Goal: Task Accomplishment & Management: Complete application form

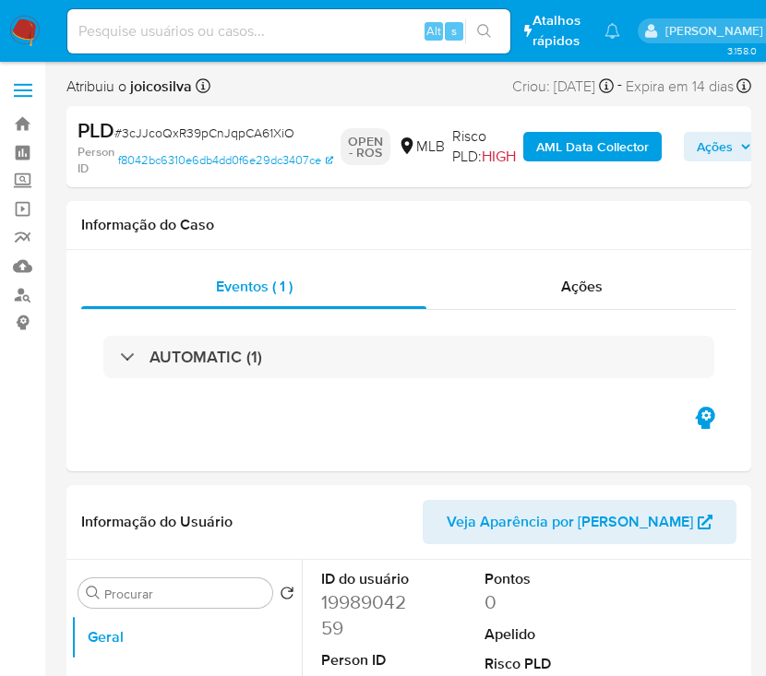
select select "10"
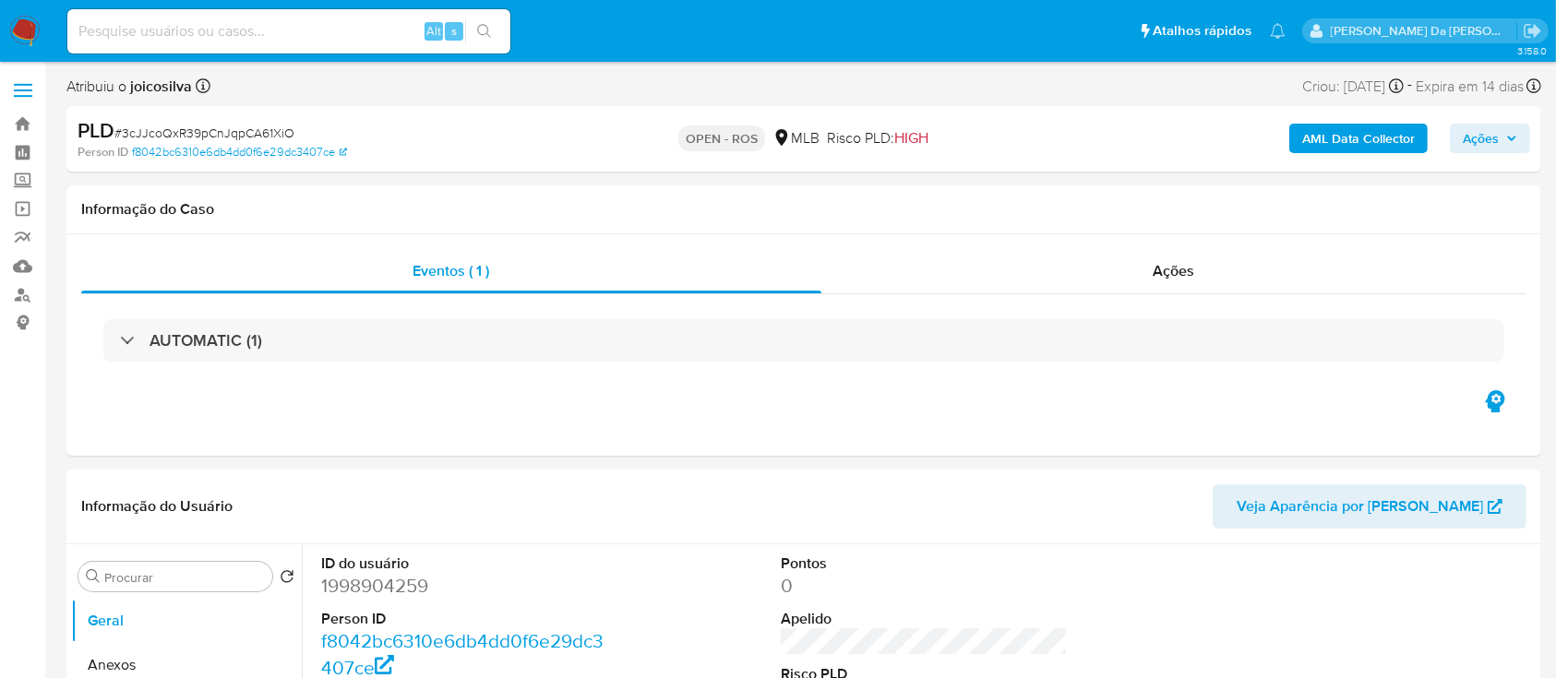
click at [765, 128] on span "Ações" at bounding box center [1481, 139] width 36 height 30
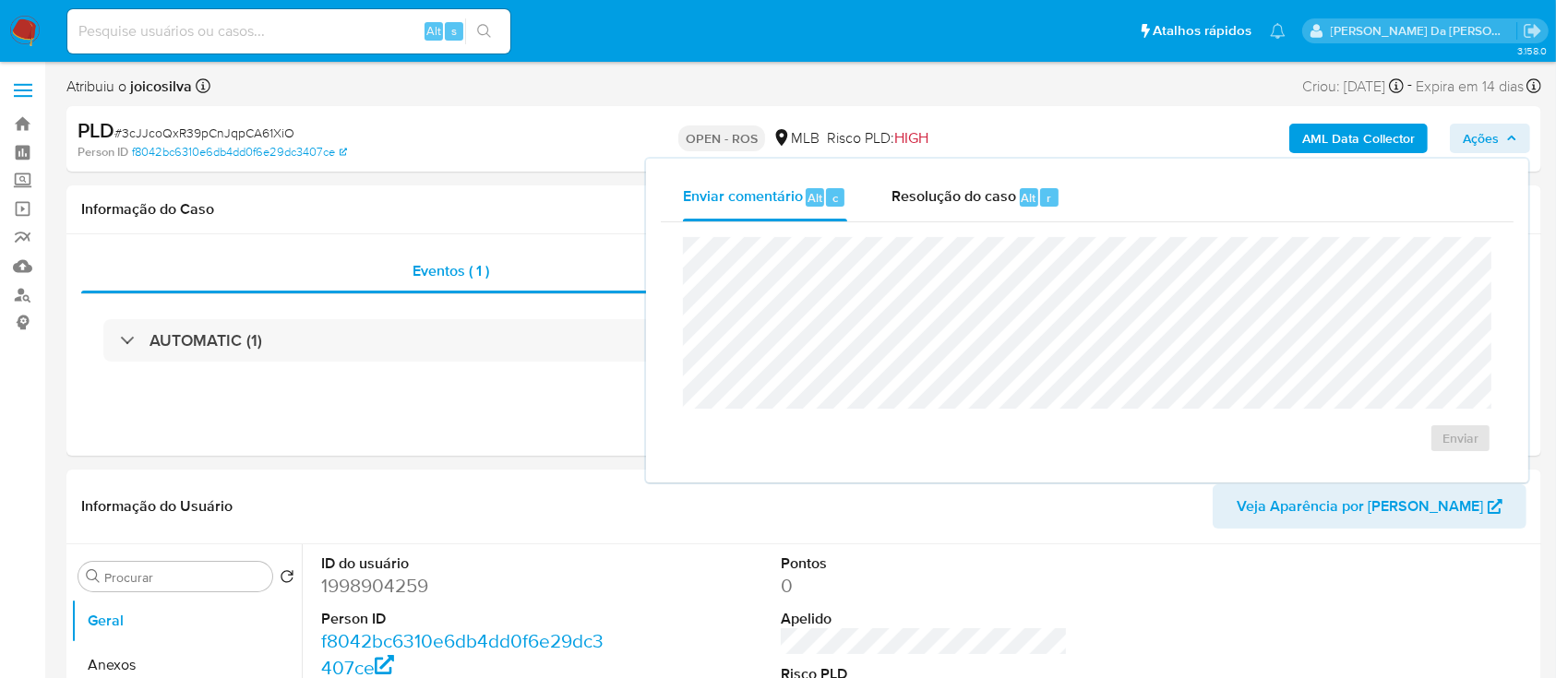
drag, startPoint x: 934, startPoint y: 197, endPoint x: 954, endPoint y: 229, distance: 38.2
click at [765, 197] on span "Resolução do caso" at bounding box center [954, 196] width 125 height 21
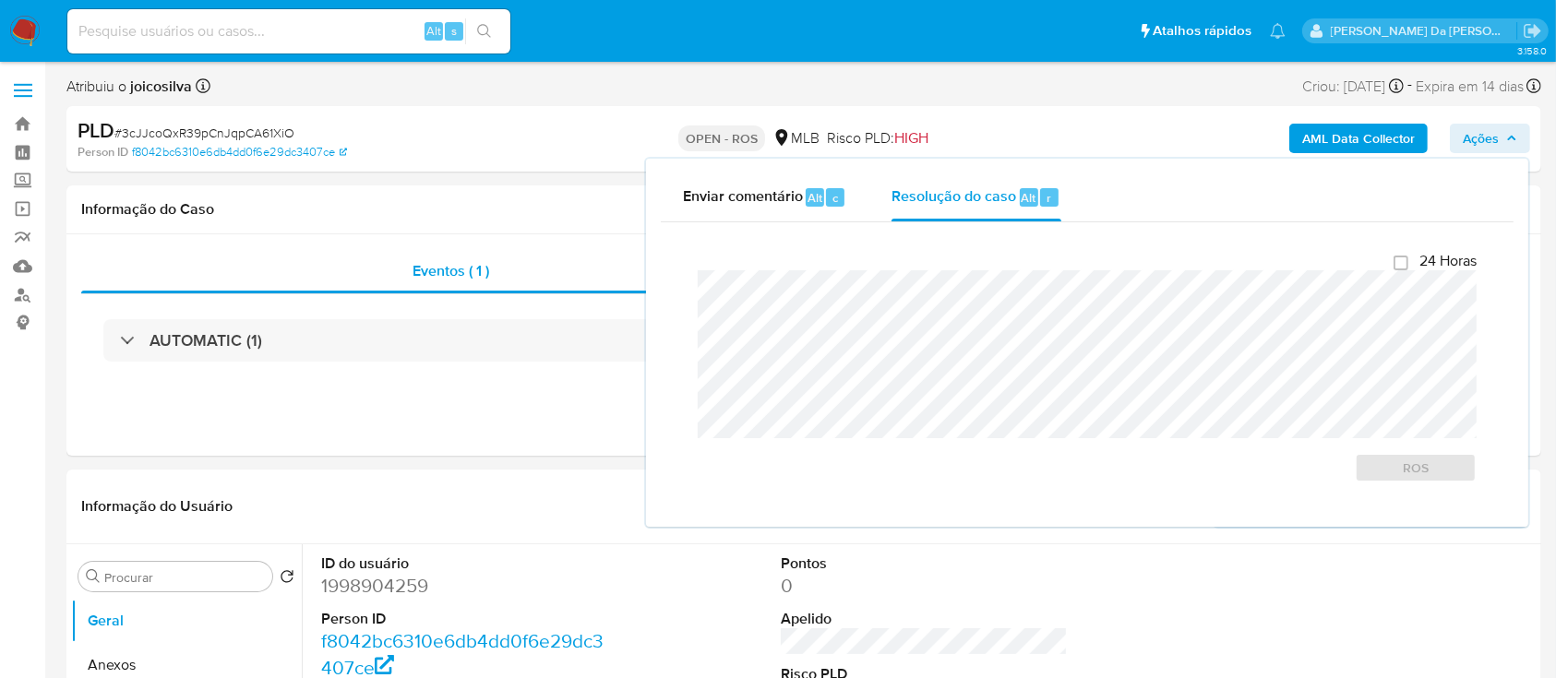
click at [237, 130] on span "# 3cJJcoQxR39pCnJqpCA61XiO" at bounding box center [204, 133] width 180 height 18
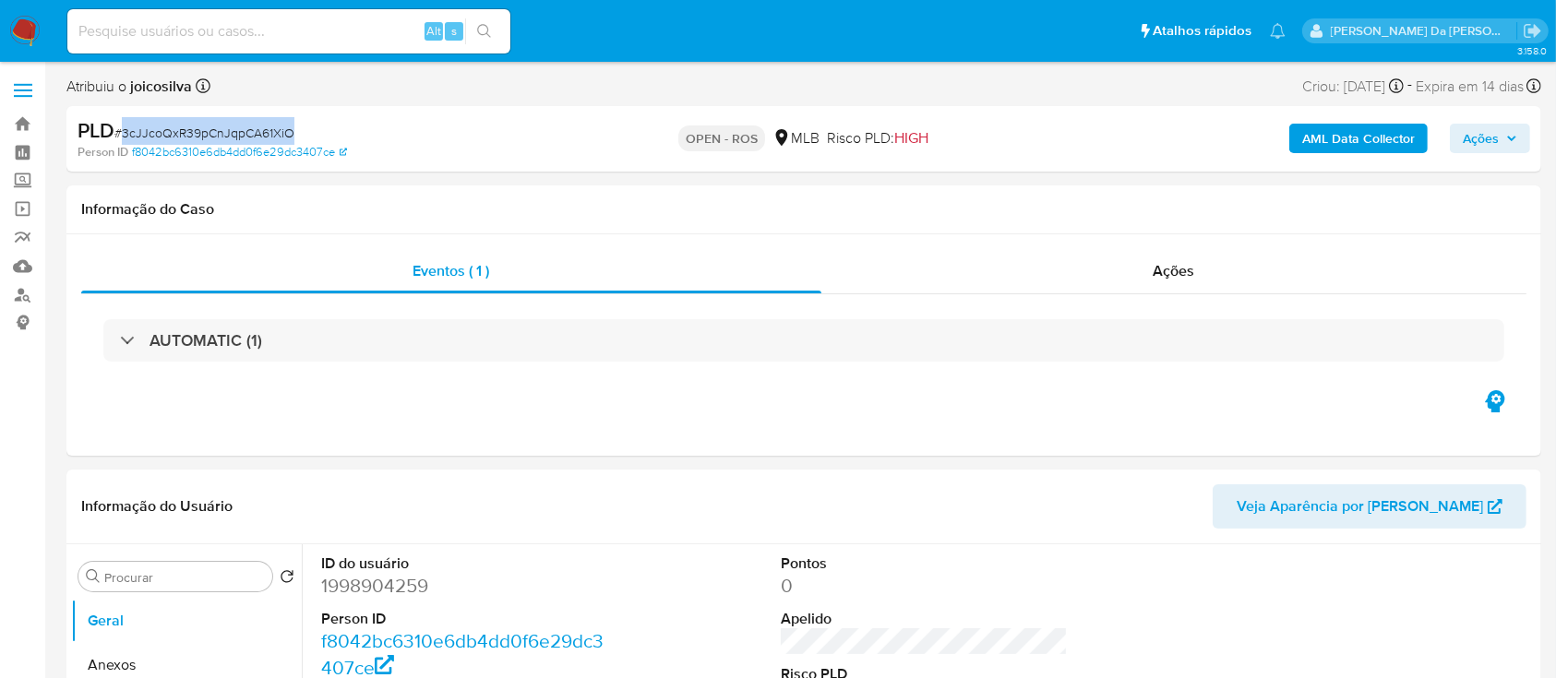
copy span "3cJJcoQxR39pCnJqpCA61XiO"
click at [23, 18] on img at bounding box center [24, 31] width 31 height 31
click at [251, 126] on span "# 3cJJcoQxR39pCnJqpCA61XiO" at bounding box center [204, 133] width 180 height 18
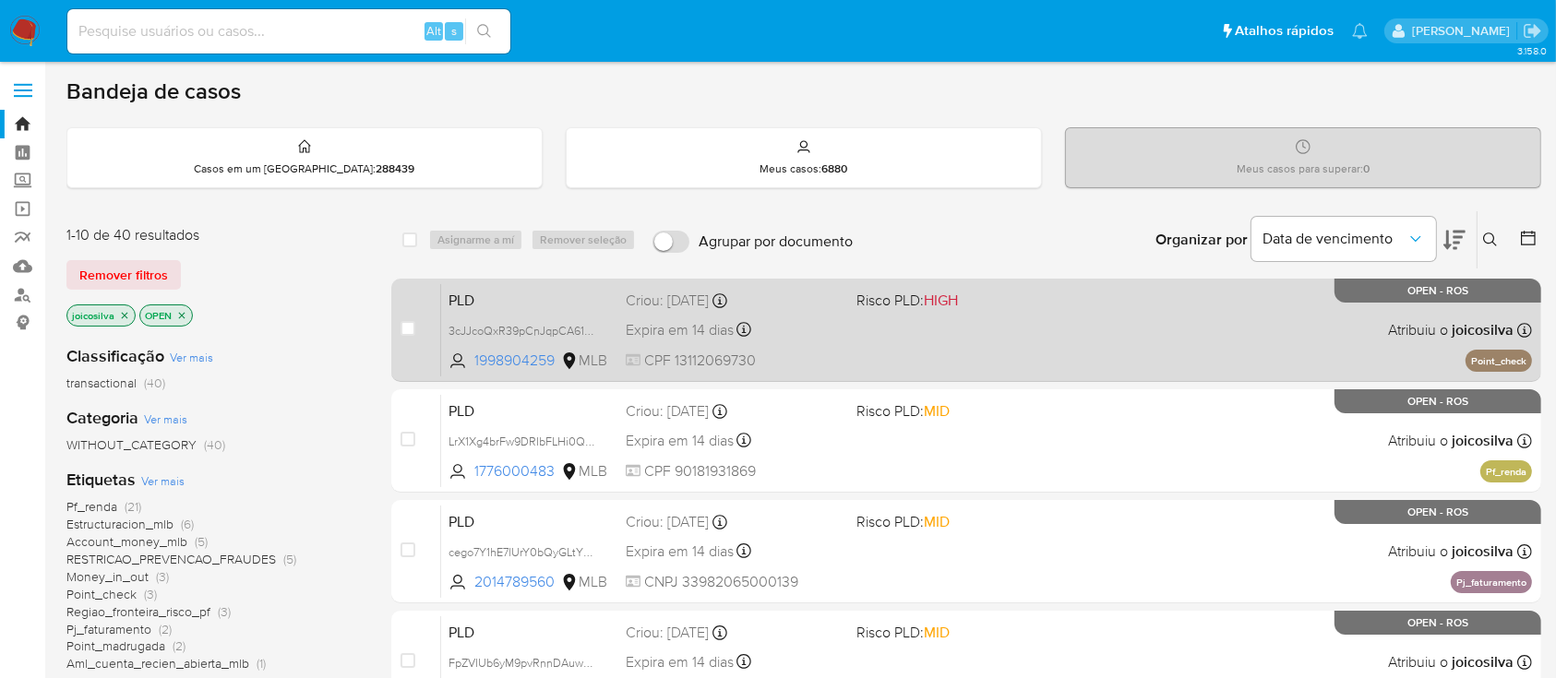
click at [1013, 339] on div "PLD 3cJJcoQxR39pCnJqpCA61XiO 1998904259 MLB Risco PLD: HIGH Criou: 12/08/2025 C…" at bounding box center [986, 329] width 1091 height 93
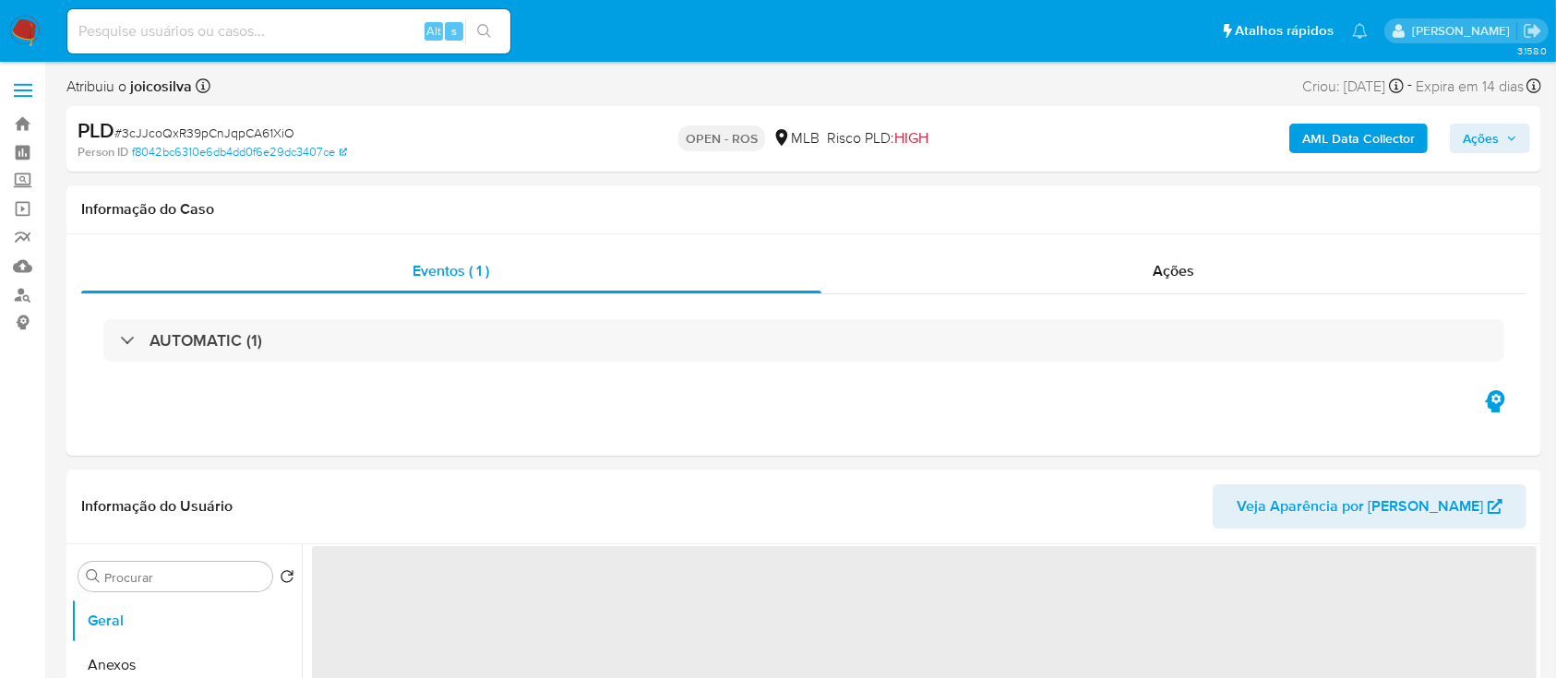
click at [278, 129] on span "# 3cJJcoQxR39pCnJqpCA61XiO" at bounding box center [204, 133] width 180 height 18
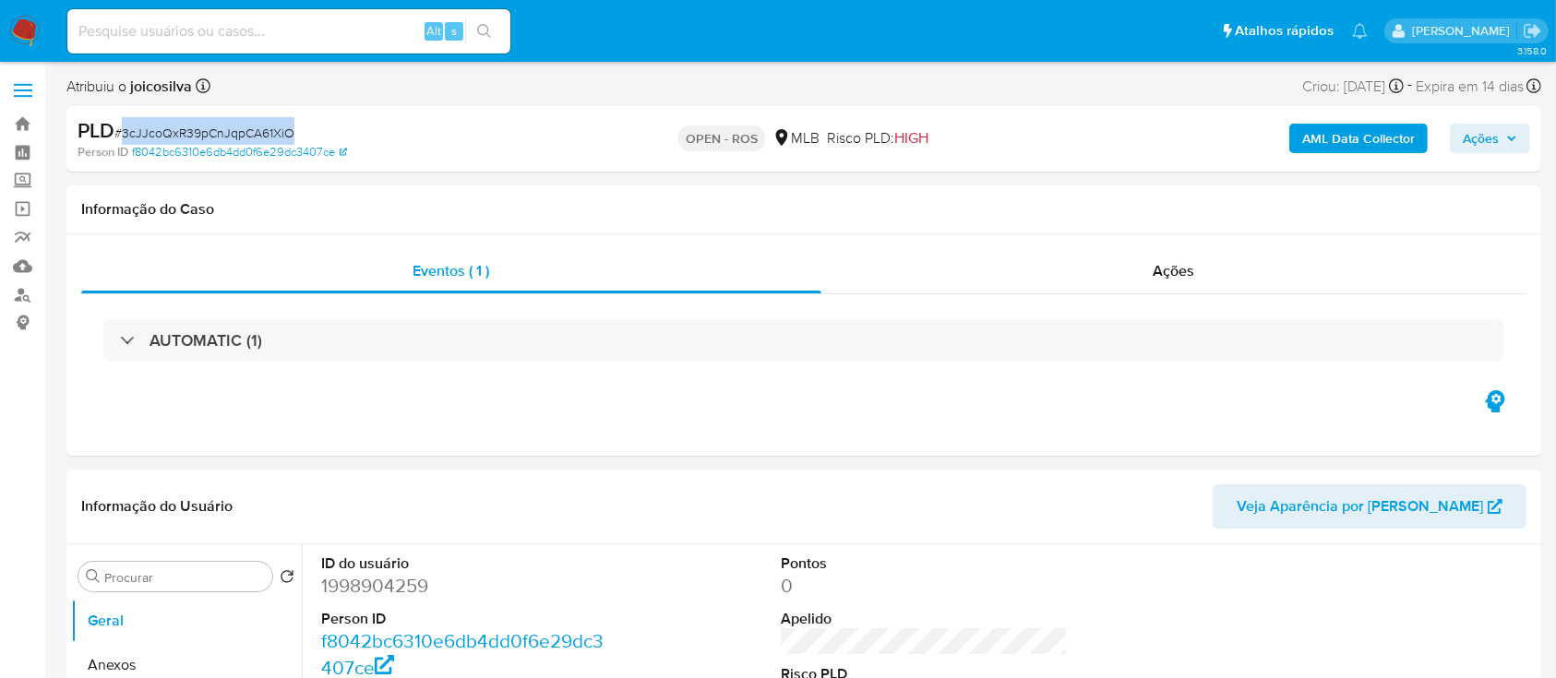
click at [278, 129] on span "# 3cJJcoQxR39pCnJqpCA61XiO" at bounding box center [204, 133] width 180 height 18
select select "10"
click at [136, 661] on button "Anexos" at bounding box center [179, 665] width 216 height 44
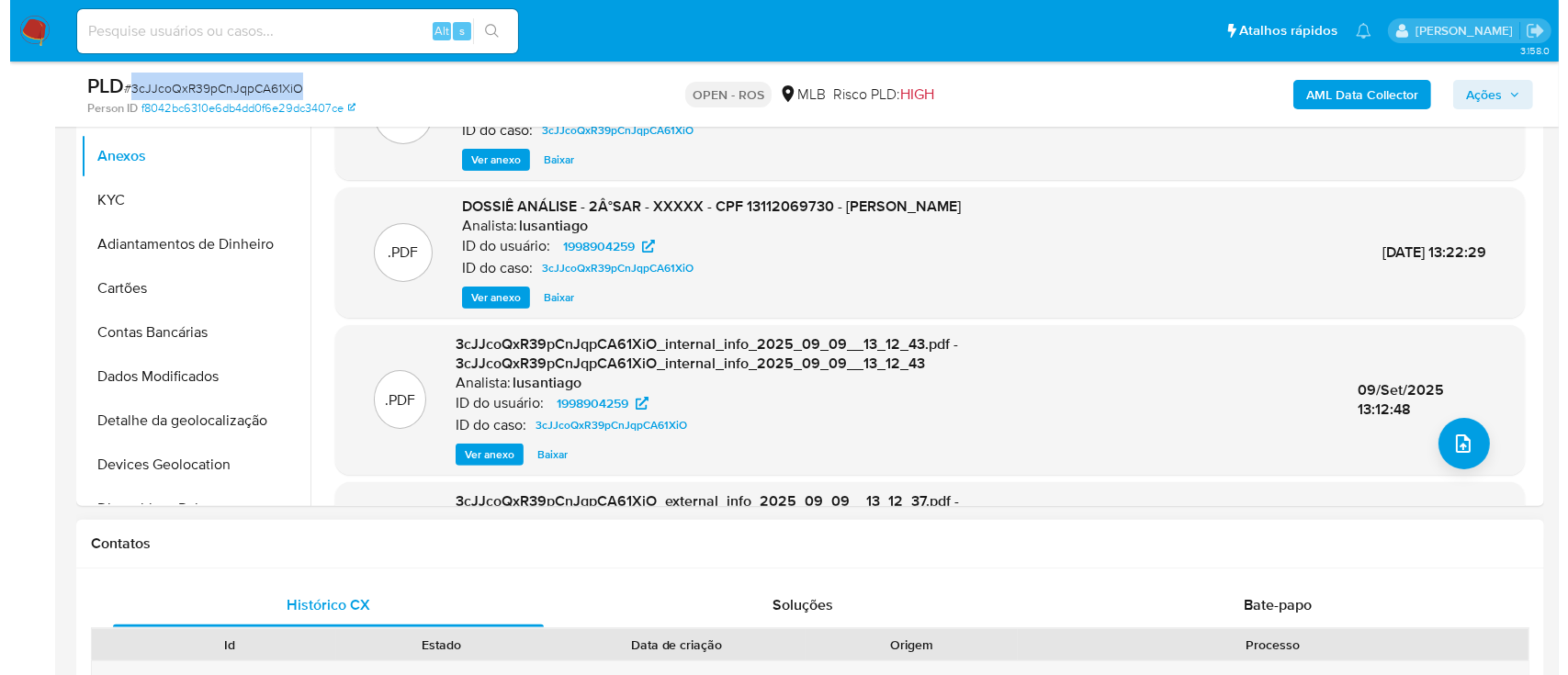
scroll to position [490, 0]
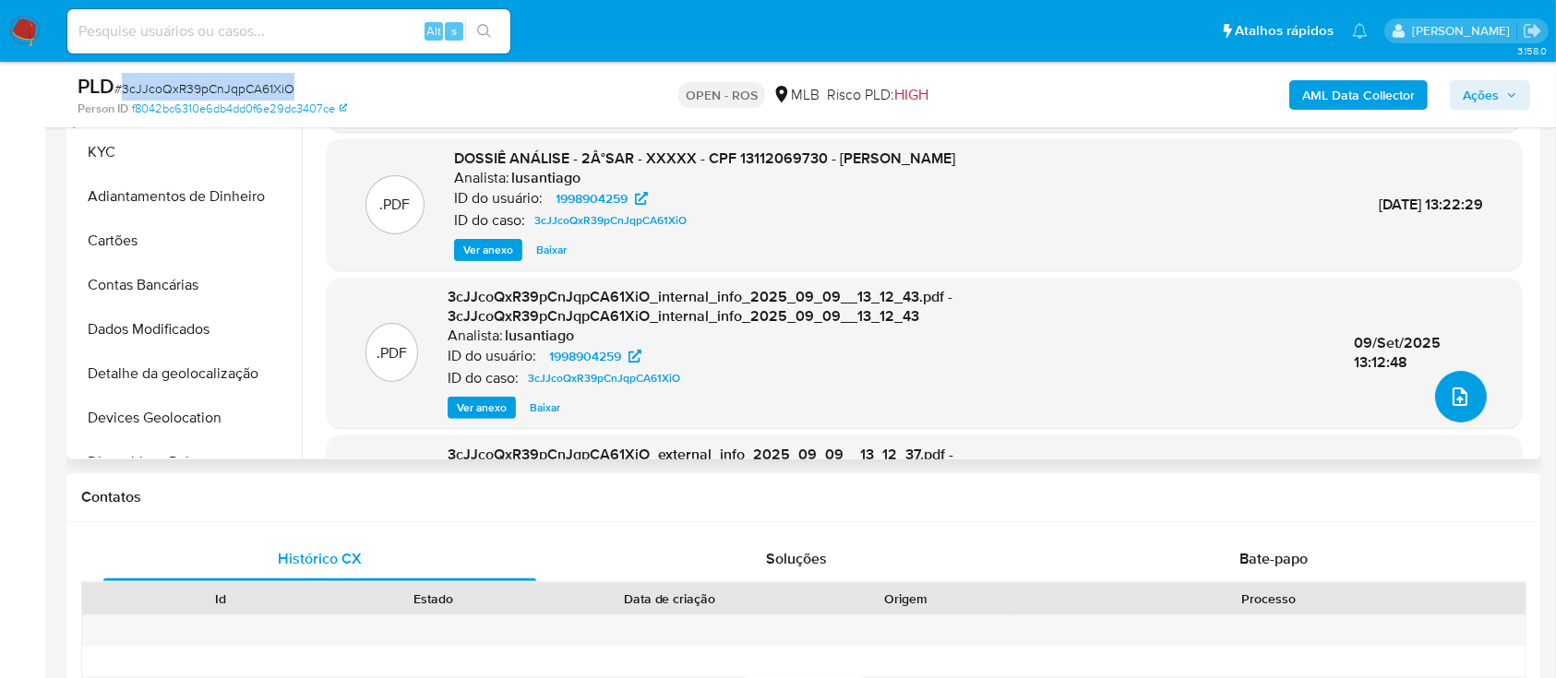
click at [1466, 392] on button "upload-file" at bounding box center [1461, 397] width 52 height 52
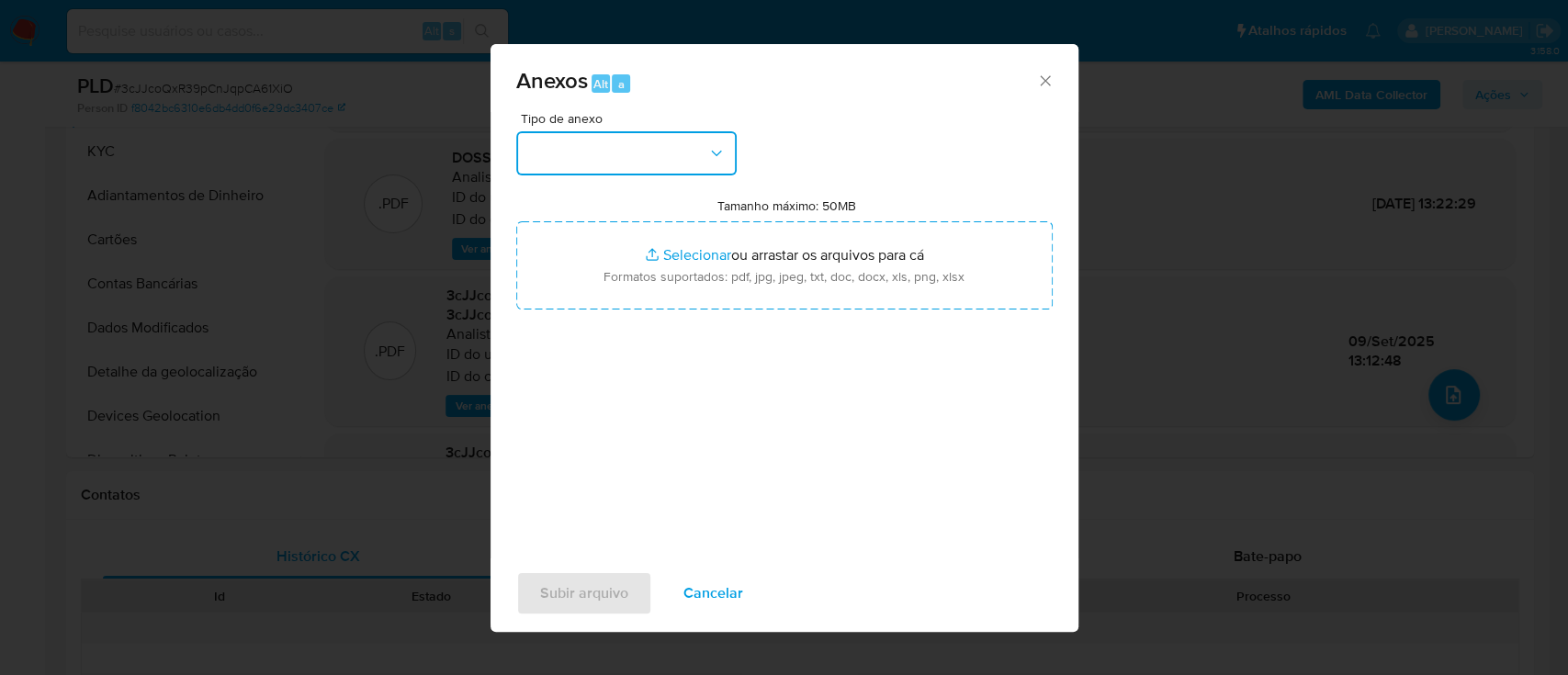
click at [674, 152] on button "button" at bounding box center [626, 153] width 220 height 44
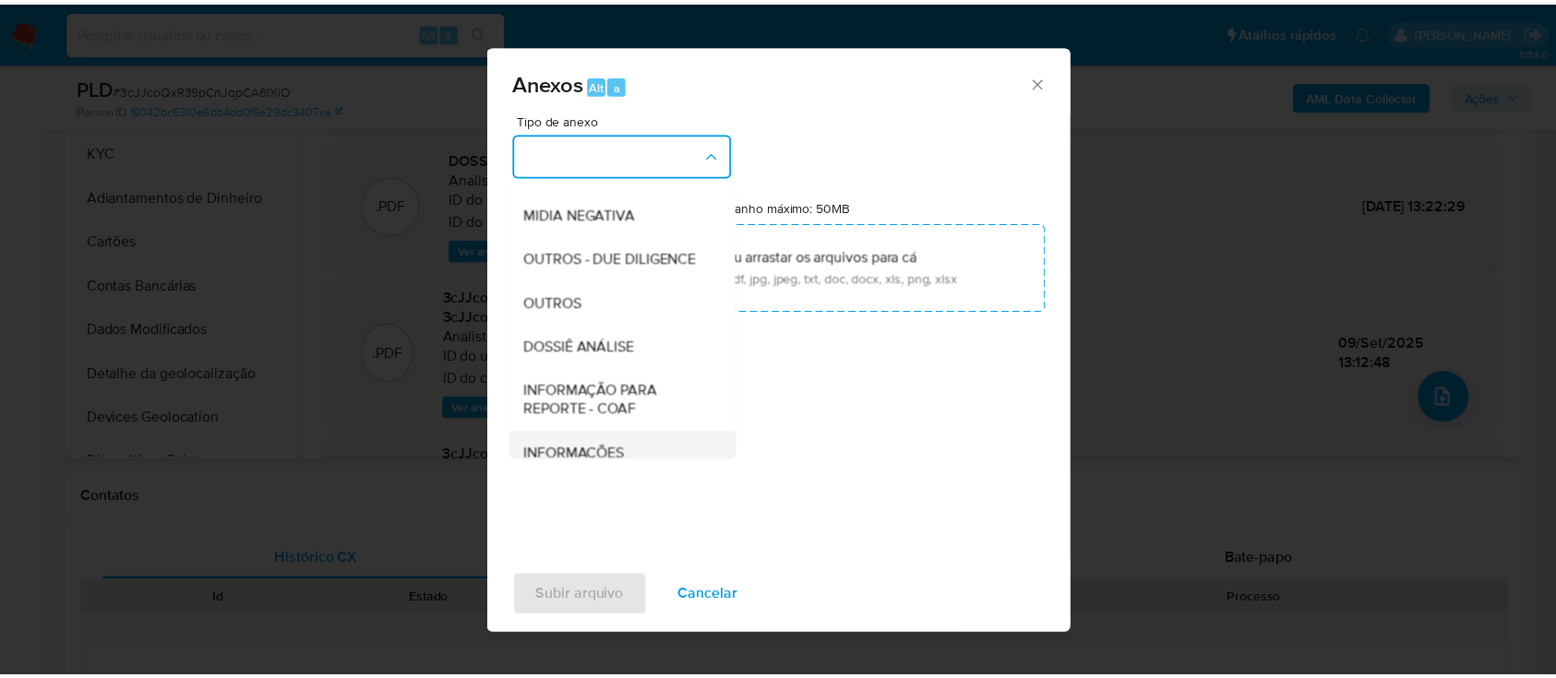
scroll to position [283, 0]
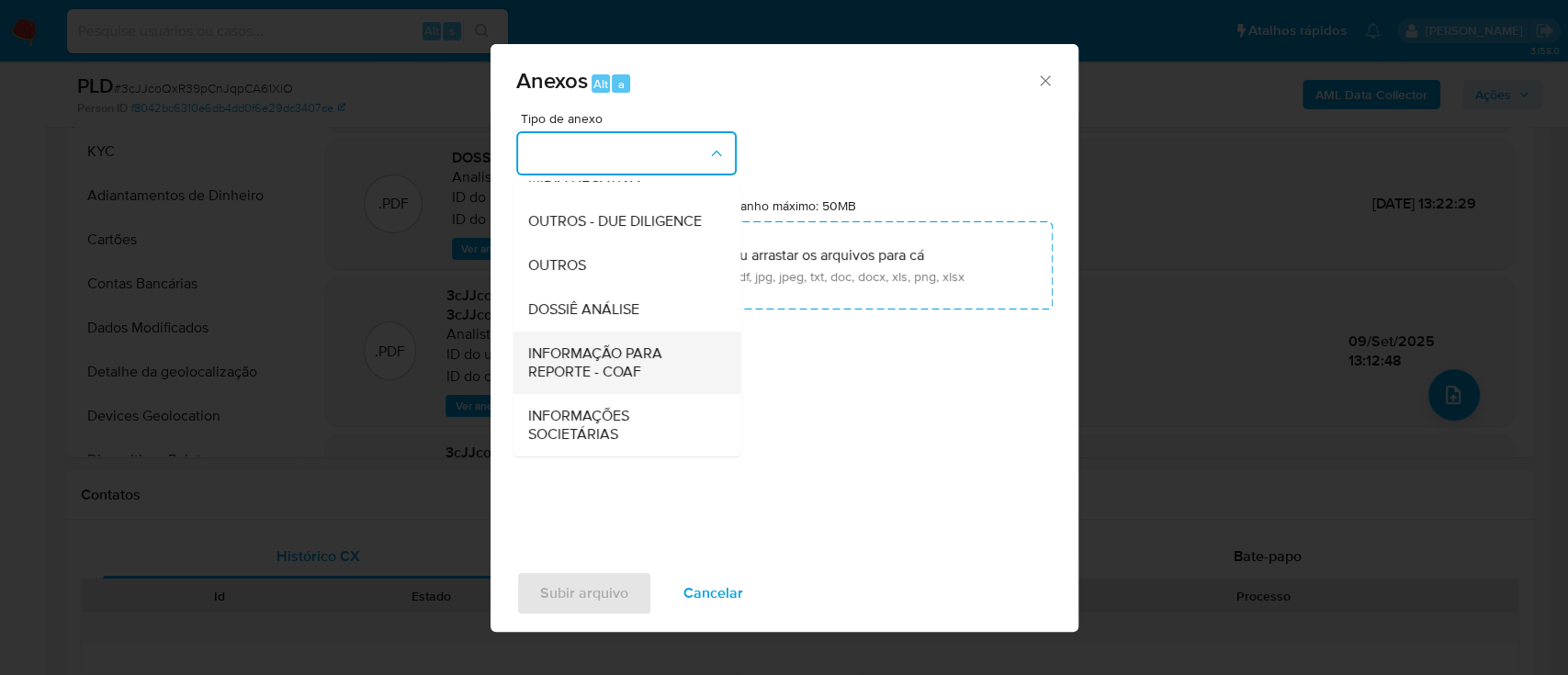
click at [664, 372] on span "INFORMAÇÃO PARA REPORTE - COAF" at bounding box center [621, 362] width 187 height 37
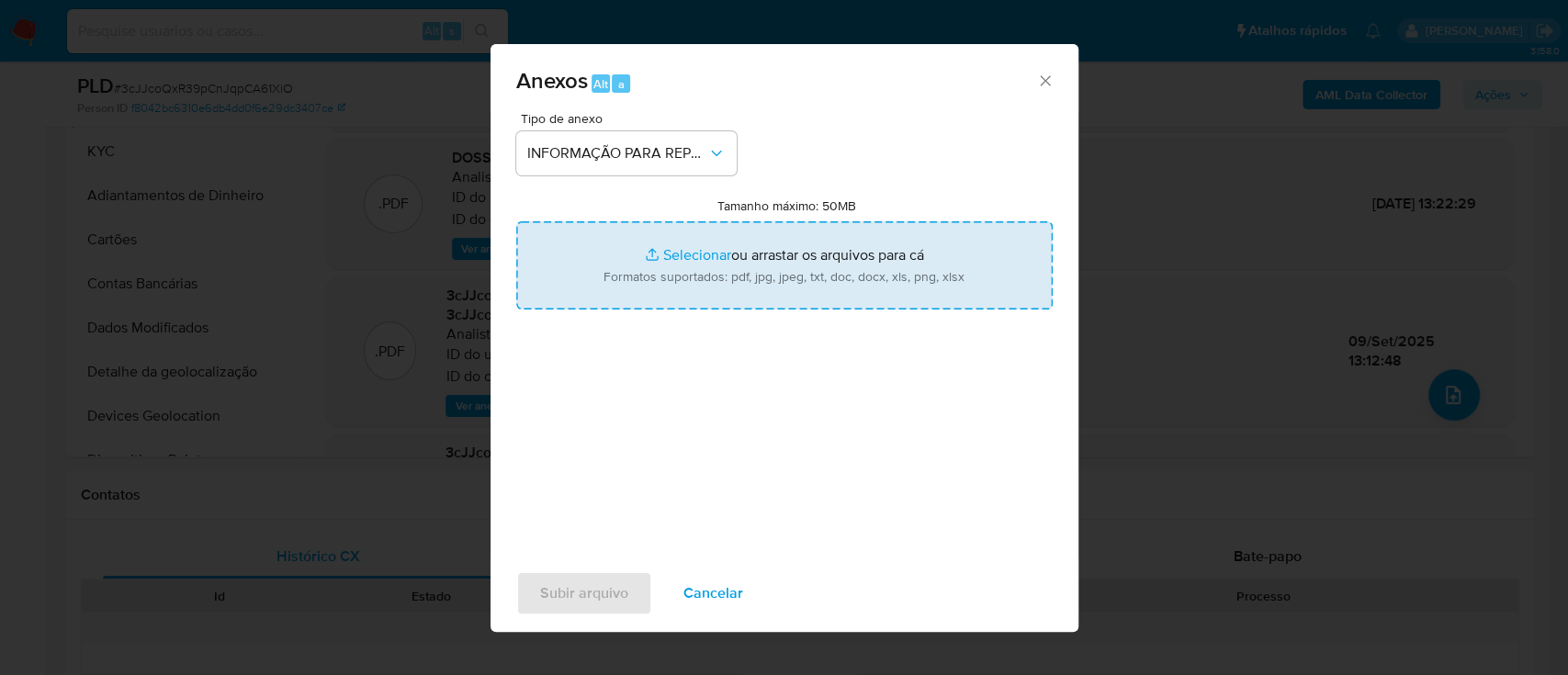
type input "C:\fakepath\2°SAR - 3cJJcoQxR39pCnJqpCA61XiO - CPF 13112069730 - VICTOR DA SILV…"
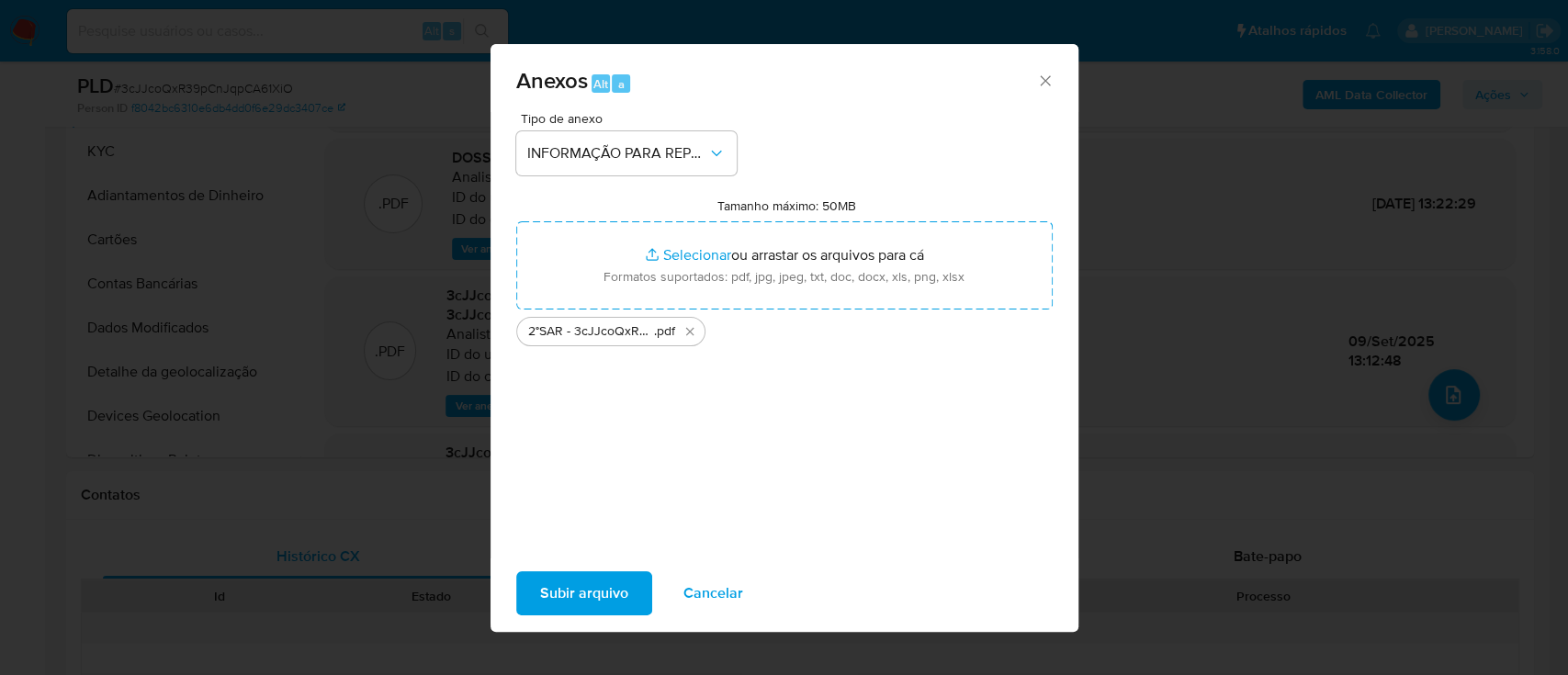
click at [640, 604] on button "Subir arquivo" at bounding box center [584, 593] width 136 height 44
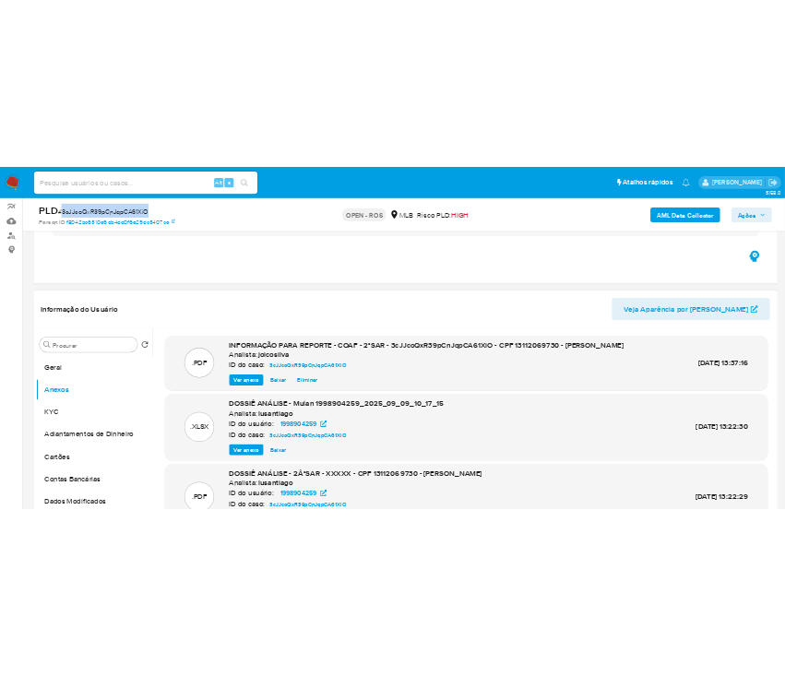
scroll to position [123, 0]
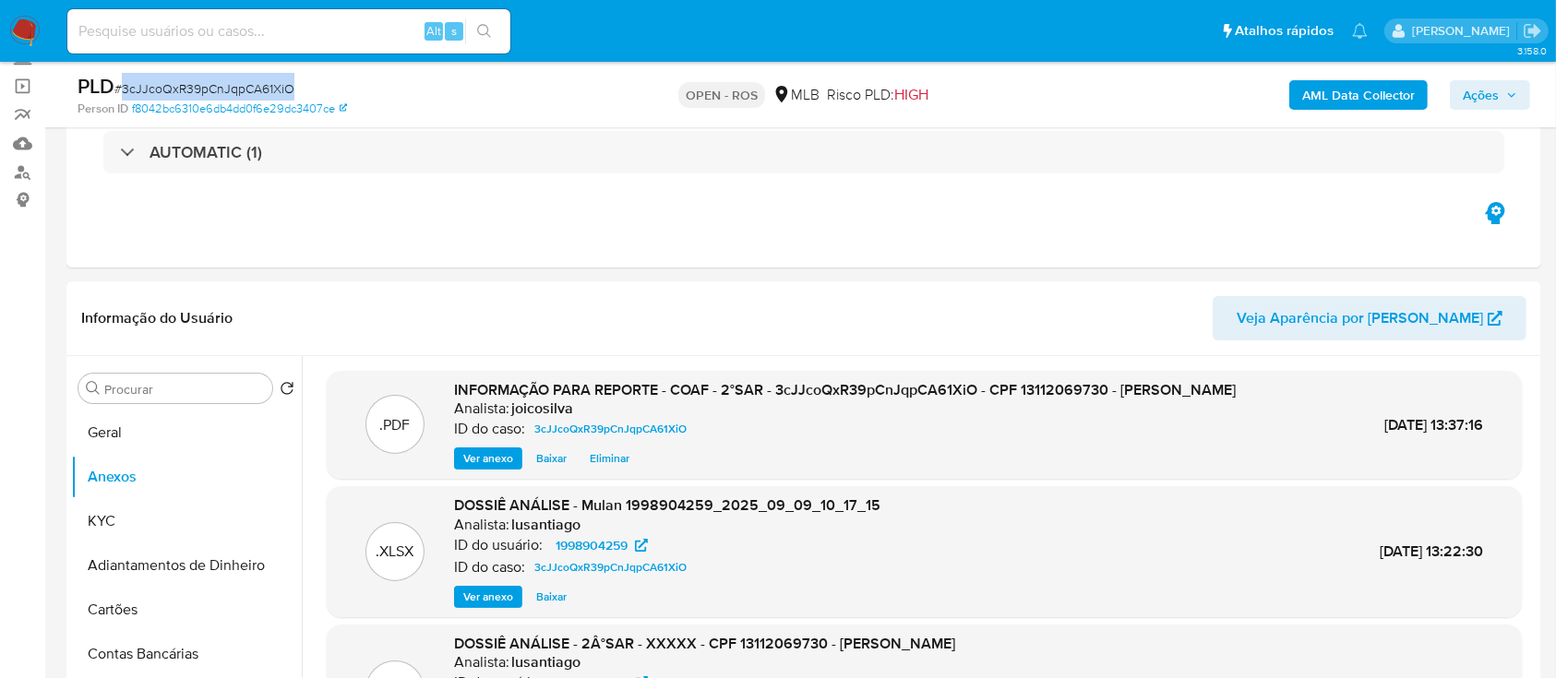
drag, startPoint x: 1498, startPoint y: 92, endPoint x: 1485, endPoint y: 110, distance: 21.8
click at [1499, 92] on span "Ações" at bounding box center [1490, 95] width 54 height 26
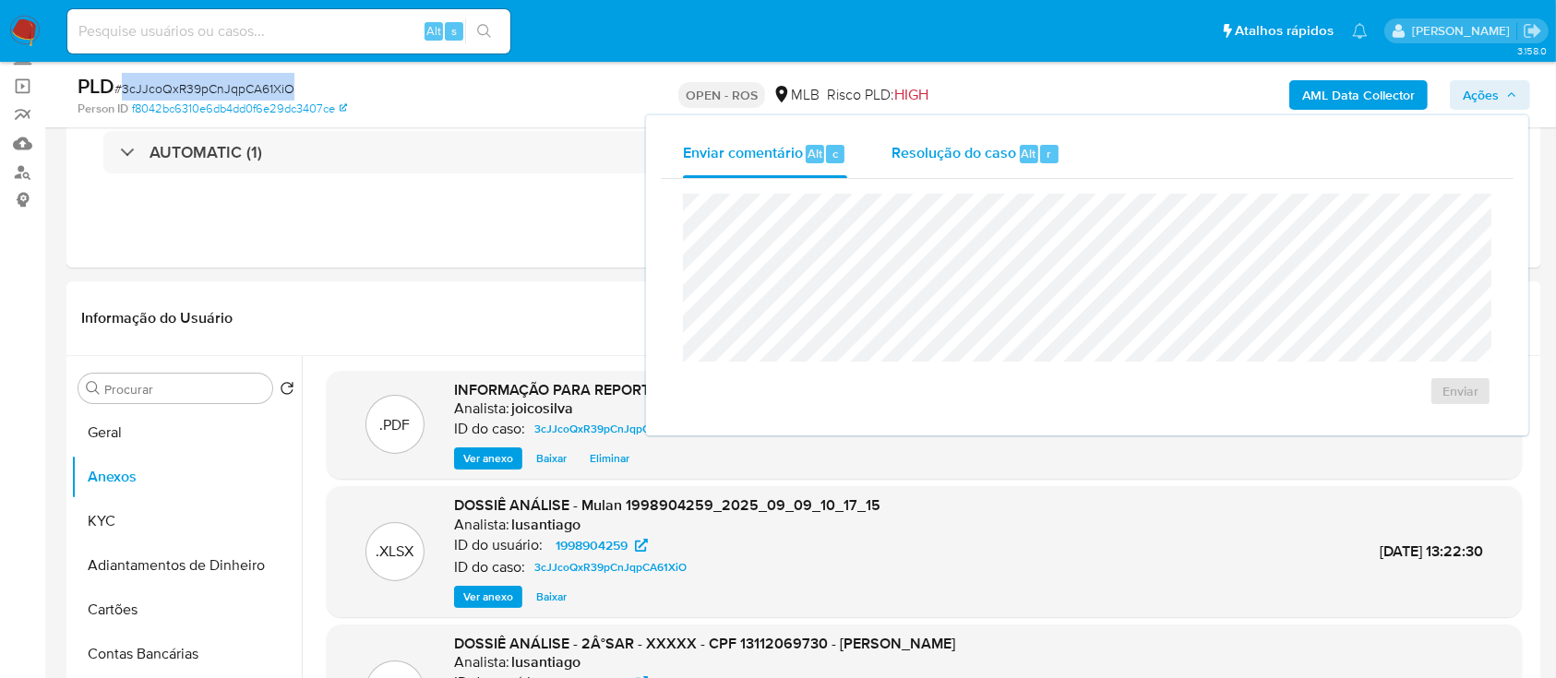
click at [960, 160] on span "Resolução do caso" at bounding box center [954, 152] width 125 height 21
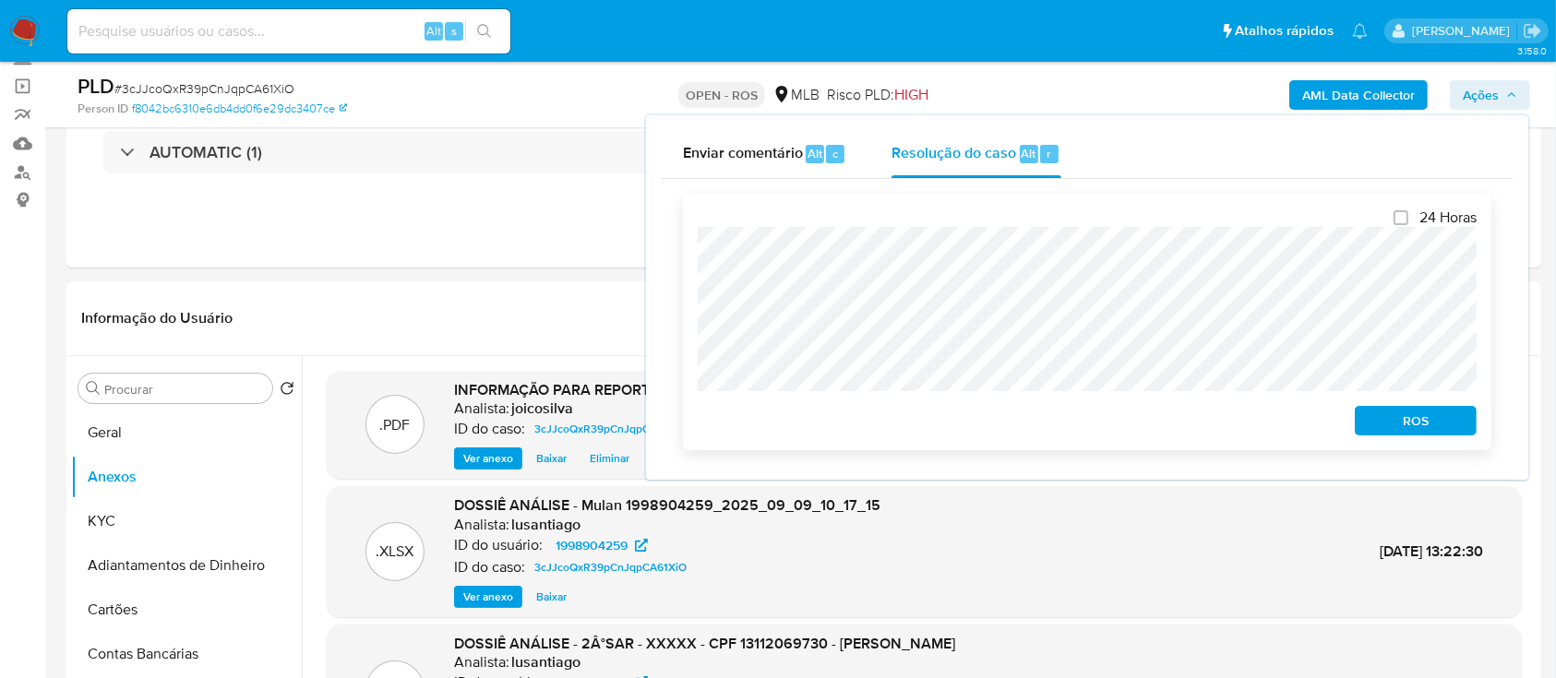
click at [1424, 421] on span "ROS" at bounding box center [1416, 421] width 96 height 26
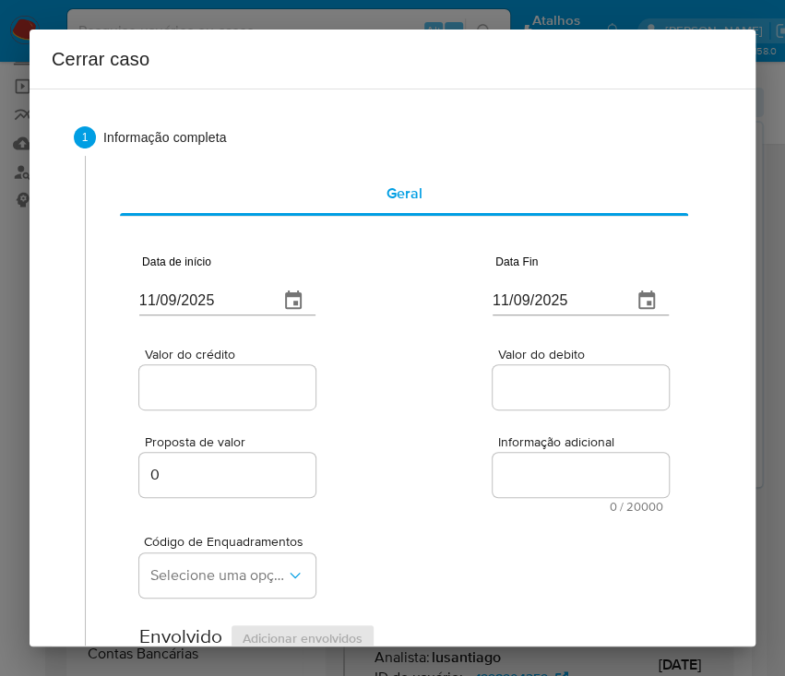
click at [229, 310] on input "11/09/2025" at bounding box center [201, 301] width 125 height 30
paste input "01/07"
type input "01/07/2025"
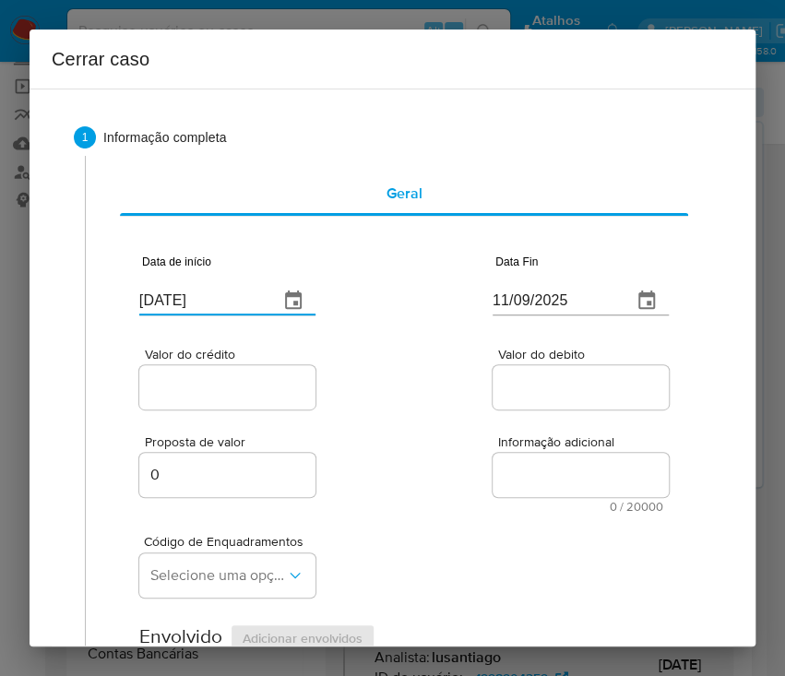
click at [384, 394] on div "Valor do crédito Valor do debito" at bounding box center [404, 370] width 530 height 88
click at [539, 302] on input "11/09/2025" at bounding box center [555, 301] width 125 height 30
paste input "08"
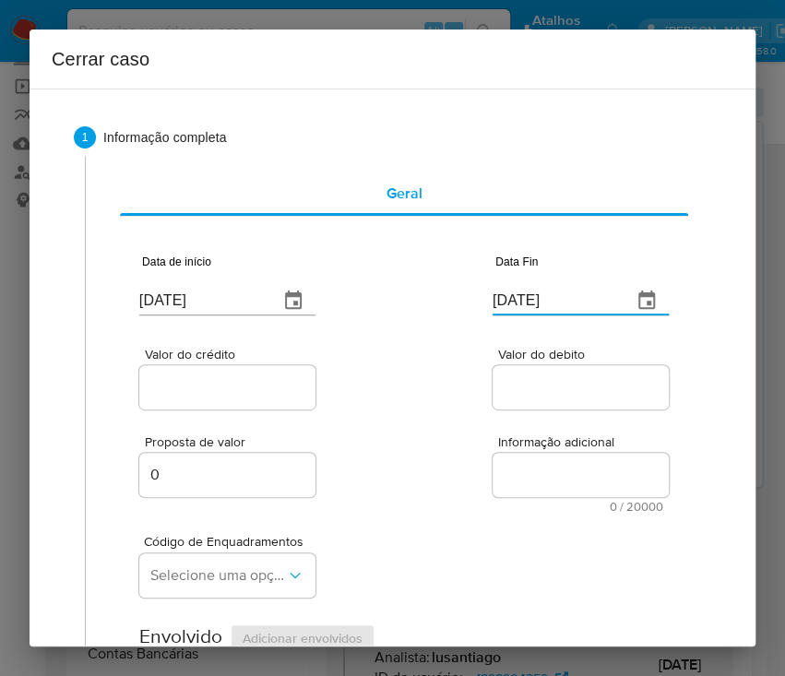
type input "08/09/2025"
click at [564, 412] on div "Valor do debito" at bounding box center [581, 381] width 176 height 66
click at [204, 373] on div at bounding box center [227, 387] width 176 height 44
click at [204, 397] on input "Valor do crédito" at bounding box center [229, 388] width 181 height 24
drag, startPoint x: 167, startPoint y: 386, endPoint x: 526, endPoint y: 444, distance: 363.7
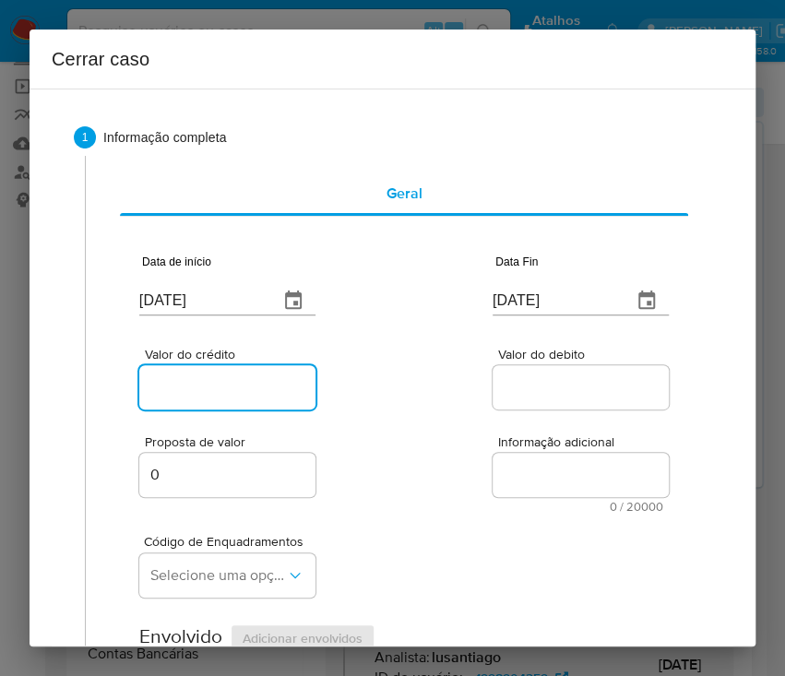
click at [167, 386] on input "Valor do crédito" at bounding box center [229, 388] width 181 height 24
paste input "R$308.725"
type input "R$308.725"
click at [526, 444] on span "Informação adicional" at bounding box center [586, 443] width 176 height 14
click at [526, 453] on textarea "Informação adicional" at bounding box center [581, 475] width 176 height 44
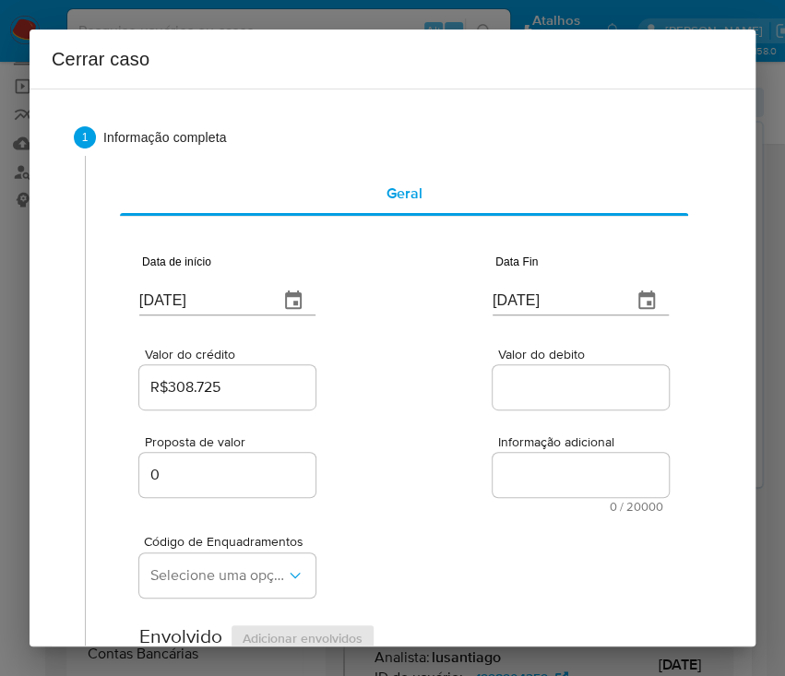
drag, startPoint x: 509, startPoint y: 388, endPoint x: 507, endPoint y: 415, distance: 27.7
click at [509, 388] on input "Valor do debito" at bounding box center [583, 388] width 181 height 24
paste input "R$302.262"
type input "R$302.262"
click at [429, 502] on div "Proposta de valor 0 Informação adicional 0 / 20000 20000 caracteres restantes" at bounding box center [404, 463] width 530 height 100
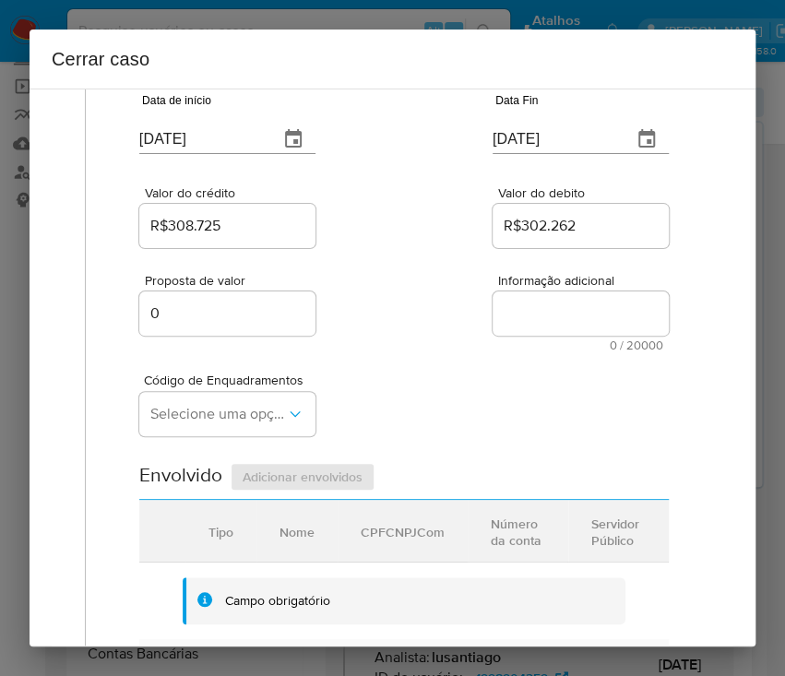
scroll to position [245, 0]
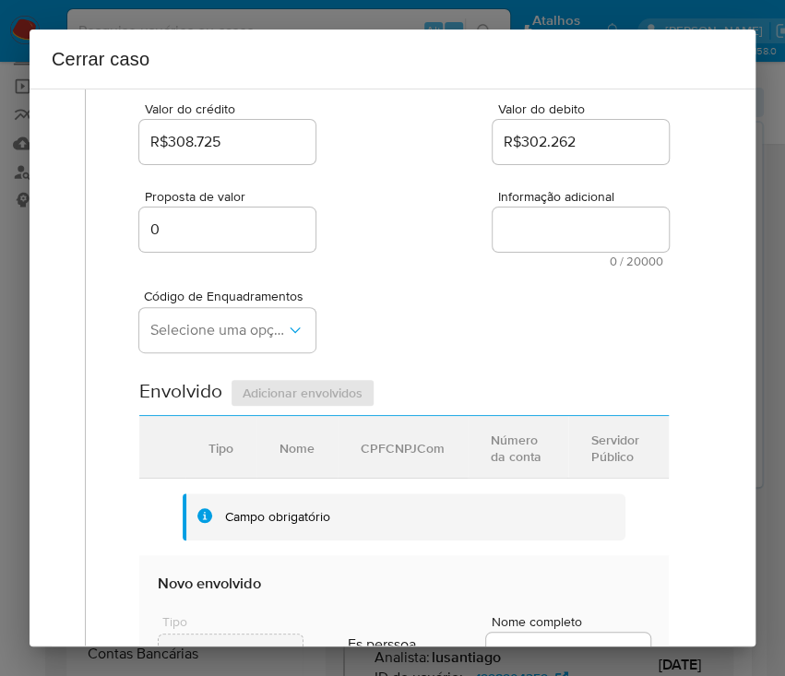
click at [193, 306] on div "Código de Enquadramentos Selecione uma opção" at bounding box center [227, 325] width 176 height 70
click at [191, 321] on span "Selecione uma opção" at bounding box center [218, 330] width 136 height 18
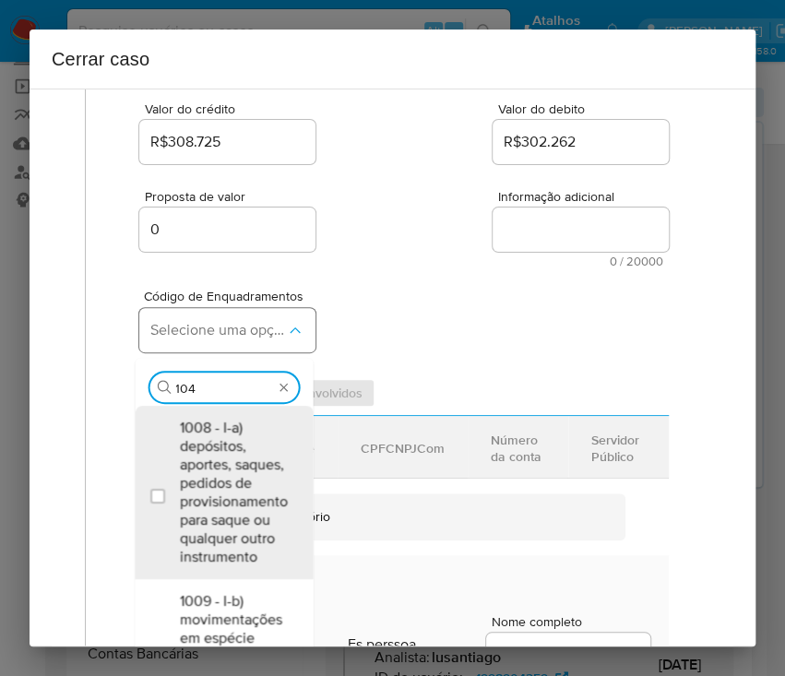
type input "1045"
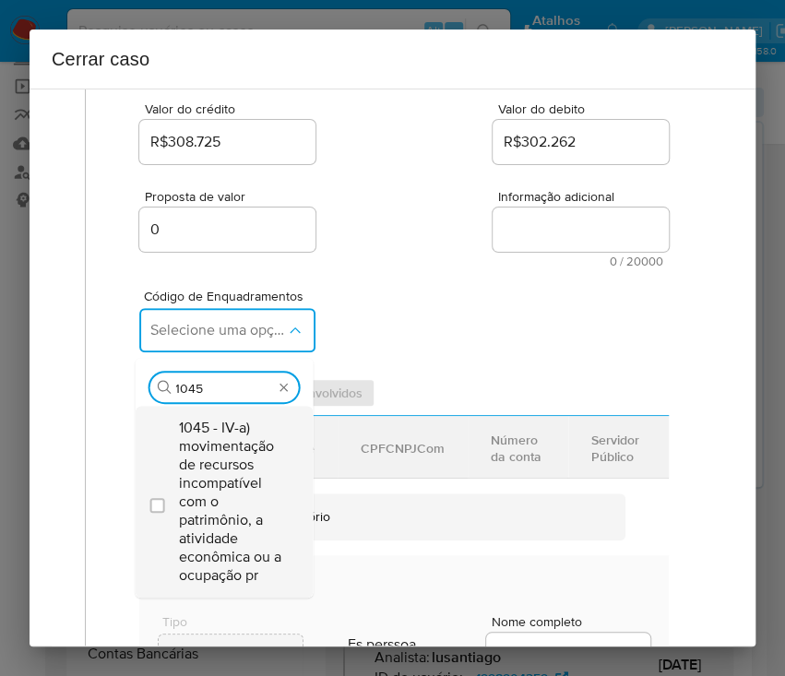
click at [218, 459] on span "1045 - IV-a) movimentação de recursos incompatível com o patrimônio, a atividad…" at bounding box center [233, 502] width 108 height 166
checkbox input "true"
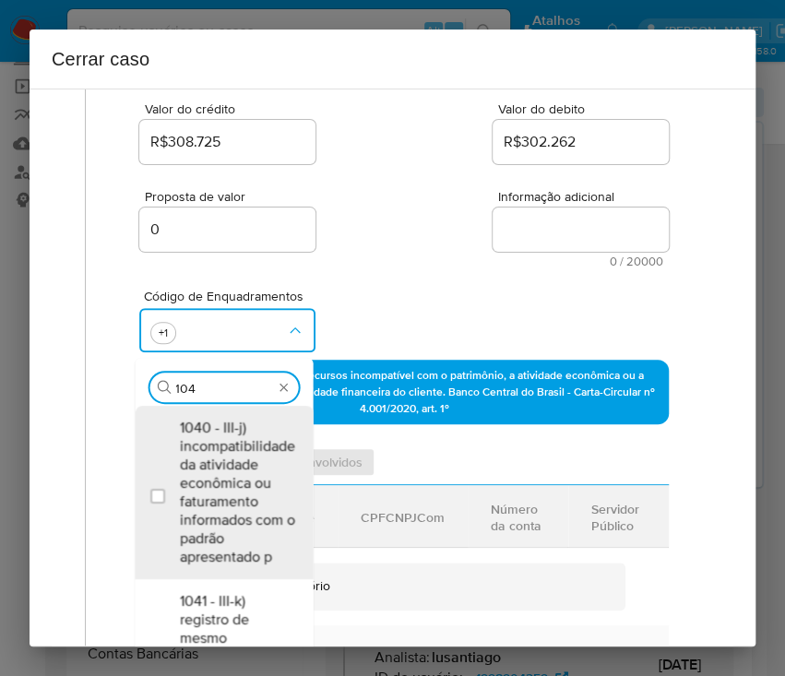
scroll to position [0, 0]
type input "1047"
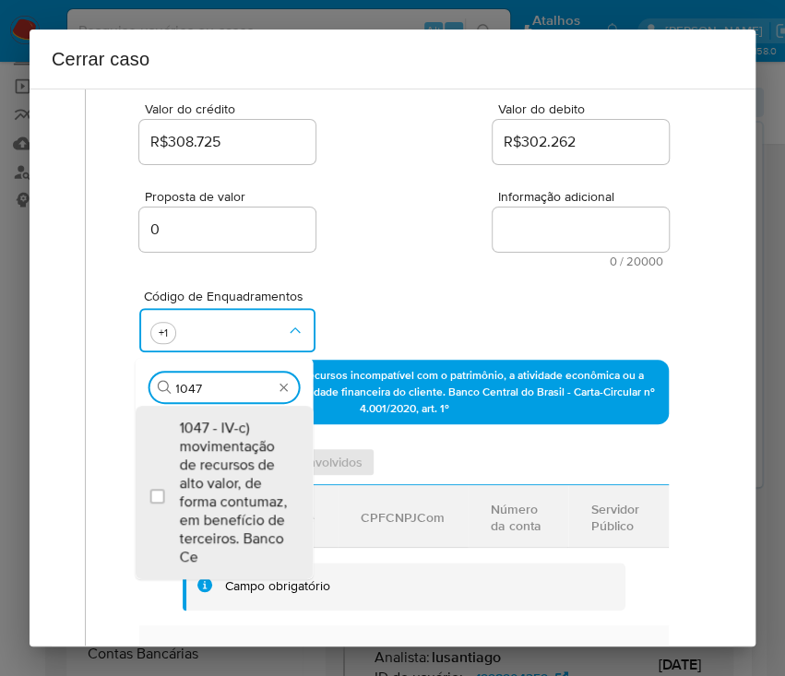
click at [218, 458] on span "1047 - IV-c) movimentação de recursos de alto valor, de forma contumaz, em bene…" at bounding box center [233, 493] width 108 height 148
checkbox input "true"
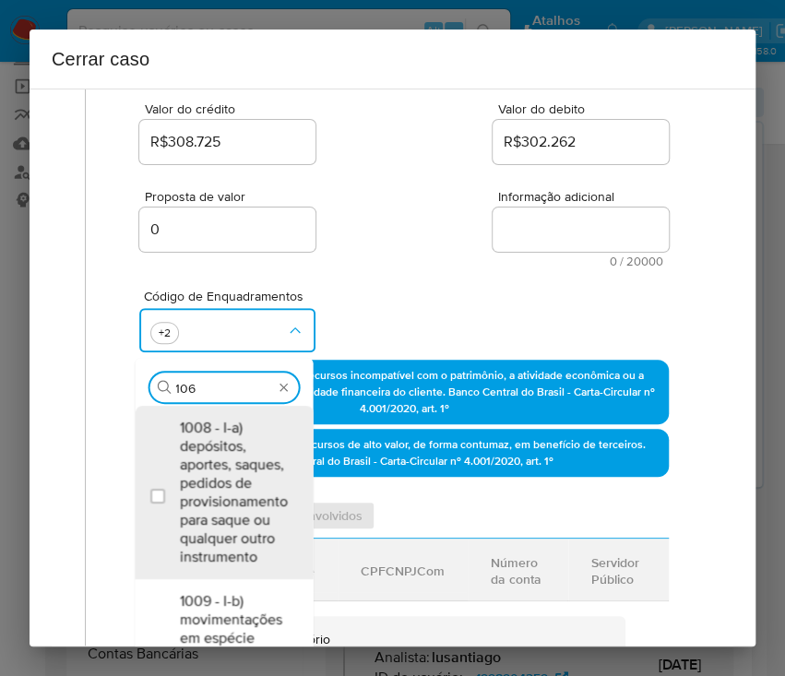
type input "1066"
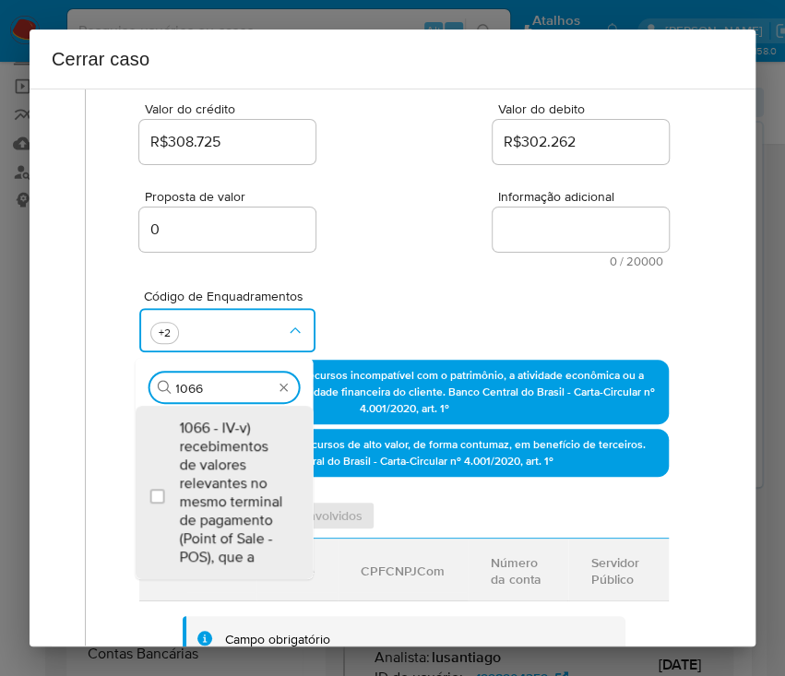
click at [218, 458] on span "1066 - IV-v) recebimentos de valores relevantes no mesmo terminal de pagamento …" at bounding box center [233, 493] width 108 height 148
checkbox input "true"
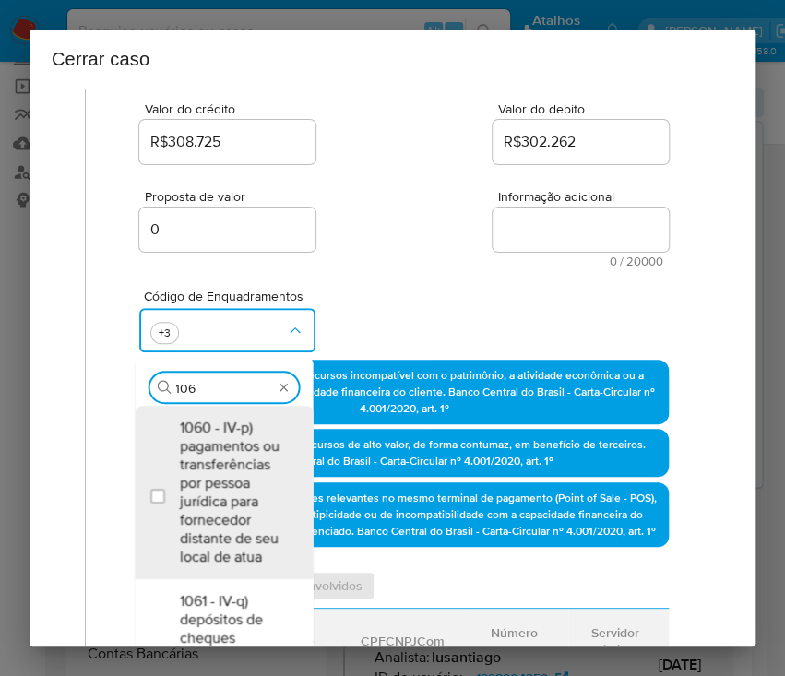
type input "1069"
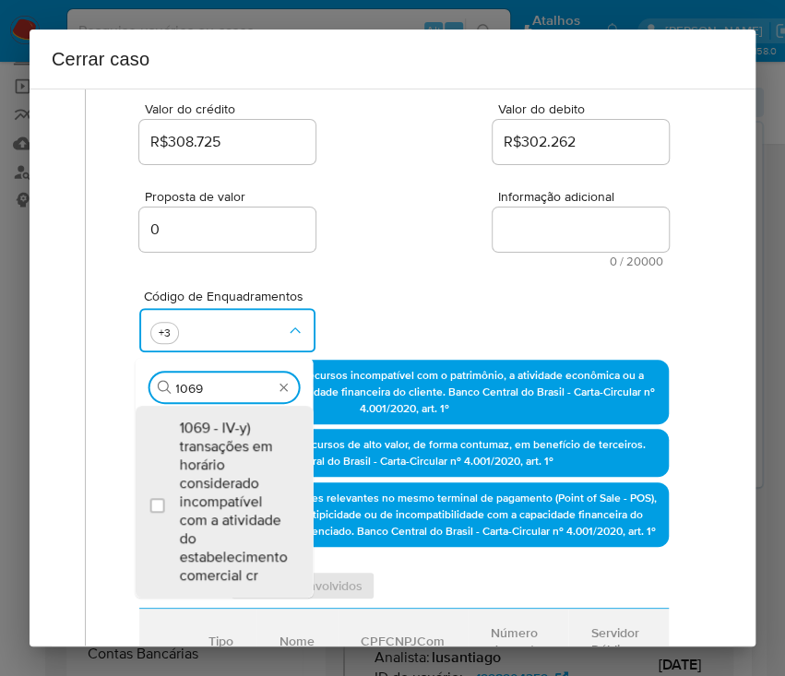
click at [218, 458] on span "1069 - IV-y) transações em horário considerado incompatível com a atividade do …" at bounding box center [233, 502] width 108 height 166
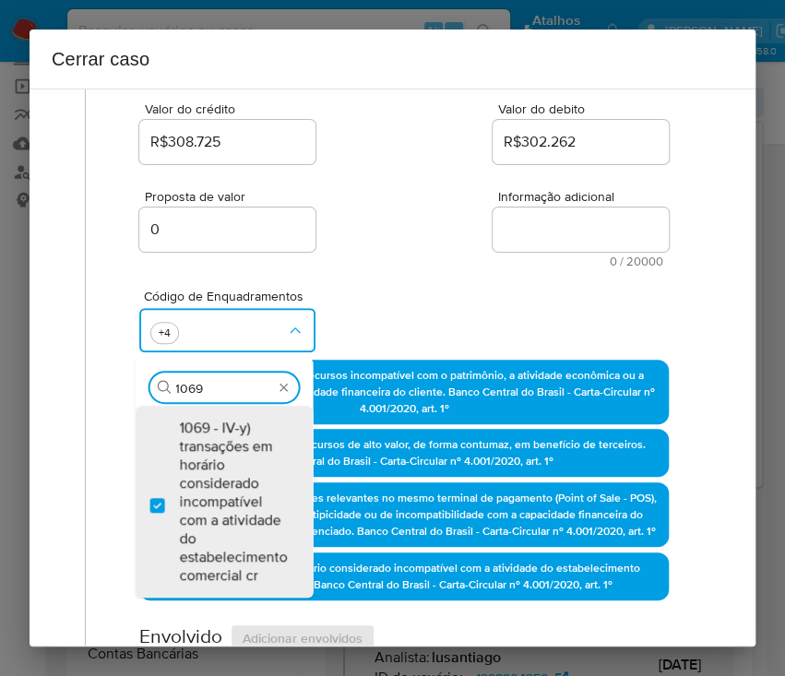
checkbox input "true"
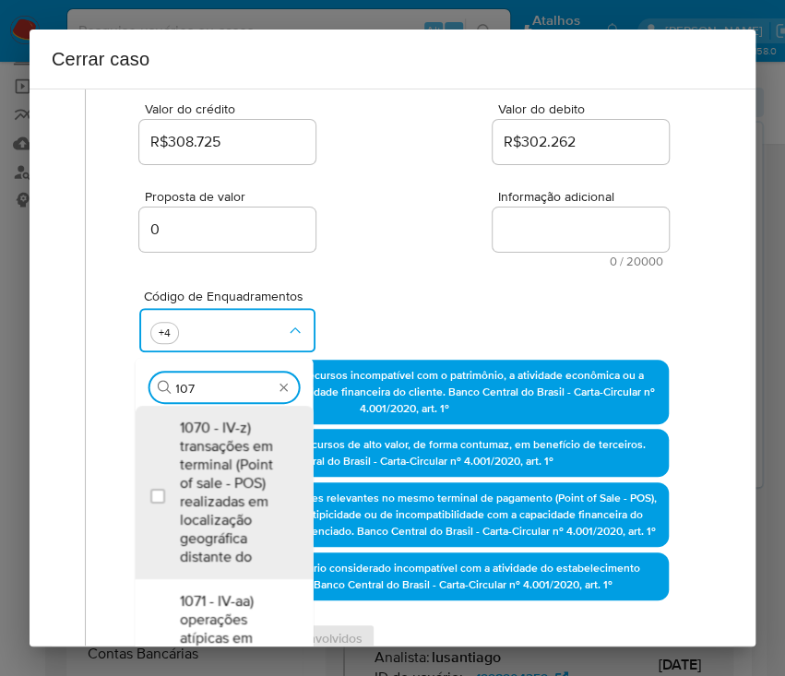
type input "1074"
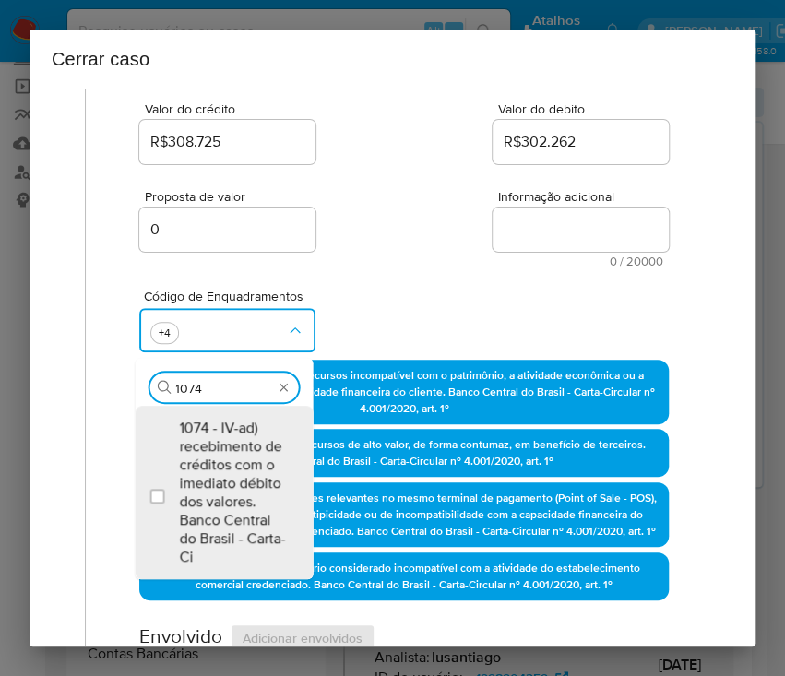
click at [218, 458] on span "1074 - IV-ad) recebimento de créditos com o imediato débito dos valores. Banco …" at bounding box center [233, 493] width 108 height 148
checkbox input "true"
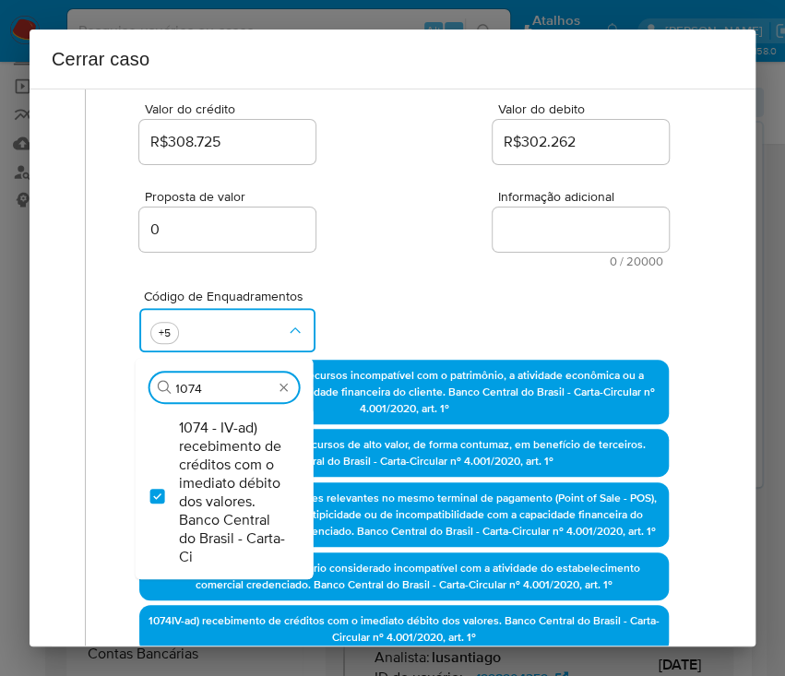
click at [428, 268] on div "Código de Enquadramentos Procurar 1074 1074 - IV-ad) recebimento de créditos co…" at bounding box center [404, 314] width 530 height 92
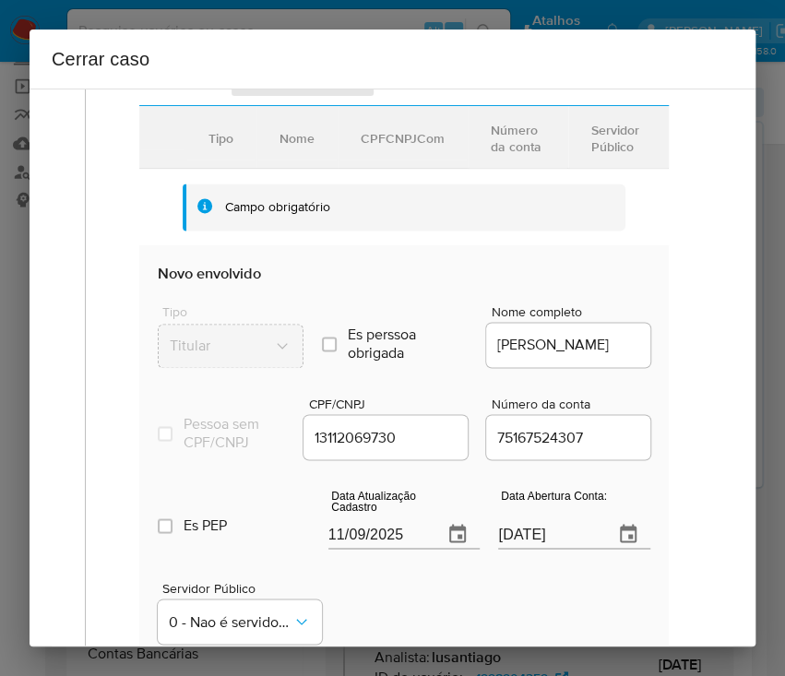
scroll to position [984, 0]
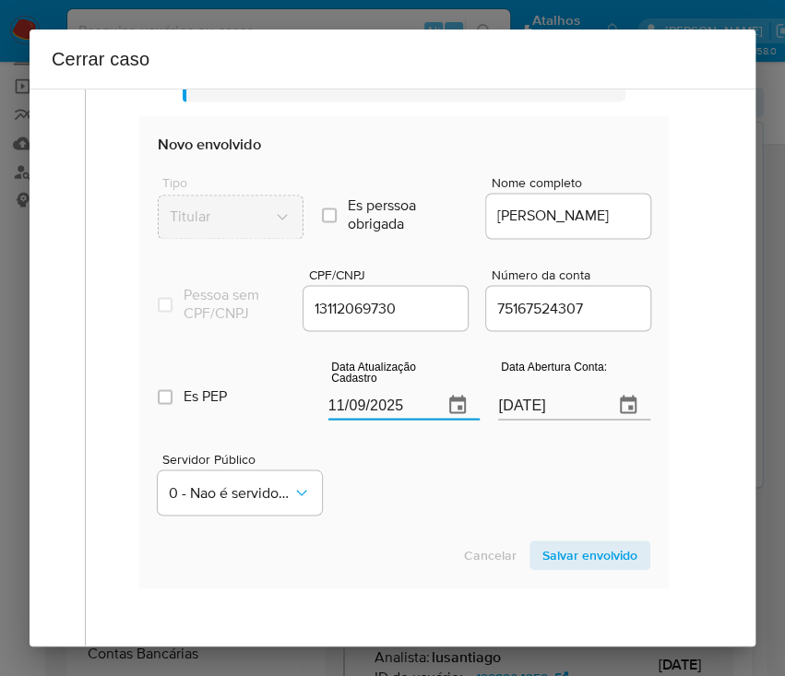
click at [368, 420] on input "11/09/2025" at bounding box center [379, 405] width 101 height 30
paste input "9/08"
type input "19/08/2025"
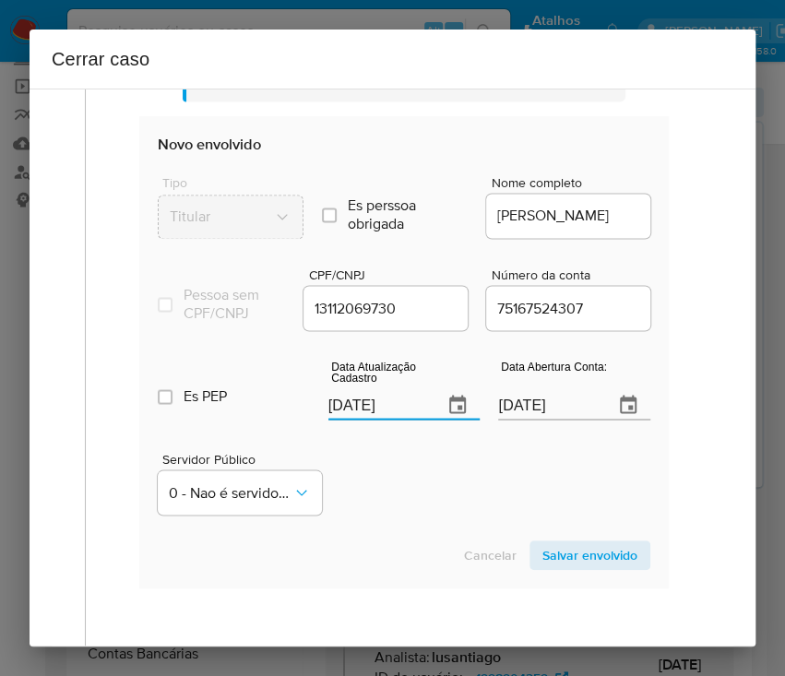
click at [407, 501] on div "Servidor Público 0 - Nao é servidor/Nao possui informacao" at bounding box center [404, 476] width 493 height 92
click at [507, 420] on input "21/09/2024" at bounding box center [548, 405] width 101 height 30
drag, startPoint x: 463, startPoint y: 497, endPoint x: 562, endPoint y: 342, distance: 183.0
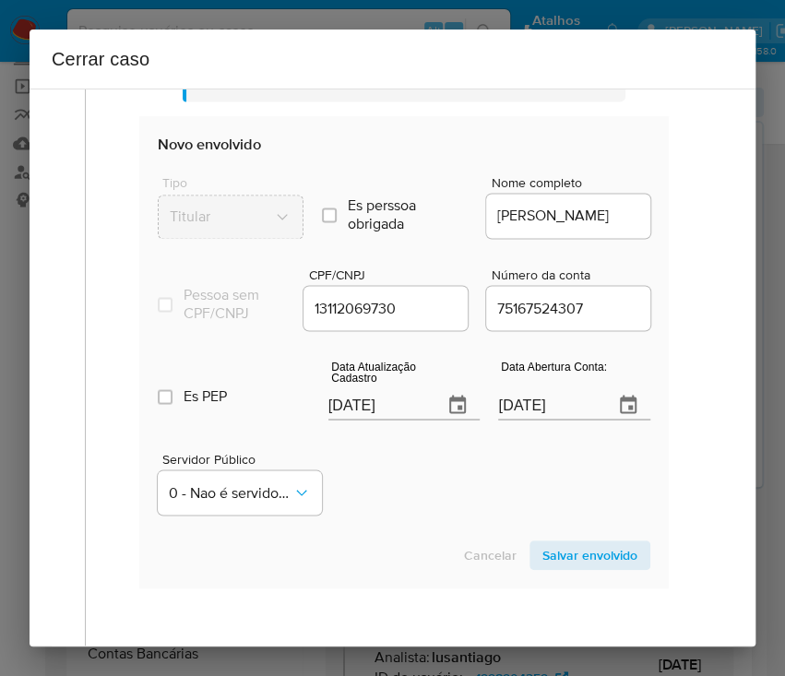
click at [464, 493] on div "Servidor Público 0 - Nao é servidor/Nao possui informacao" at bounding box center [404, 476] width 493 height 92
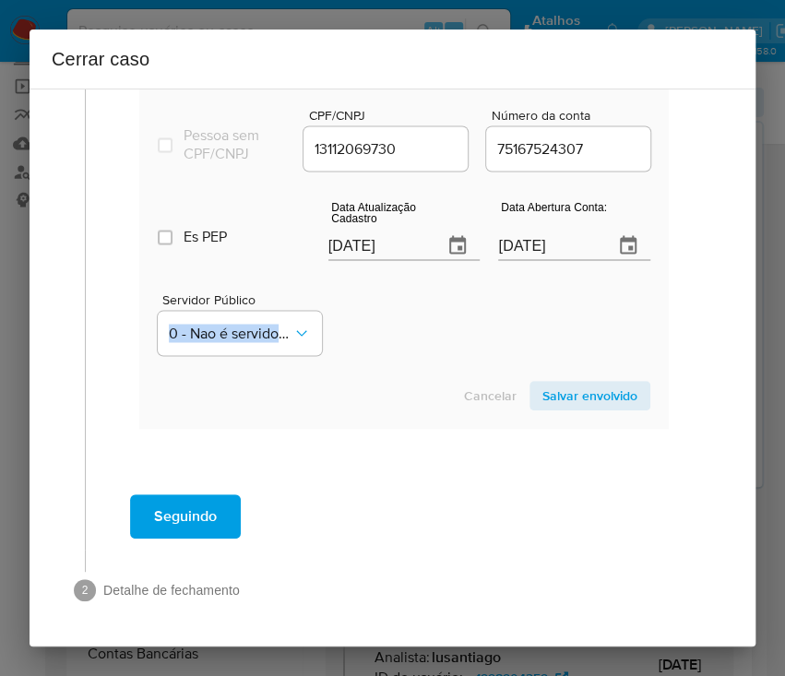
drag, startPoint x: 544, startPoint y: 401, endPoint x: 478, endPoint y: 427, distance: 70.4
click at [545, 401] on span "Salvar envolvido" at bounding box center [590, 396] width 95 height 26
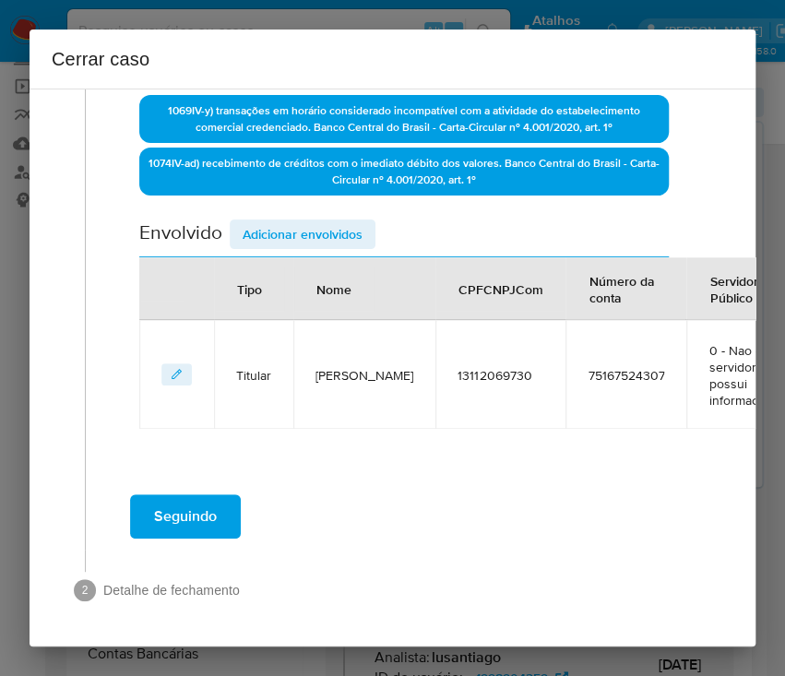
click at [333, 225] on span "Adicionar envolvidos" at bounding box center [303, 234] width 120 height 26
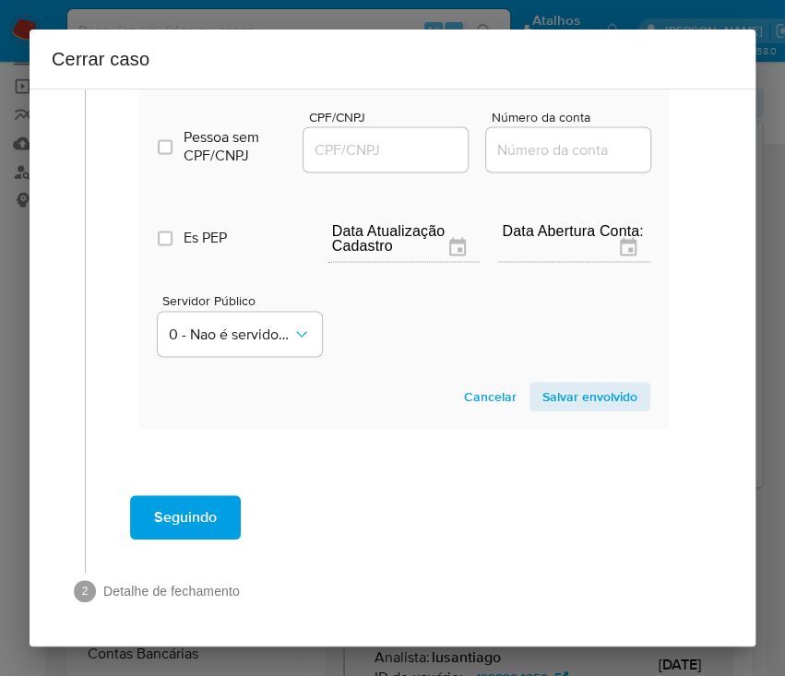
scroll to position [1097, 0]
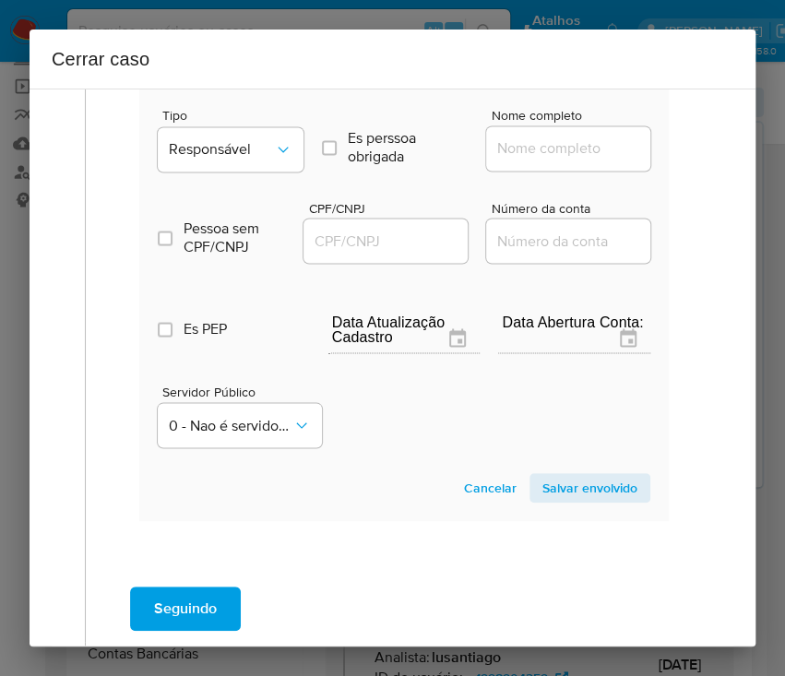
click at [236, 137] on div "Tipo Responsável" at bounding box center [231, 144] width 146 height 70
click at [234, 153] on span "Responsável" at bounding box center [221, 149] width 105 height 18
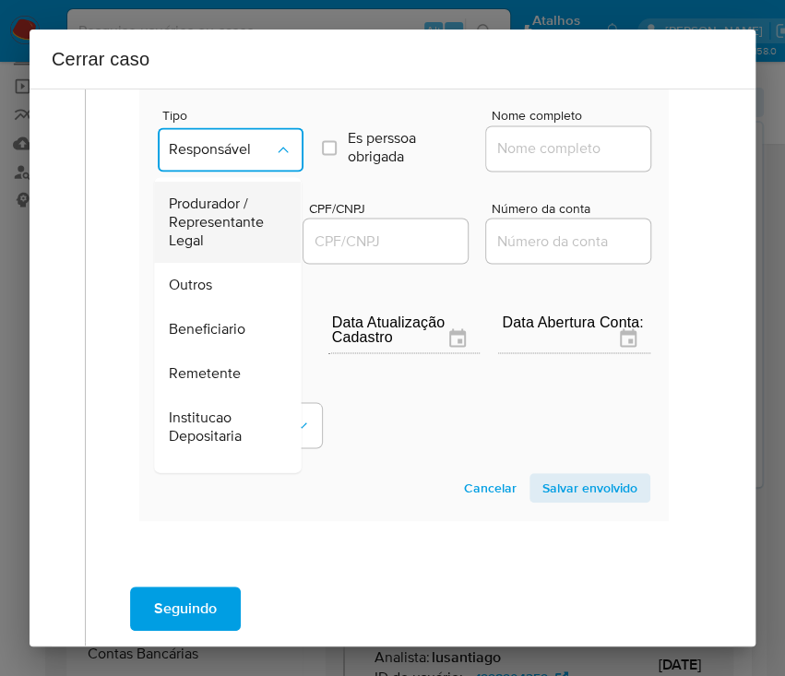
scroll to position [329, 0]
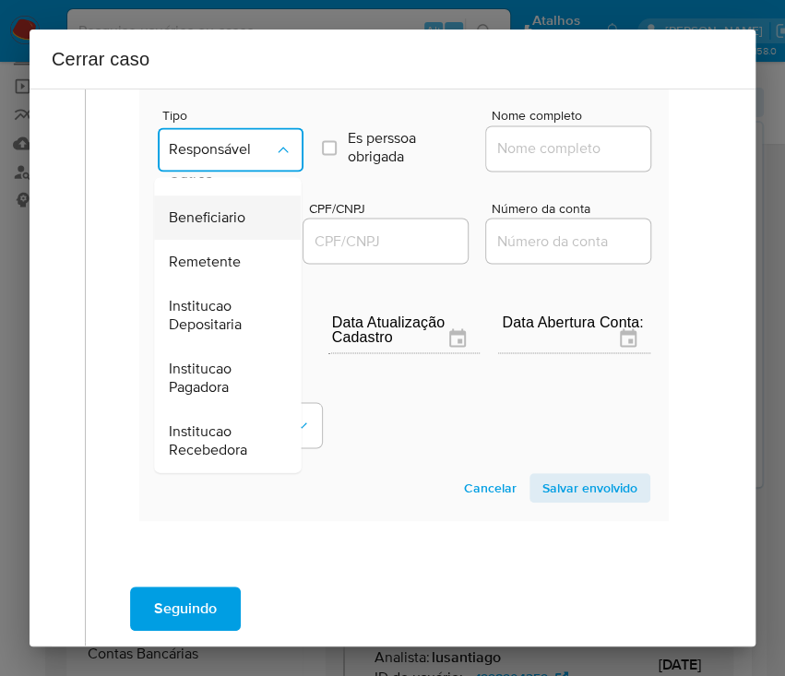
click at [207, 213] on div "Beneficiario" at bounding box center [222, 218] width 106 height 44
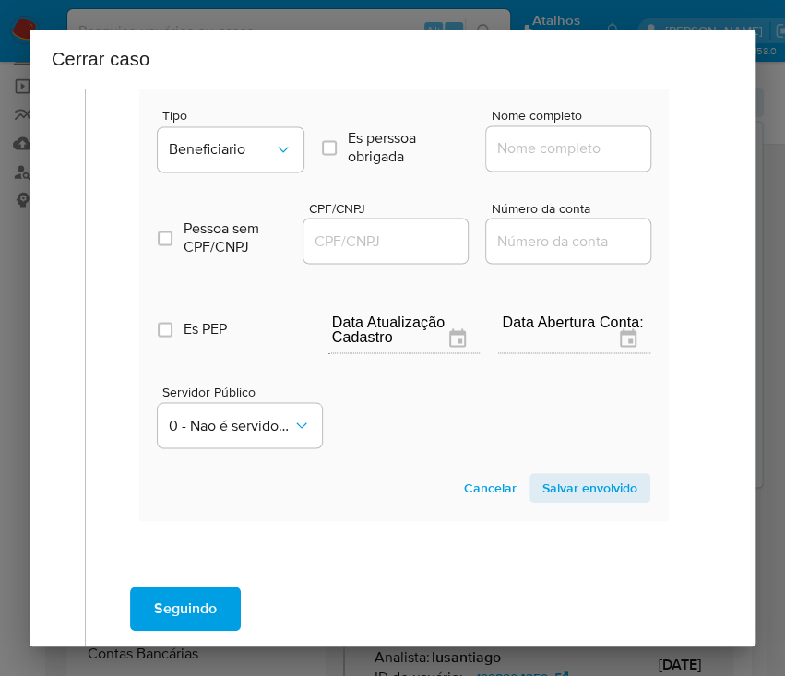
click at [520, 161] on input "Nome completo" at bounding box center [576, 149] width 181 height 24
paste input "Samara Modas E Acessorios Ltda, 49873339000191"
drag, startPoint x: 513, startPoint y: 166, endPoint x: 638, endPoint y: 166, distance: 124.6
click at [638, 161] on input "Samara Modas E Acessorios Ltda, 49873339000191" at bounding box center [576, 149] width 181 height 24
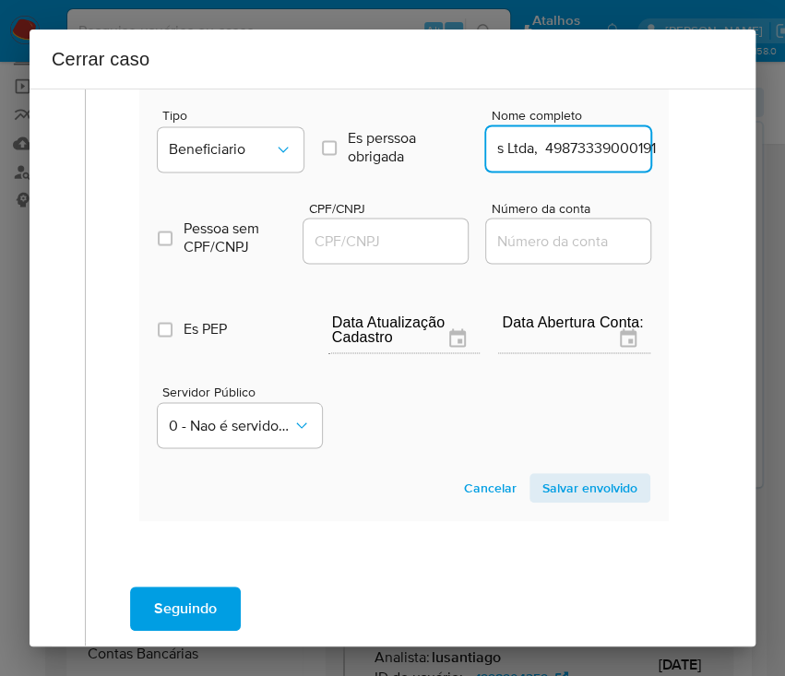
click at [544, 161] on input "Samara Modas E Acessorios Ltda, 49873339000191" at bounding box center [576, 149] width 181 height 24
drag, startPoint x: 517, startPoint y: 167, endPoint x: 718, endPoint y: 172, distance: 201.2
click at [718, 172] on div "1 Informação completa Geral Data de início 01/07/2025 Data Fin 08/09/2025 Valor…" at bounding box center [393, 368] width 726 height 558
type input "Samara Modas E Acessorios Ltda"
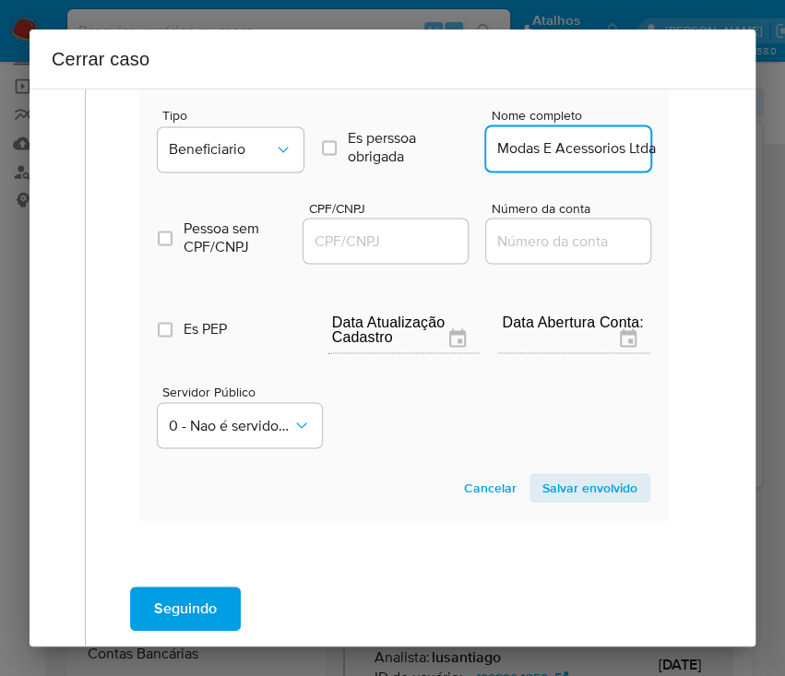
click at [362, 253] on input "CPF/CNPJ" at bounding box center [394, 241] width 181 height 24
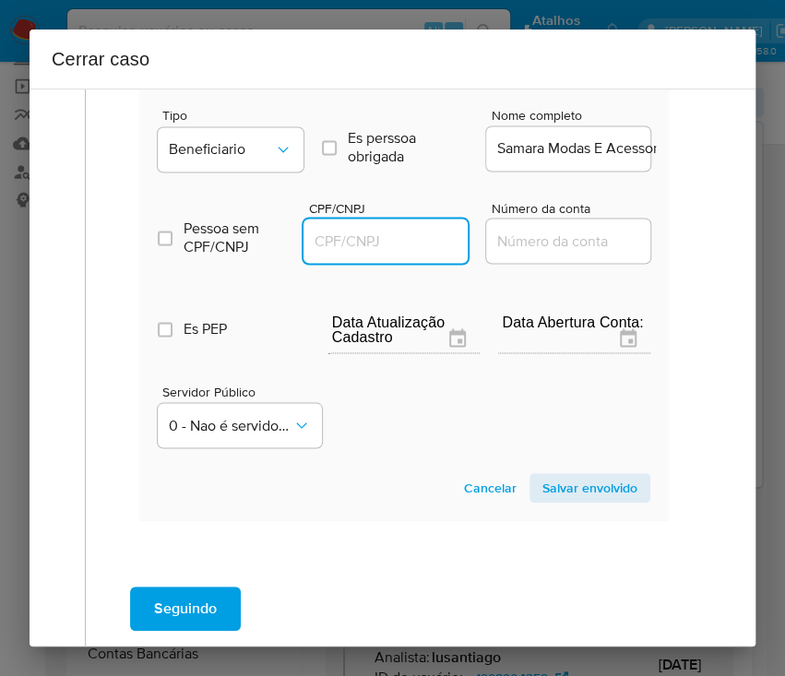
click at [396, 250] on input "CPF/CNPJ" at bounding box center [394, 241] width 181 height 24
paste input "49873339000191"
type input "49873339000191"
click at [558, 496] on span "Salvar envolvido" at bounding box center [590, 488] width 95 height 26
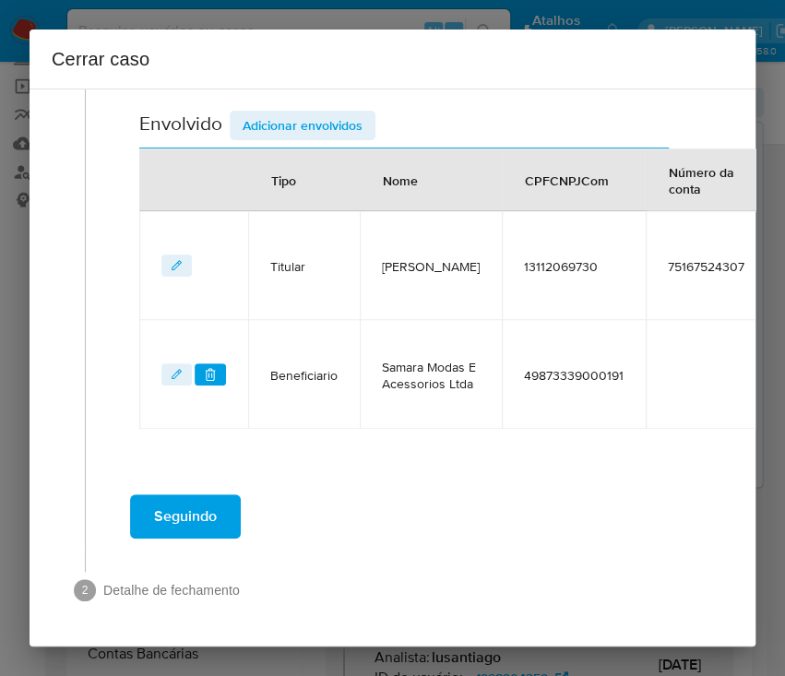
scroll to position [843, 0]
click at [297, 113] on span "Adicionar envolvidos" at bounding box center [303, 126] width 120 height 26
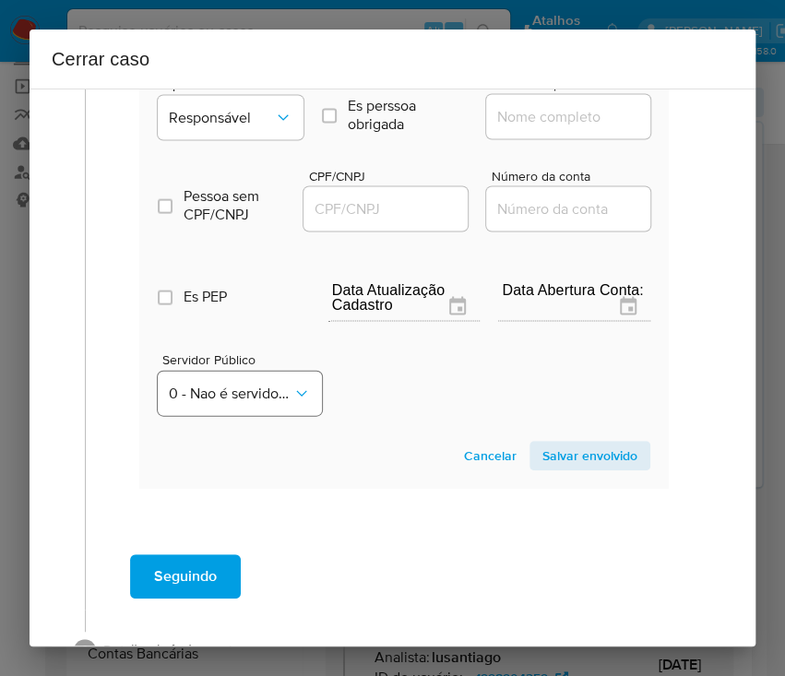
scroll to position [1083, 0]
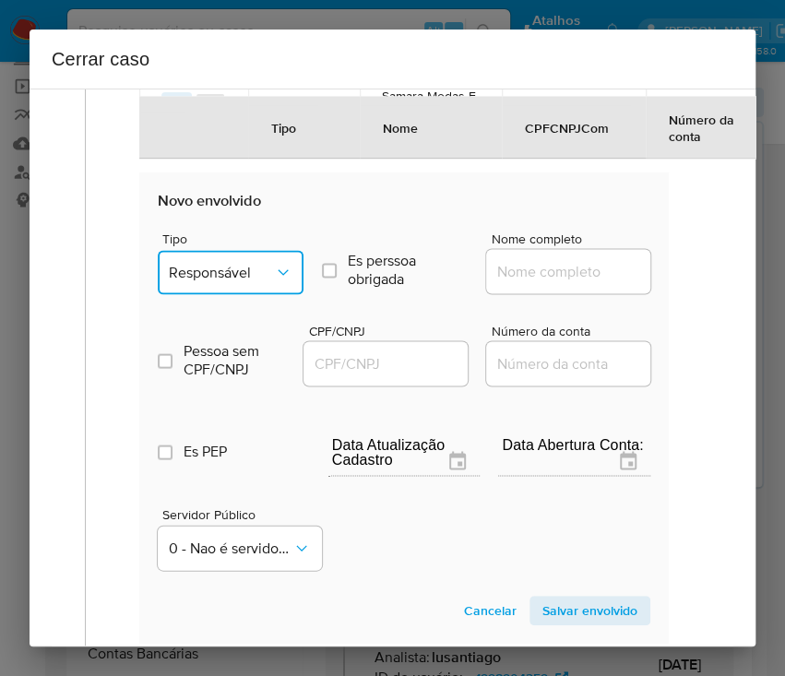
click at [259, 278] on span "Responsável" at bounding box center [221, 272] width 105 height 18
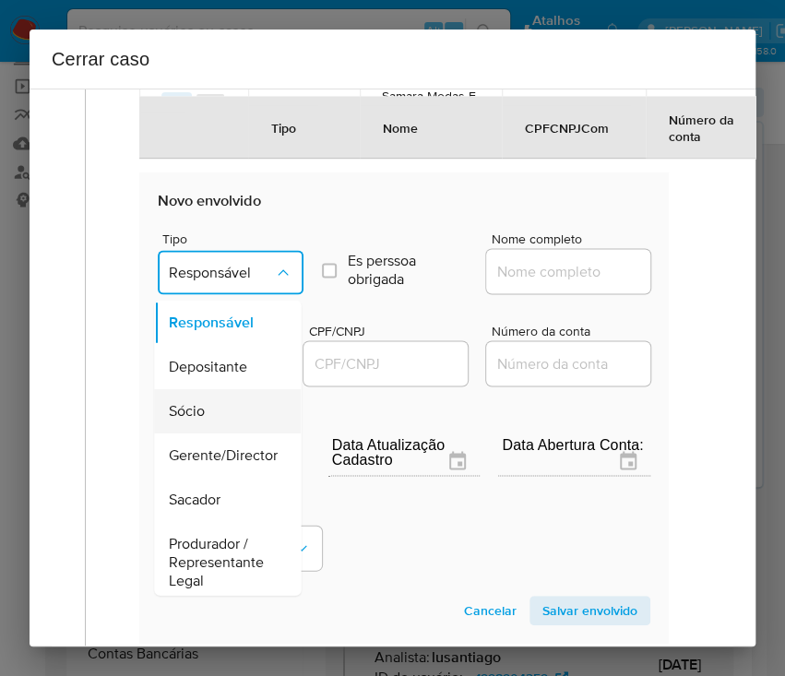
scroll to position [329, 0]
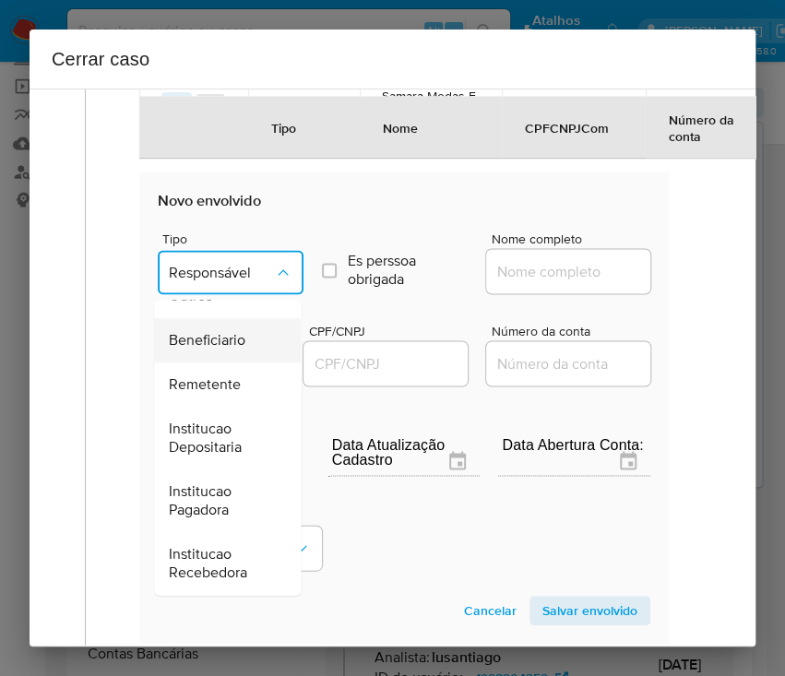
click at [230, 345] on span "Beneficiario" at bounding box center [207, 340] width 77 height 18
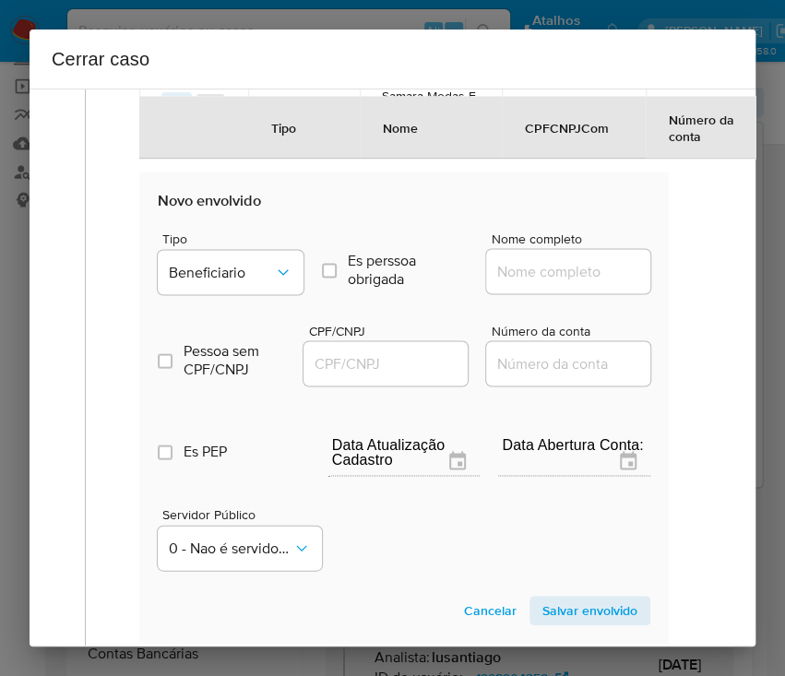
click at [558, 281] on input "Nome completo" at bounding box center [576, 271] width 181 height 24
paste input "Mineradora Roma Ltda, 28248038000105"
drag, startPoint x: 515, startPoint y: 289, endPoint x: 657, endPoint y: 287, distance: 142.1
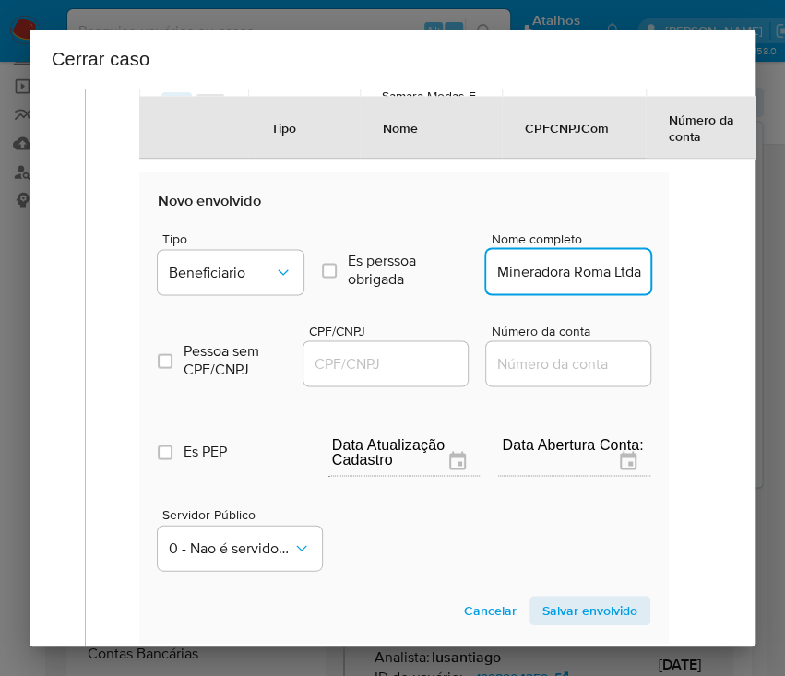
scroll to position [0, 0]
type input "Mineradora Roma Ltda"
click at [348, 363] on div at bounding box center [386, 363] width 164 height 44
click at [351, 386] on div at bounding box center [386, 363] width 164 height 44
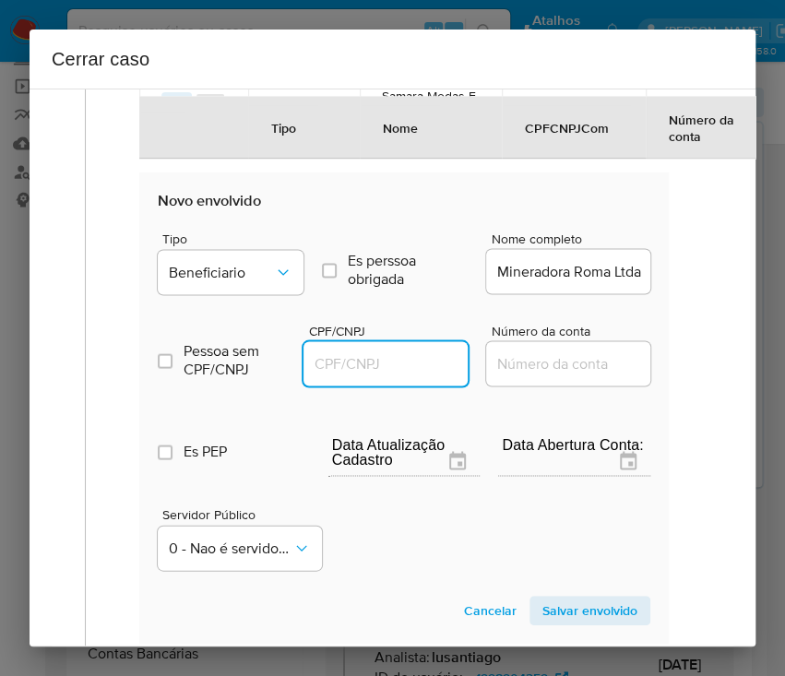
drag, startPoint x: 368, startPoint y: 374, endPoint x: 389, endPoint y: 382, distance: 22.8
click at [368, 374] on input "CPF/CNPJ" at bounding box center [394, 364] width 181 height 24
paste input "28248038000105"
type input "28248038000105"
click at [559, 622] on span "Salvar envolvido" at bounding box center [590, 611] width 95 height 26
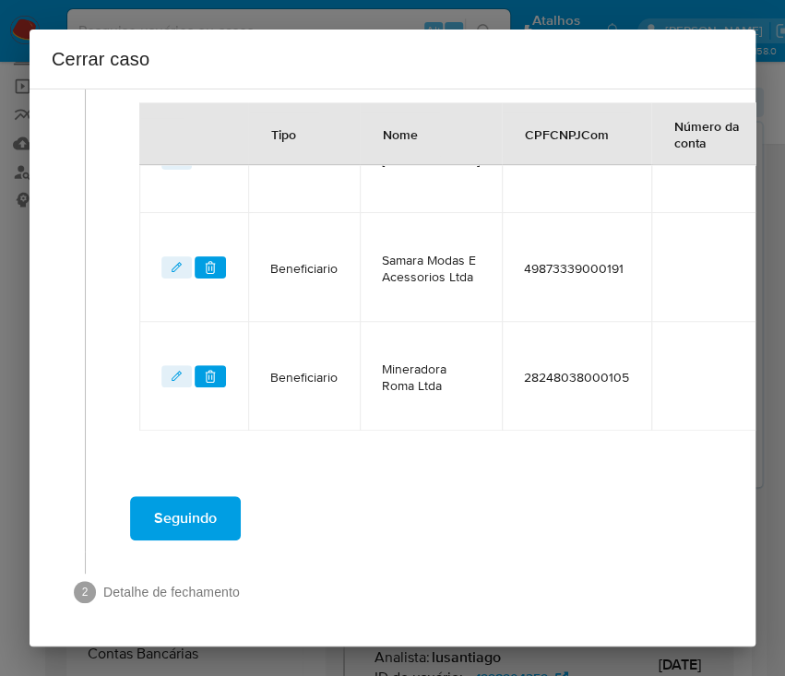
scroll to position [828, 0]
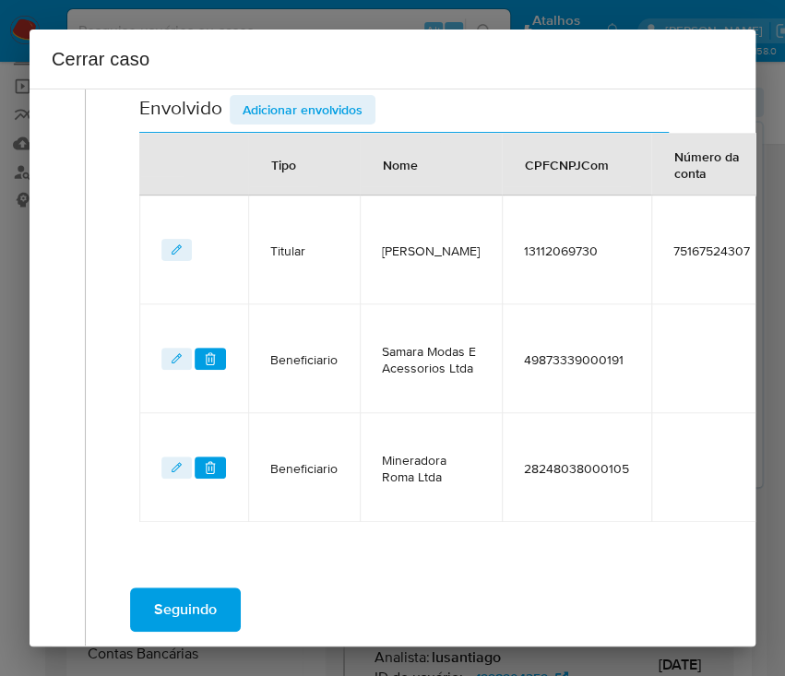
drag, startPoint x: 324, startPoint y: 120, endPoint x: 321, endPoint y: 141, distance: 21.4
click at [324, 120] on span "Adicionar envolvidos" at bounding box center [303, 110] width 120 height 26
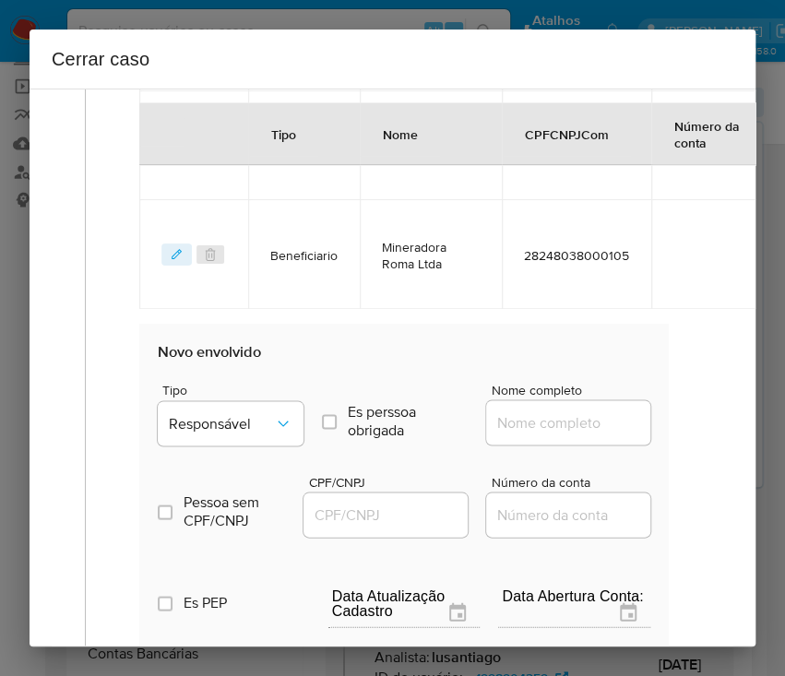
scroll to position [1197, 0]
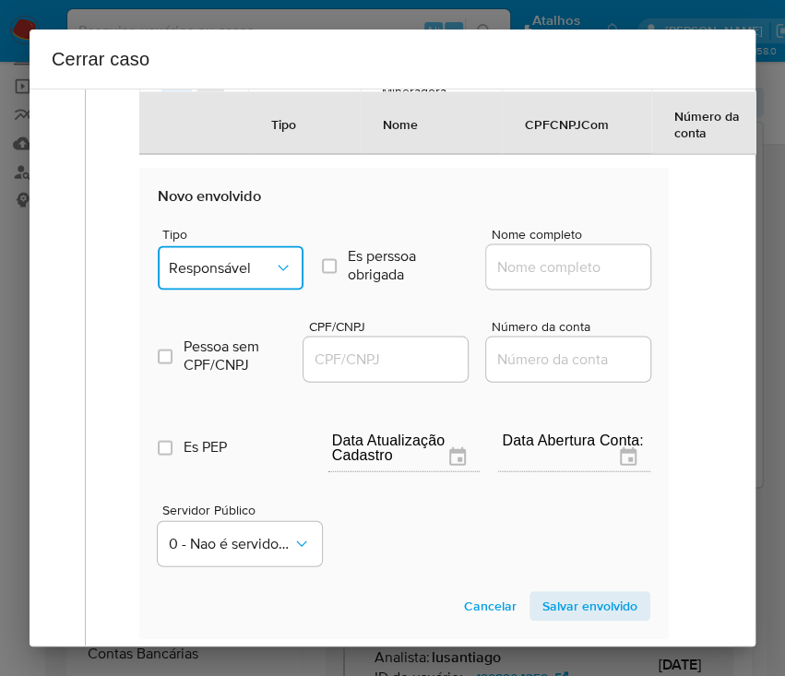
click at [209, 290] on button "Responsável" at bounding box center [231, 267] width 146 height 44
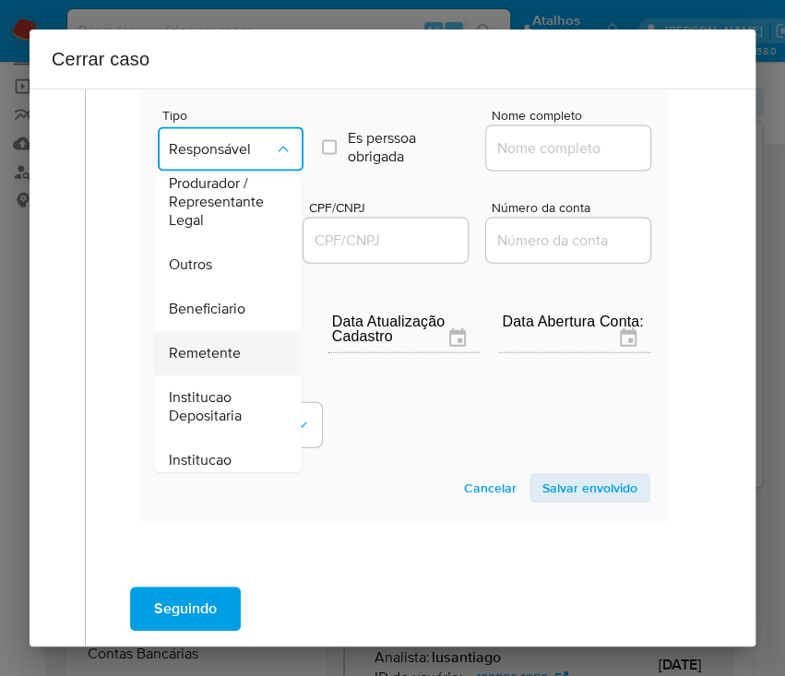
scroll to position [205, 0]
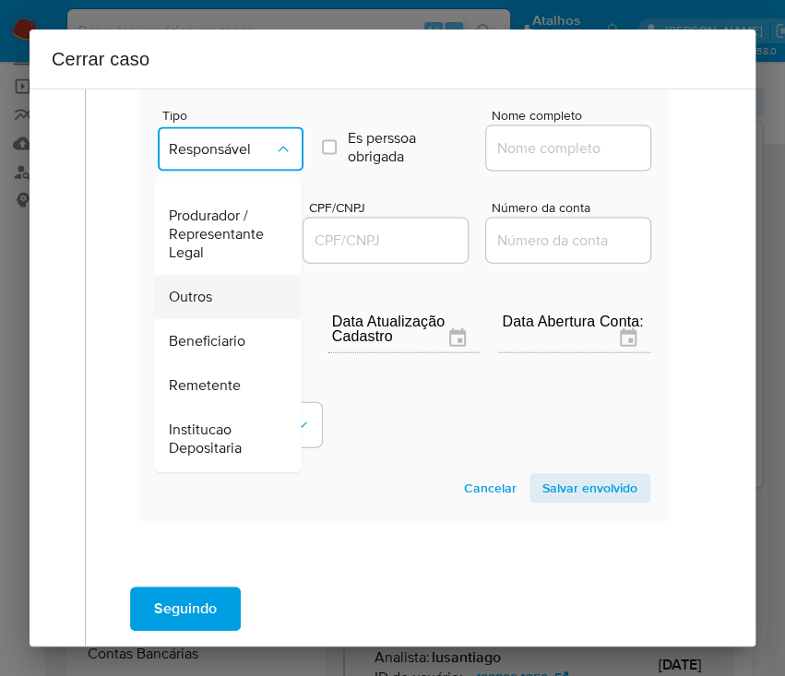
click at [207, 305] on span "Outros" at bounding box center [190, 297] width 43 height 18
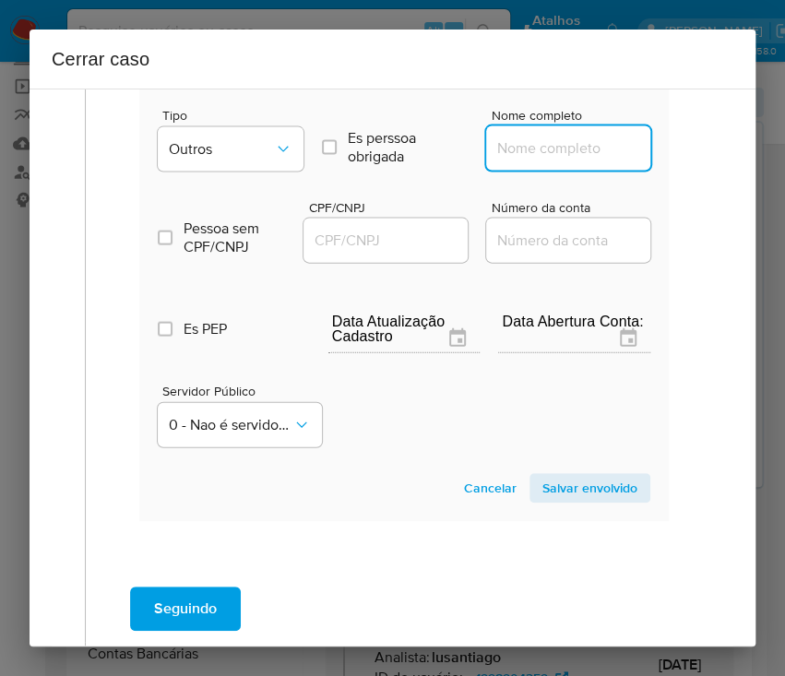
click at [506, 157] on input "Nome completo" at bounding box center [576, 149] width 181 height 24
paste input "ATENAS CLUB E SERVICOS, 35353186000147"
drag, startPoint x: 521, startPoint y: 163, endPoint x: 699, endPoint y: 161, distance: 178.1
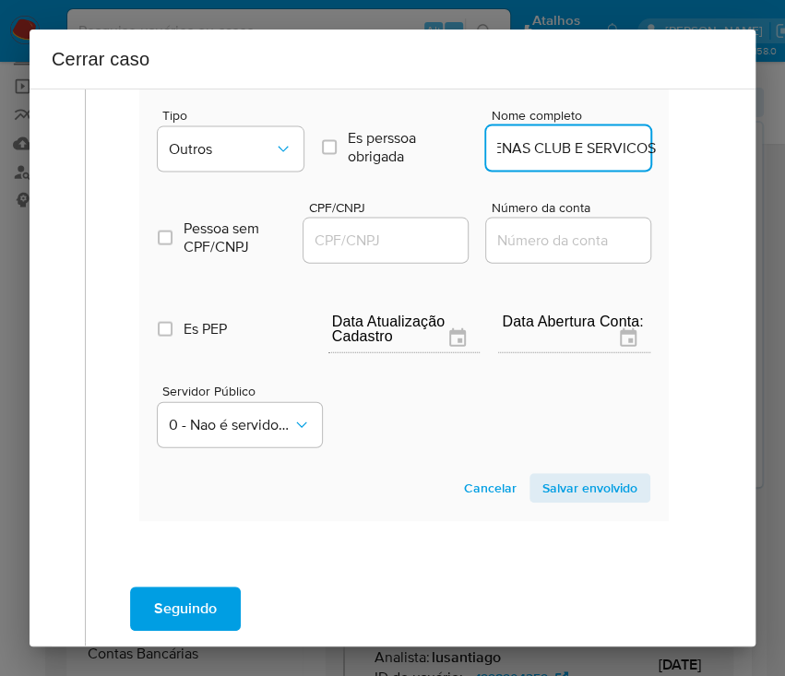
scroll to position [0, 21]
type input "ATENAS CLUB E SERVICOS"
click at [357, 253] on input "CPF/CNPJ" at bounding box center [394, 241] width 181 height 24
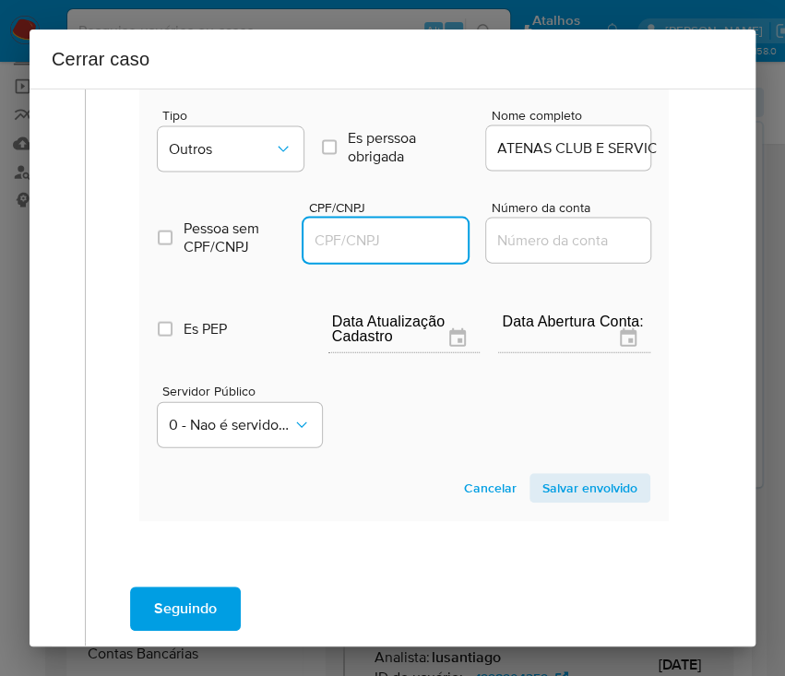
paste input "35353186000147"
type input "35353186000147"
click at [590, 498] on span "Salvar envolvido" at bounding box center [590, 488] width 95 height 26
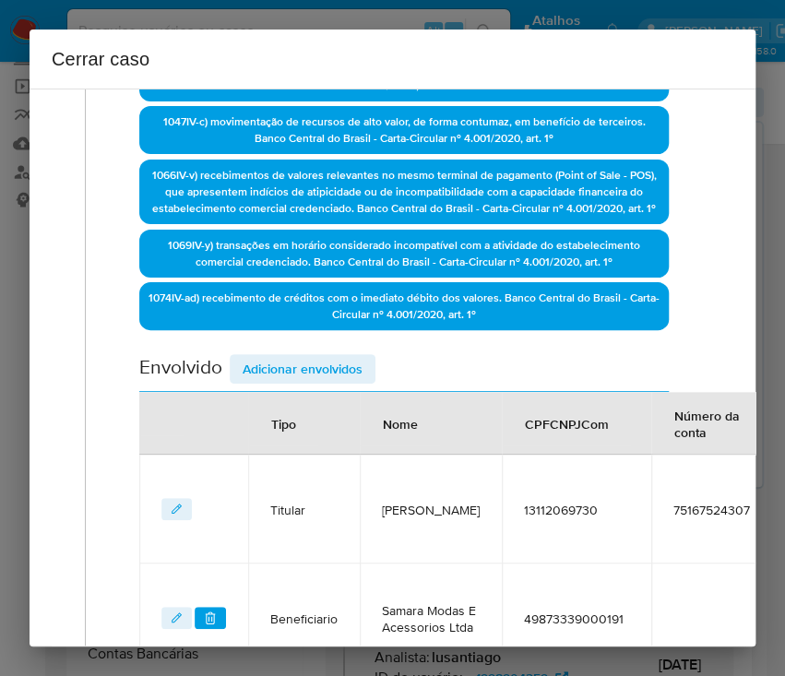
scroll to position [199, 0]
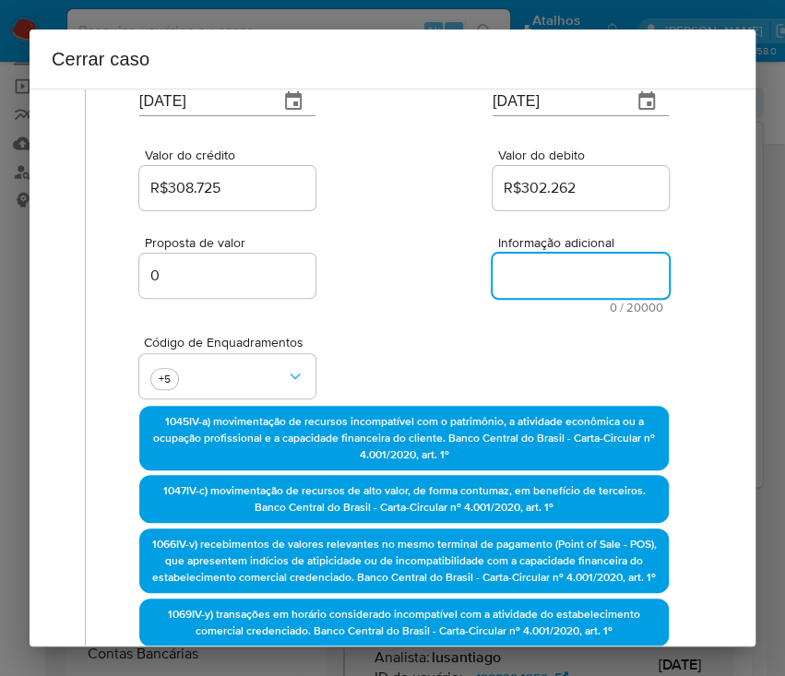
click at [515, 269] on textarea "Informação adicional" at bounding box center [581, 276] width 176 height 44
paste textarea "Informações do Cliente Victor da Silva Boechat, CPF 13112069730, 34 anos, resid…"
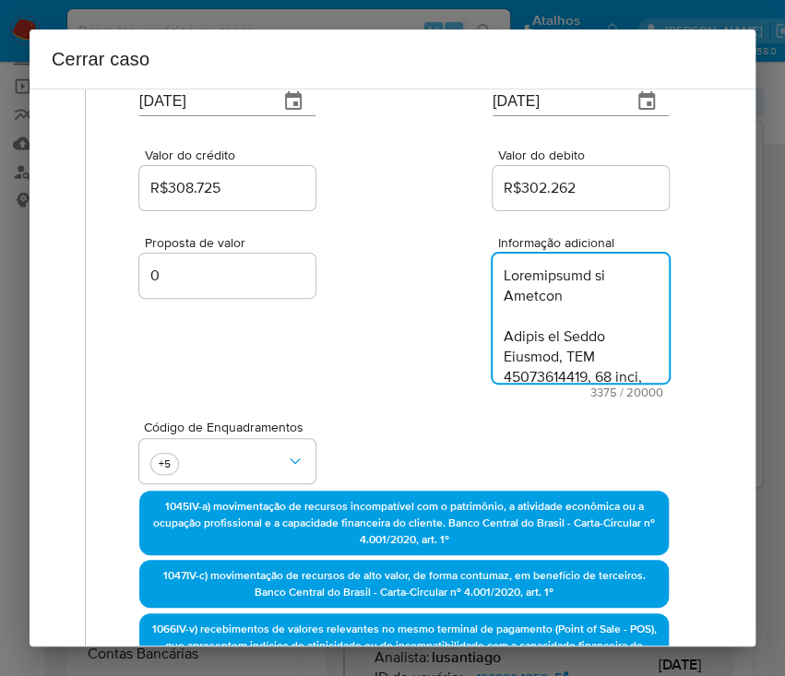
type textarea "Informações do Cliente Victor da Silva Boechat, CPF 13112069730, 34 anos, resid…"
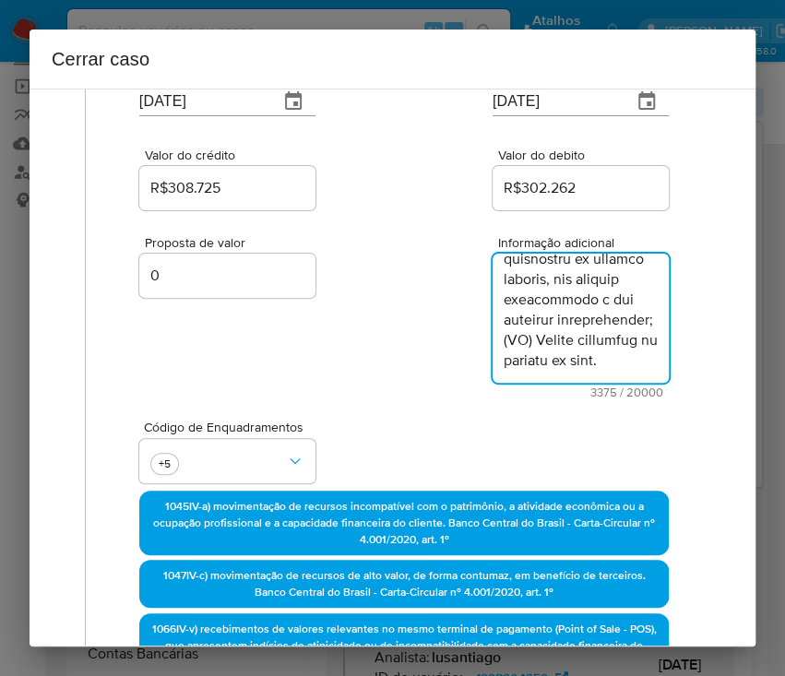
click at [437, 395] on div "Proposta de valor 0 Informação adicional 3375 / 20000 16625 caracteres restantes" at bounding box center [404, 306] width 530 height 185
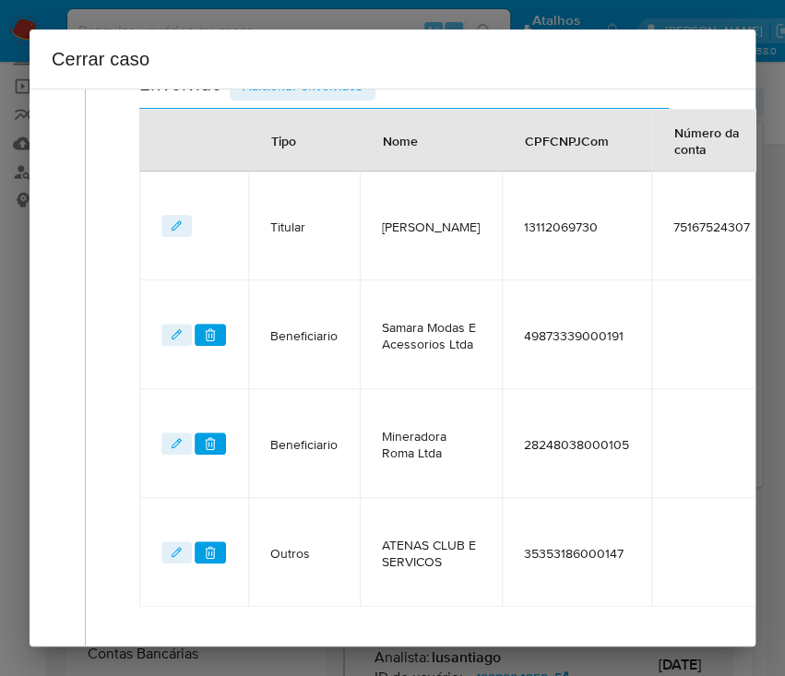
scroll to position [1145, 0]
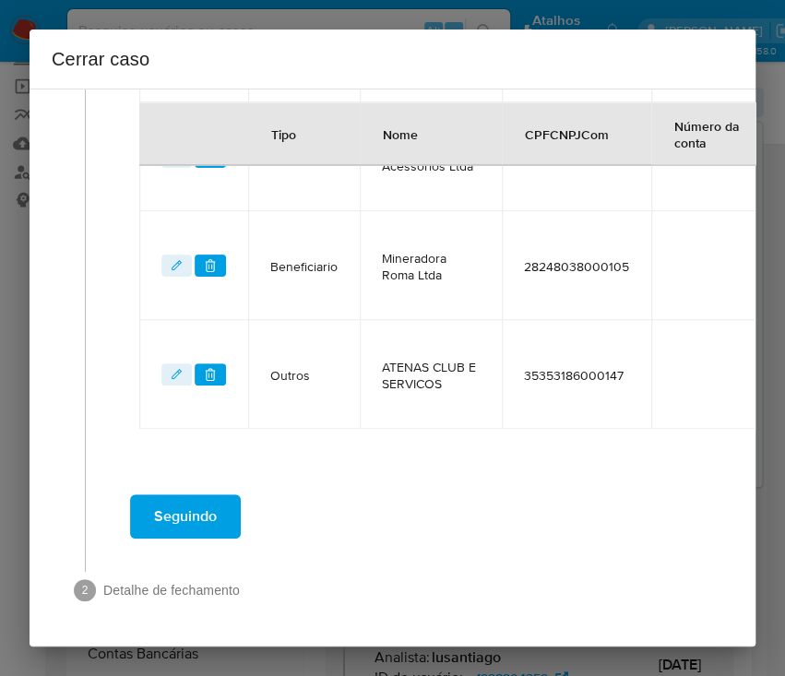
click at [187, 497] on span "Seguindo" at bounding box center [185, 517] width 63 height 41
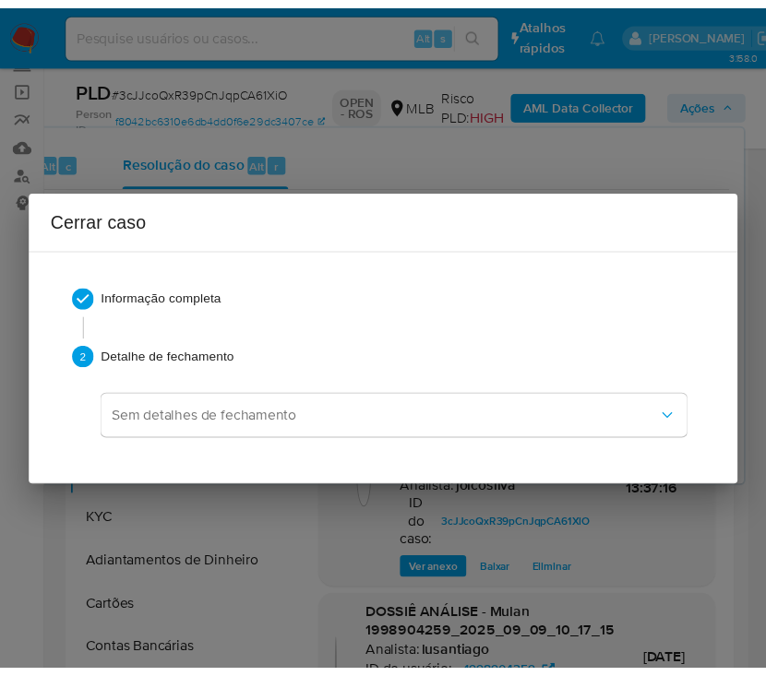
scroll to position [4653, 0]
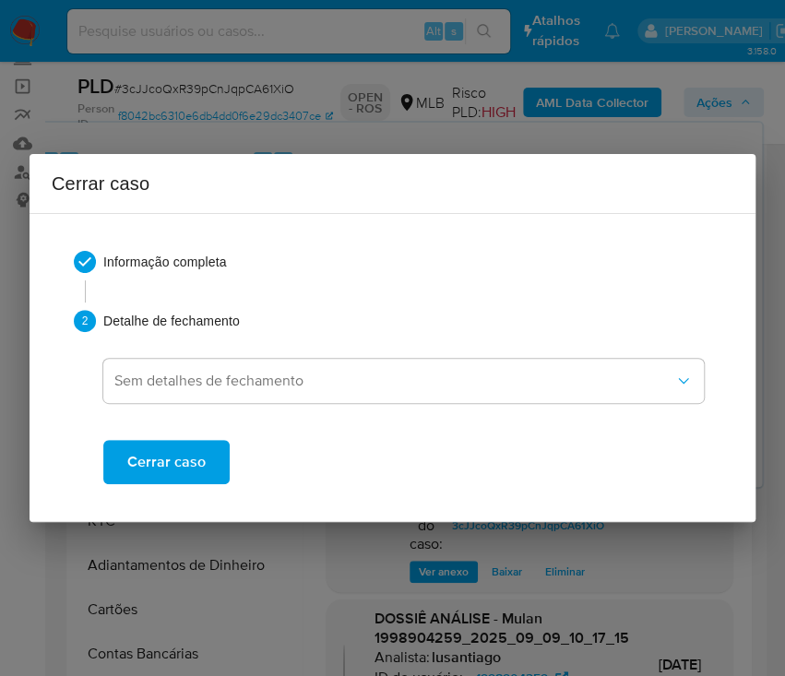
click at [186, 466] on span "Cerrar caso" at bounding box center [166, 462] width 78 height 41
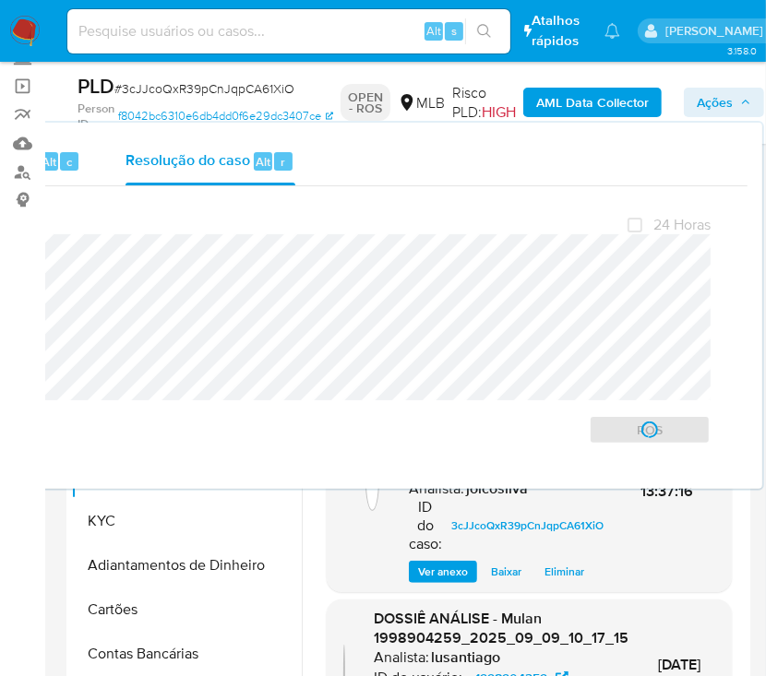
click at [161, 93] on span "# 3cJJcoQxR39pCnJqpCA61XiO" at bounding box center [204, 88] width 180 height 18
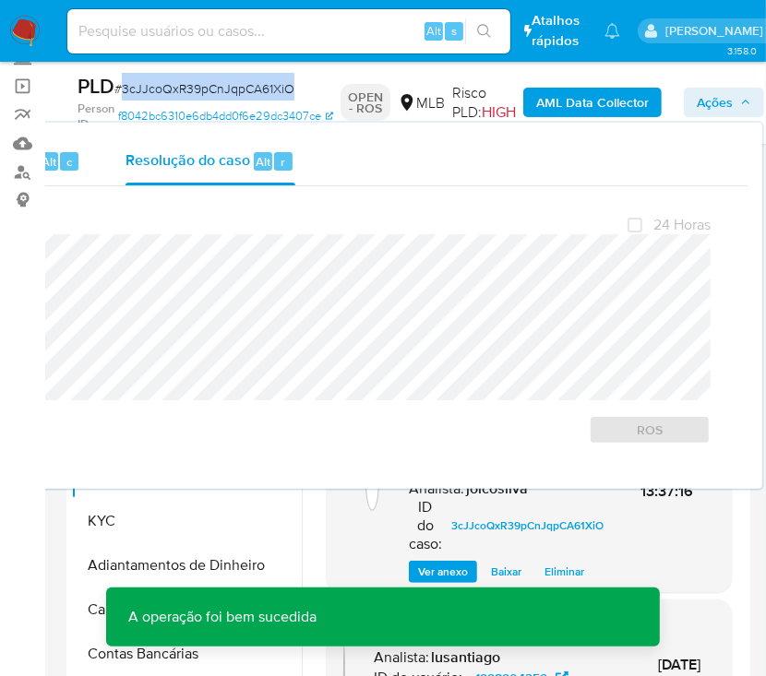
copy span "3cJJcoQxR39pCnJqpCA61XiO"
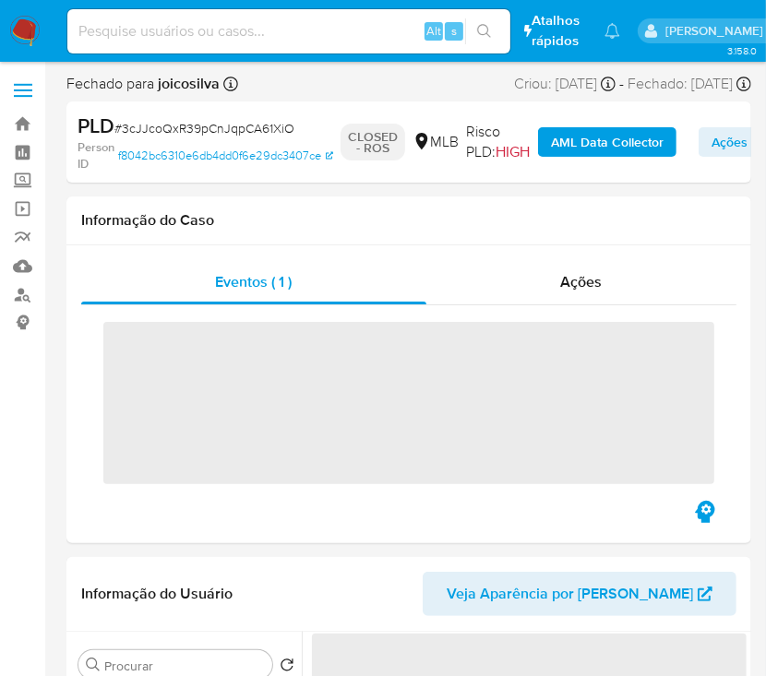
click at [22, 30] on img at bounding box center [24, 31] width 31 height 31
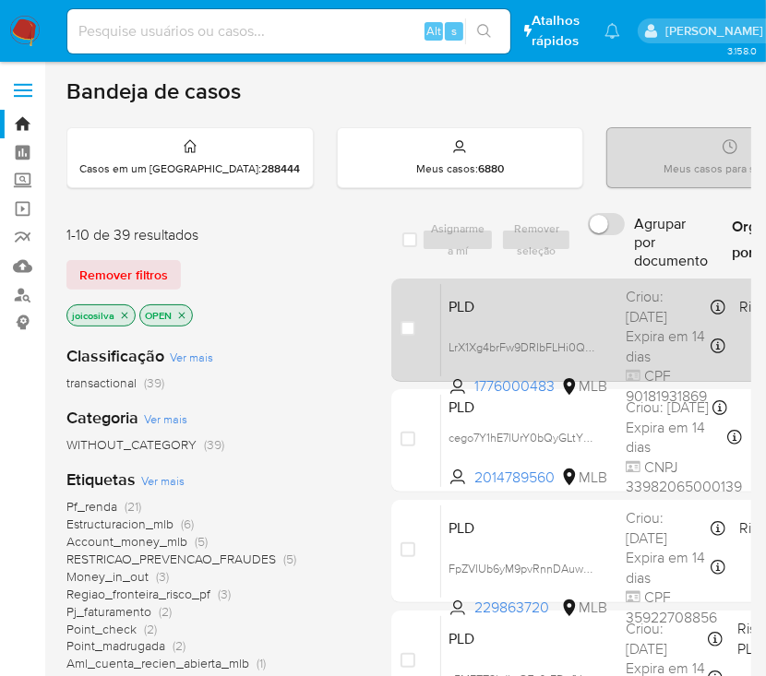
click at [605, 314] on span "PLD" at bounding box center [530, 305] width 162 height 24
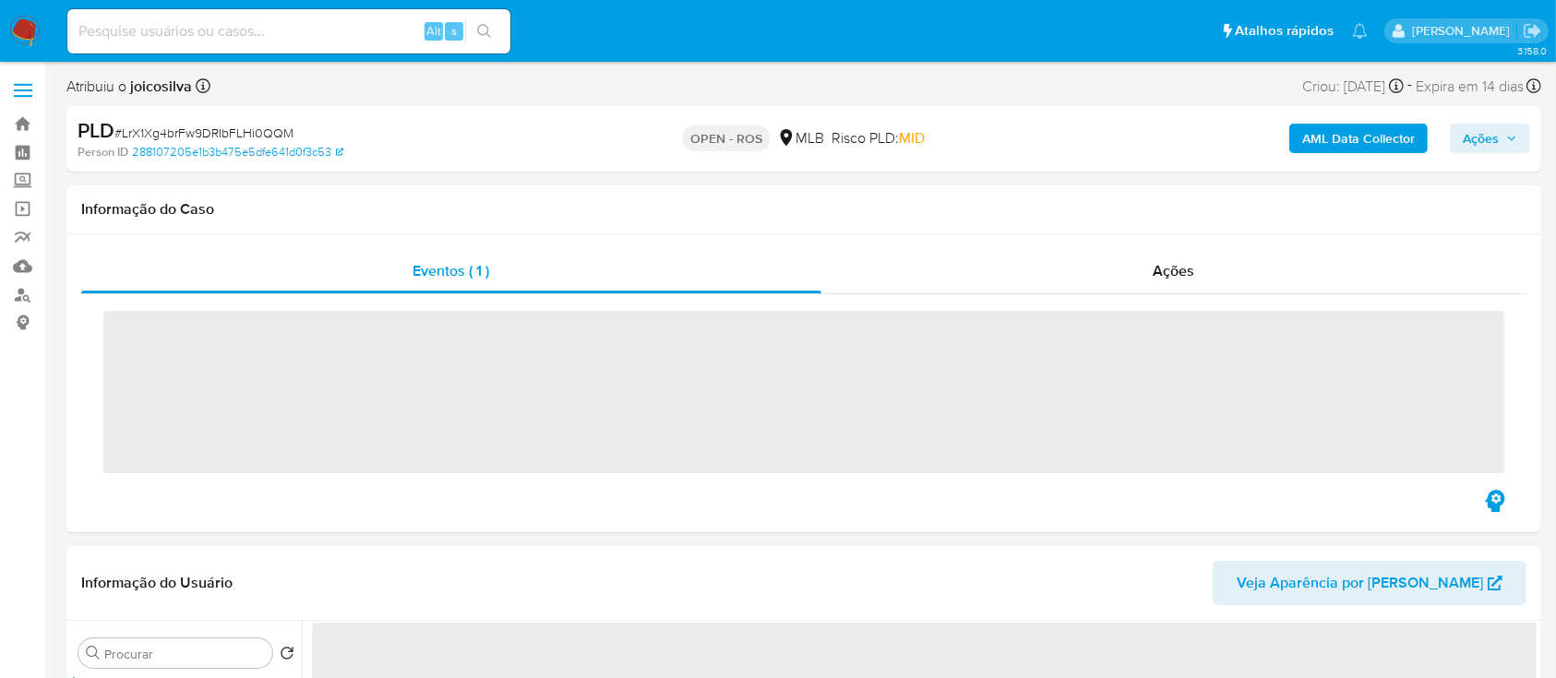
click at [234, 139] on span "# LrX1Xg4brFw9DRIbFLHi0QQM" at bounding box center [203, 133] width 179 height 18
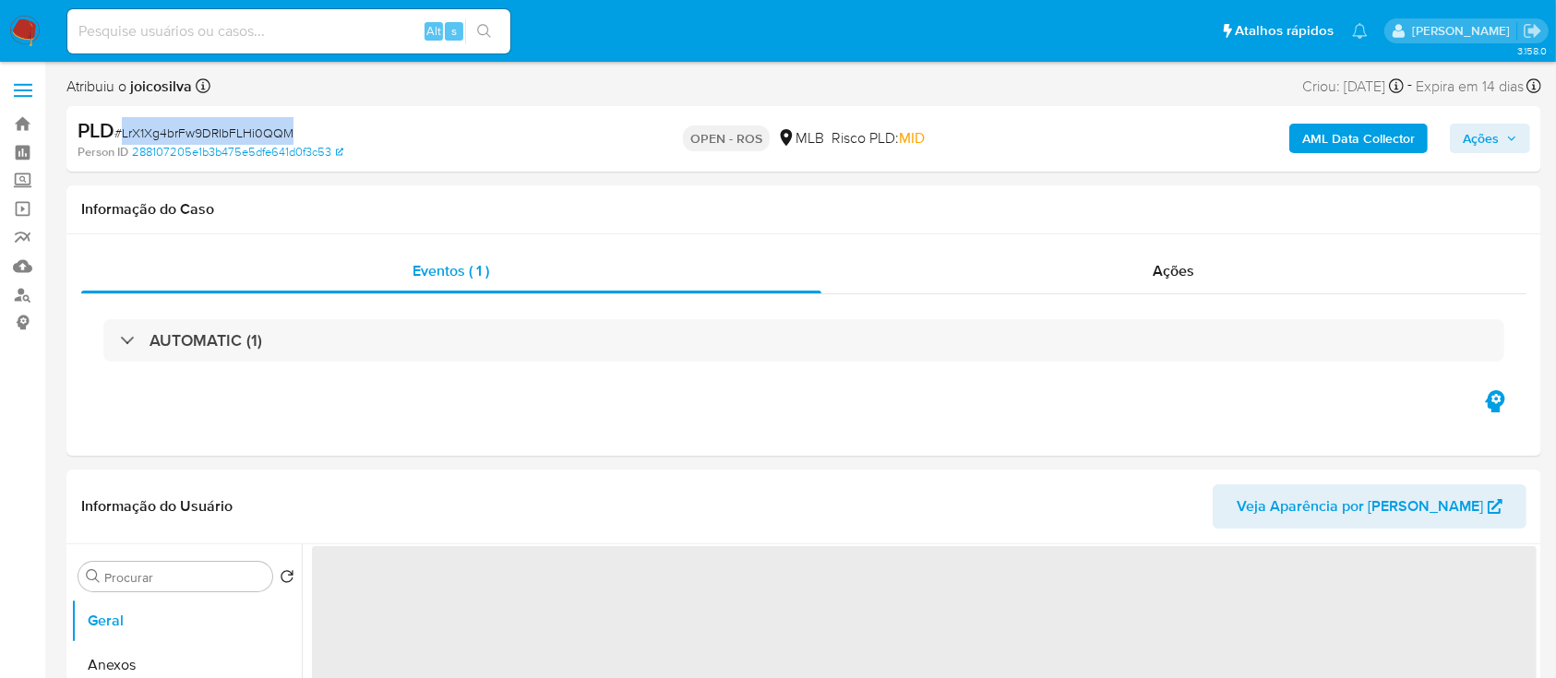
click at [234, 139] on span "# LrX1Xg4brFw9DRIbFLHi0QQM" at bounding box center [203, 133] width 179 height 18
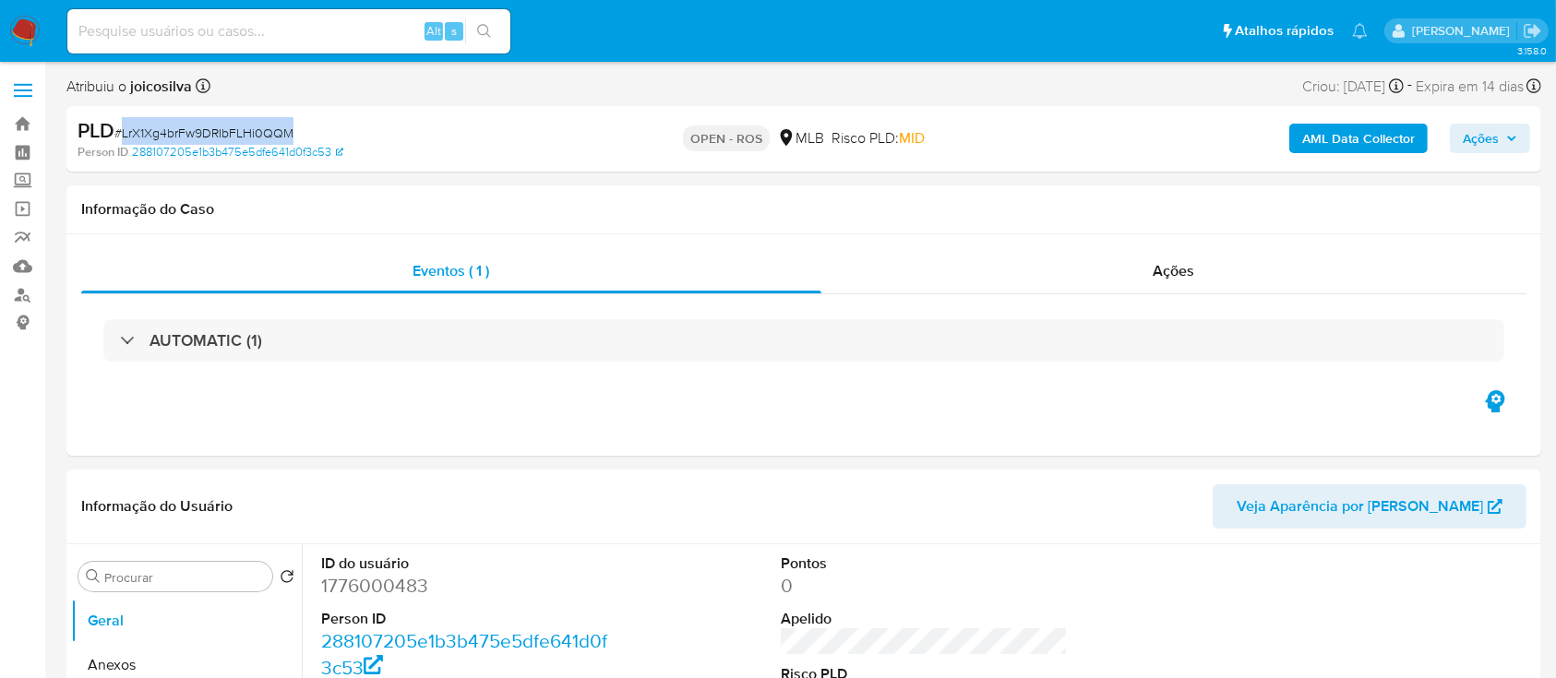
copy span "LrX1Xg4brFw9DRIbFLHi0QQM"
select select "10"
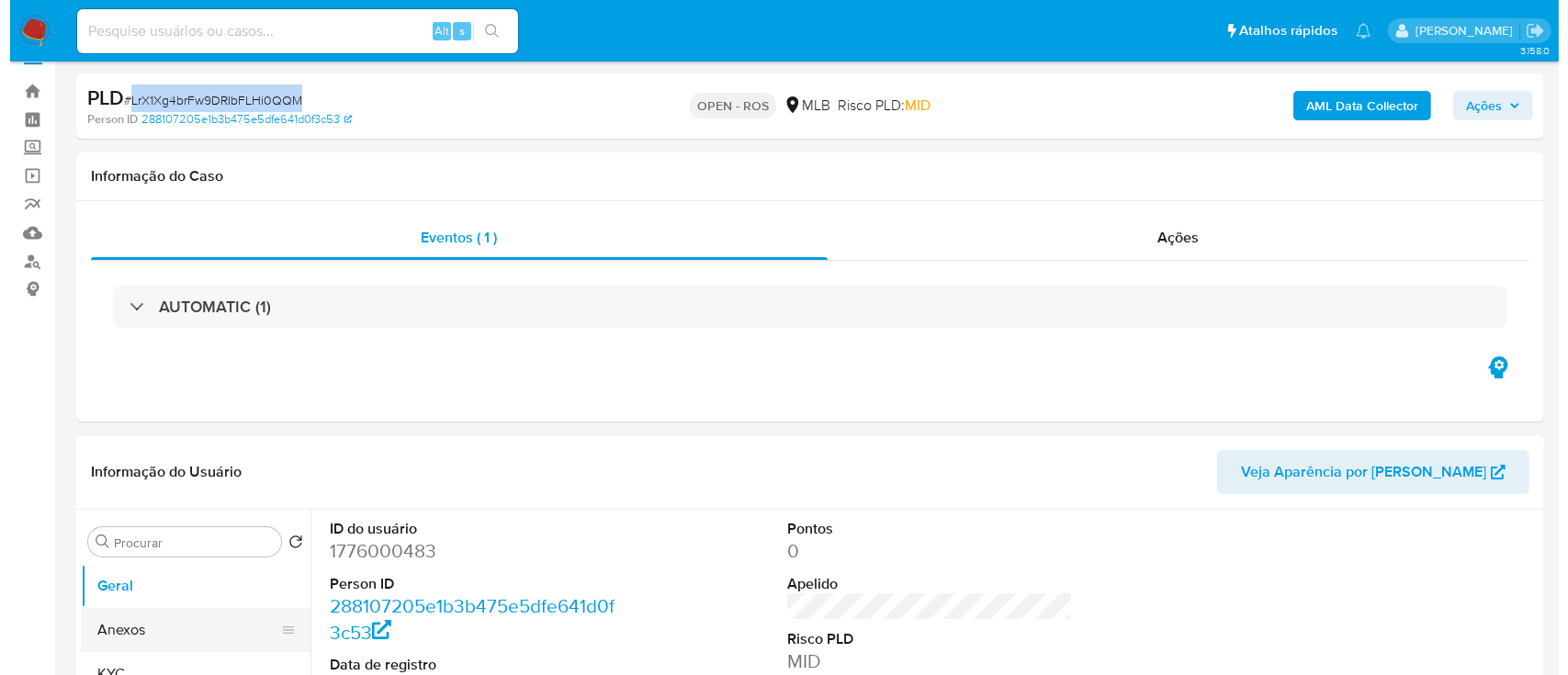
scroll to position [244, 0]
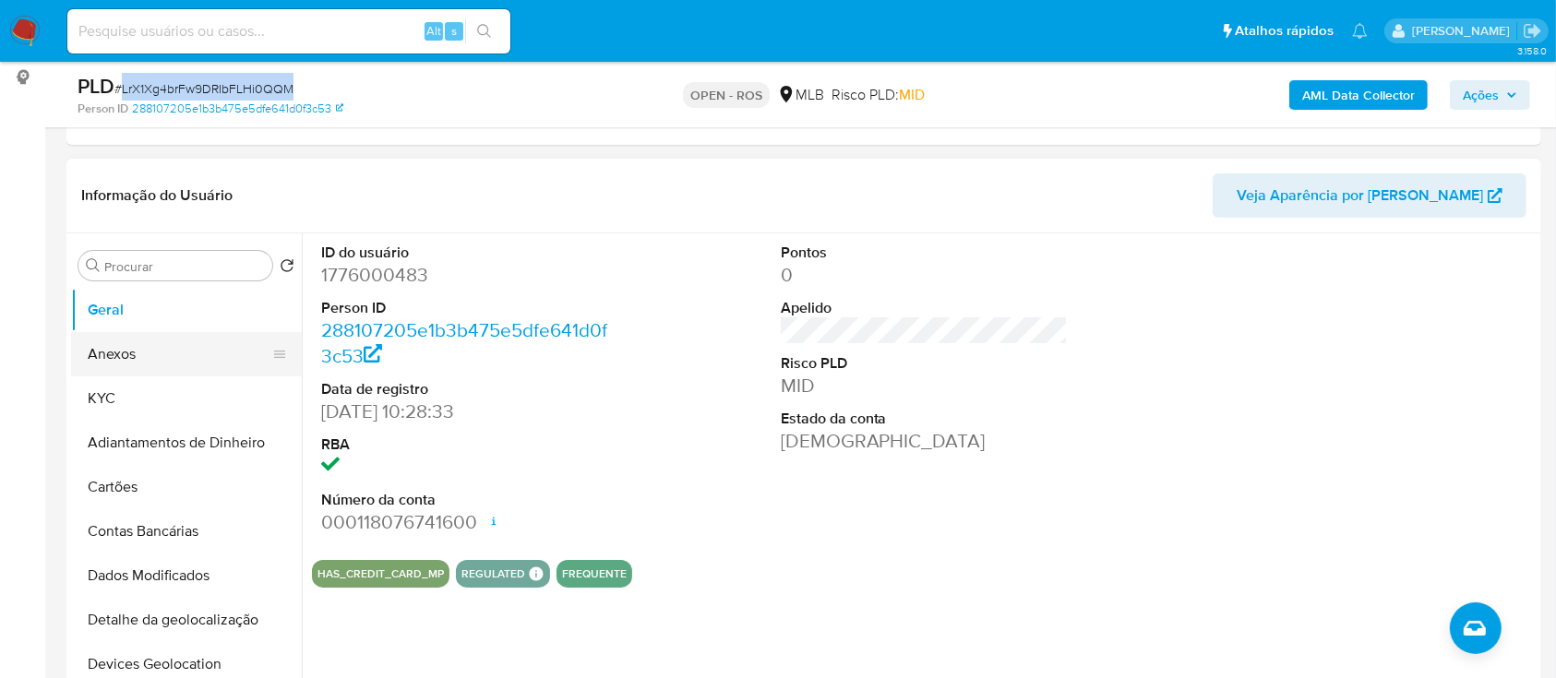
click at [137, 348] on button "Anexos" at bounding box center [179, 354] width 216 height 44
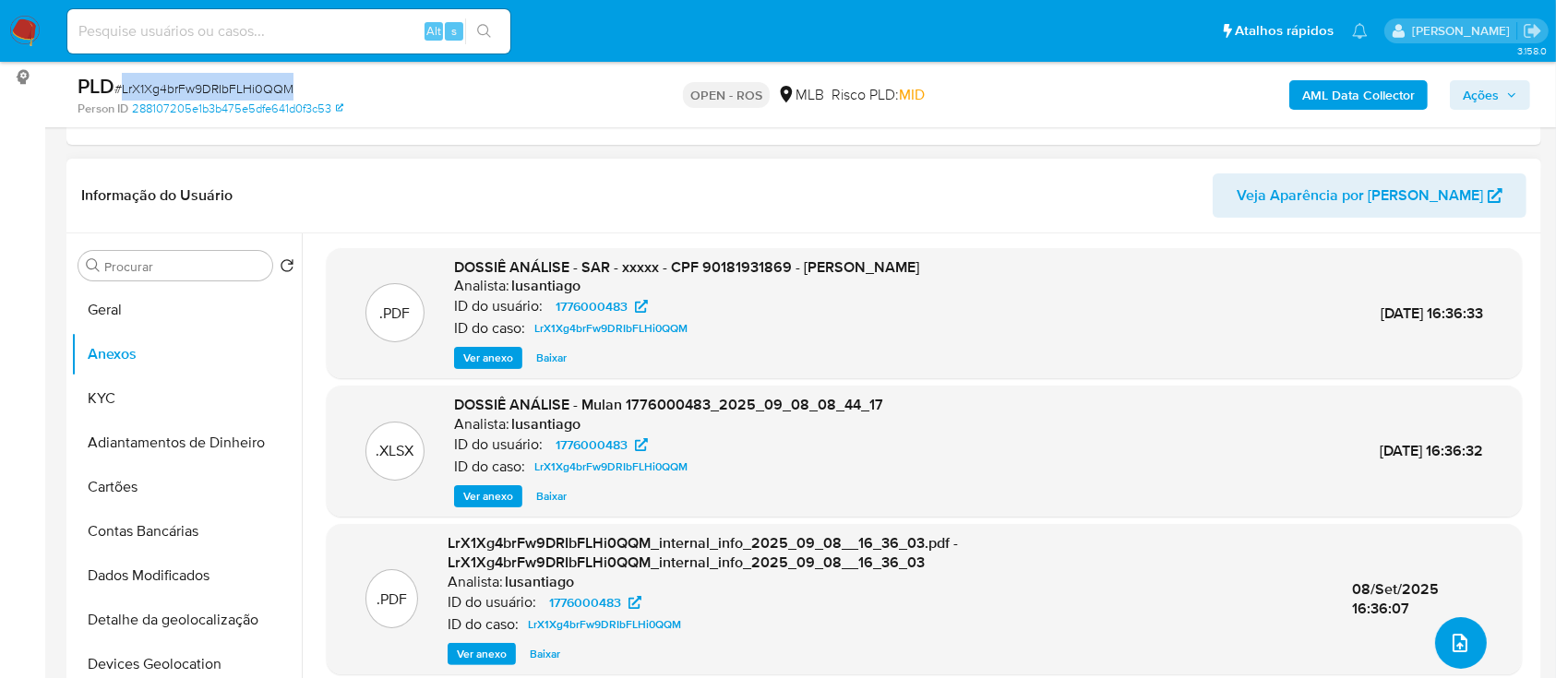
click at [784, 642] on button "upload-file" at bounding box center [1461, 643] width 52 height 52
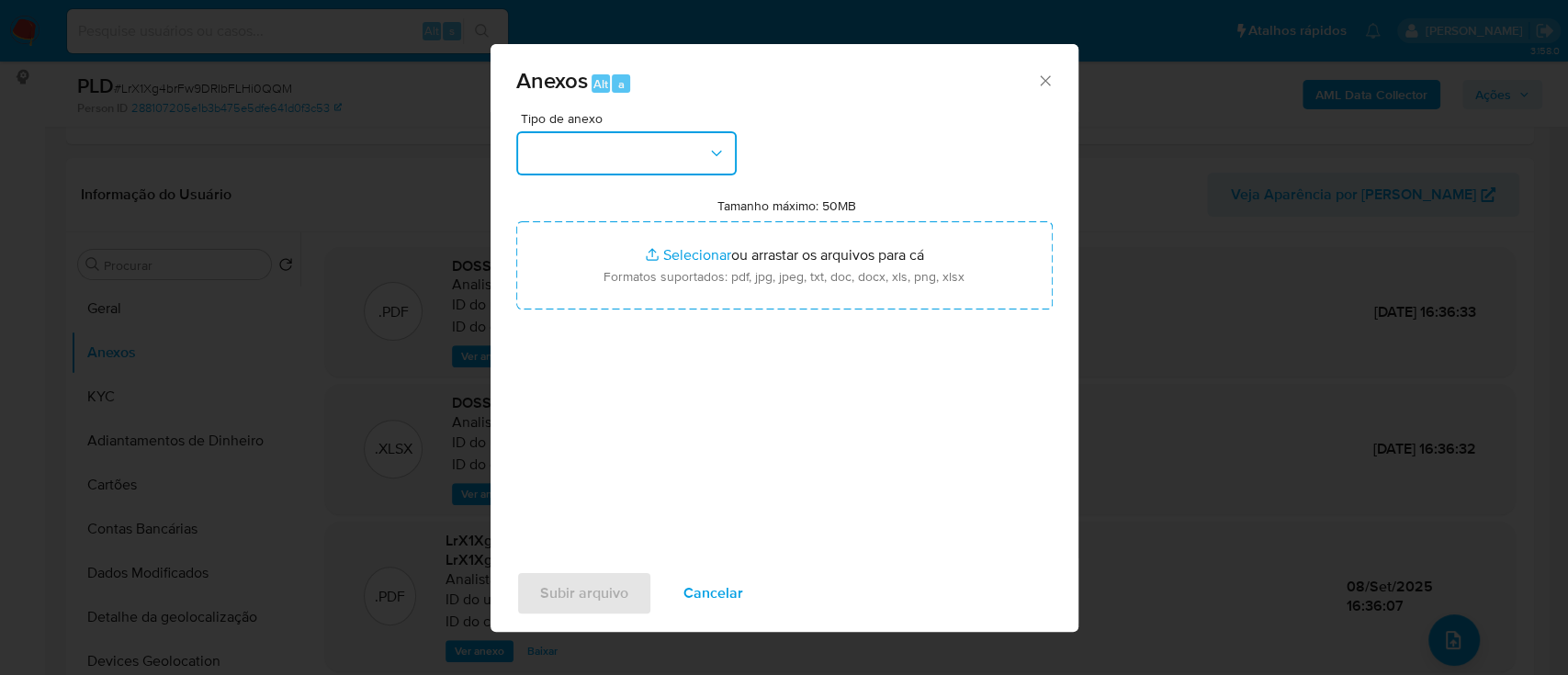
click at [708, 172] on button "button" at bounding box center [626, 153] width 220 height 44
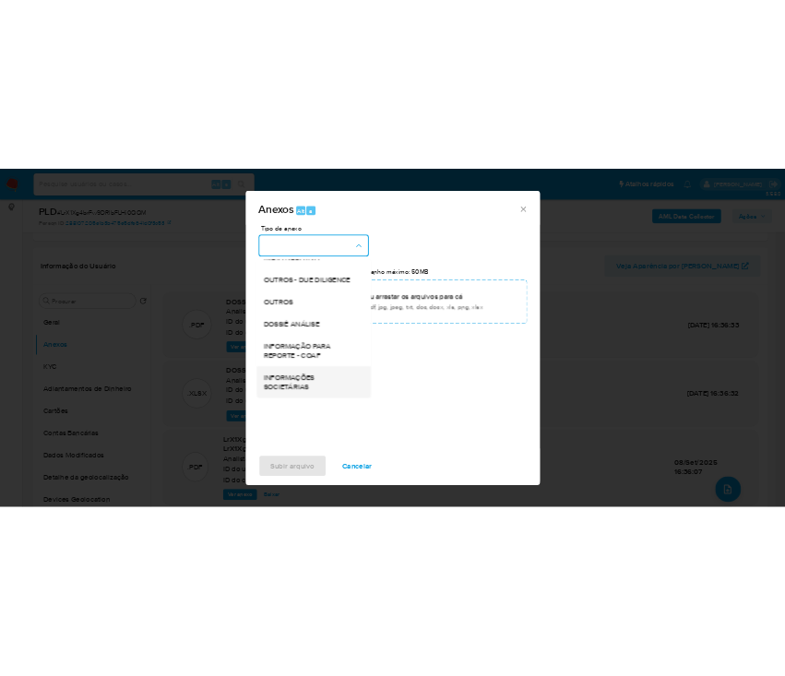
scroll to position [283, 0]
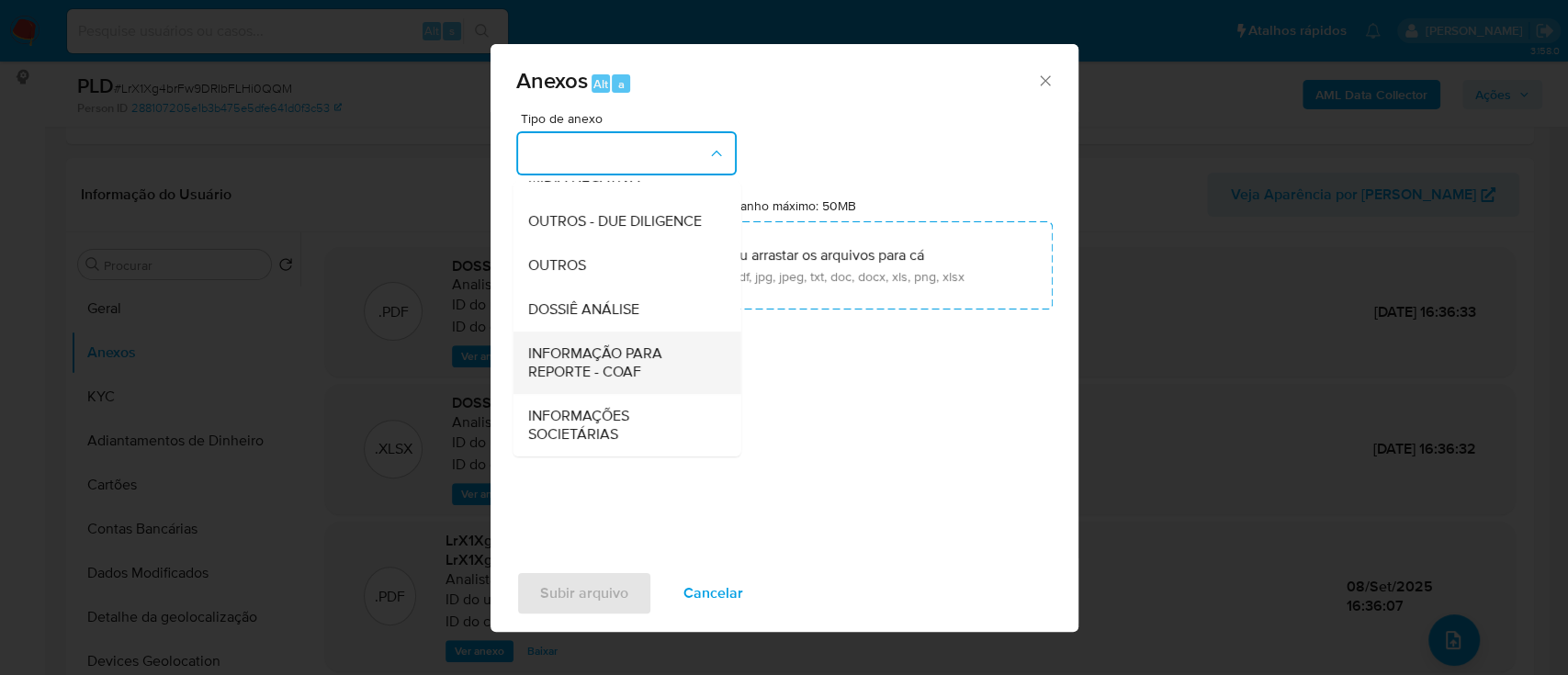
click at [660, 370] on span "INFORMAÇÃO PARA REPORTE - COAF" at bounding box center [621, 362] width 187 height 37
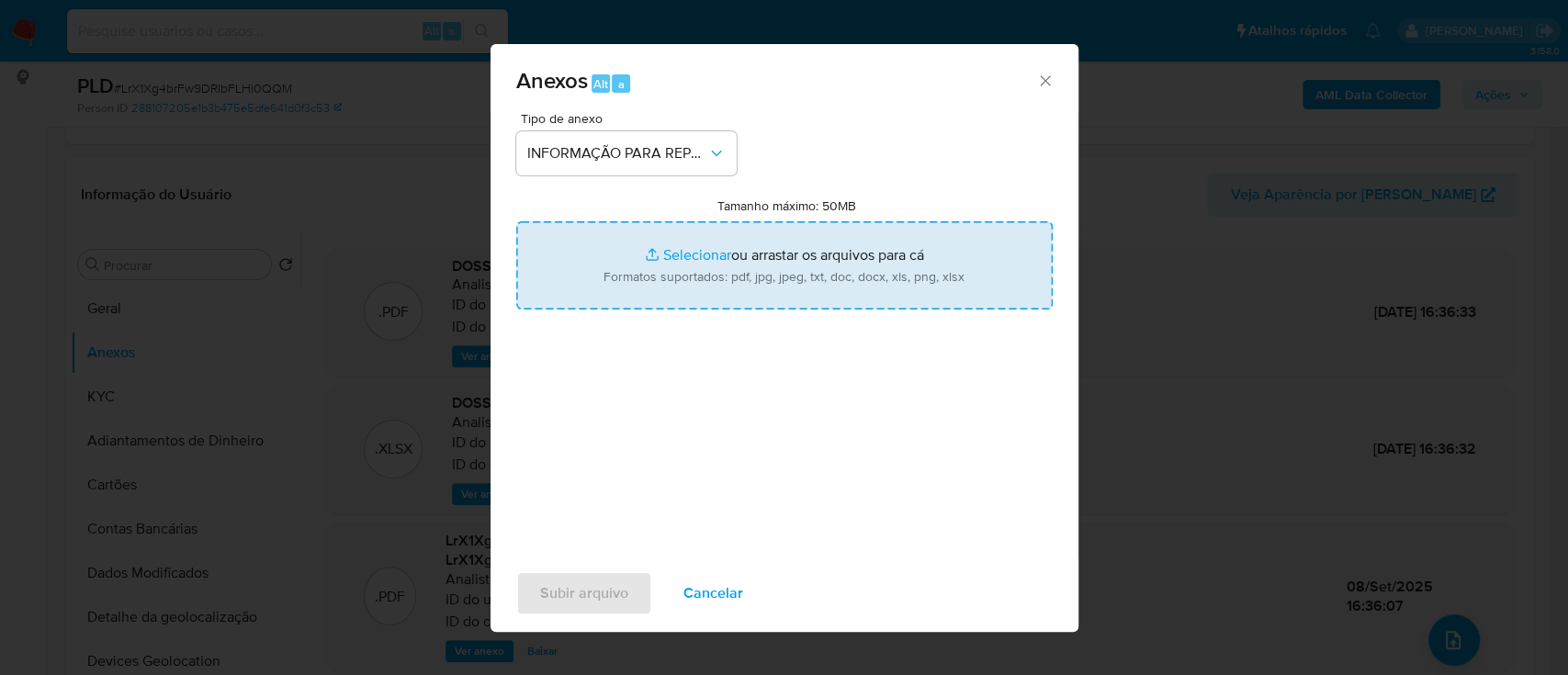
type input "C:\fakepath\SAR - LrX1Xg4brFw9DRIbFLHi0QQM - CPF 90181931869 - JINGHAO JIANG.pdf"
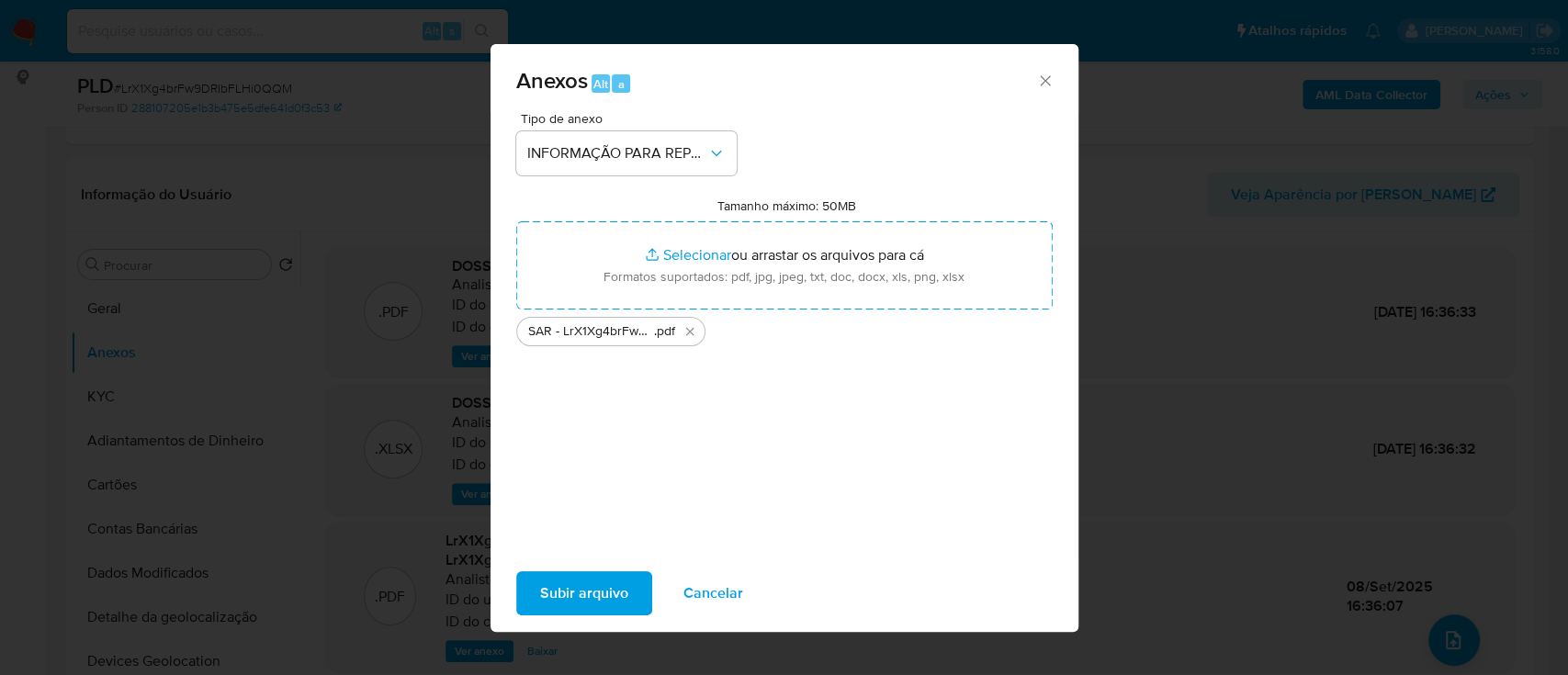
click at [589, 595] on span "Subir arquivo" at bounding box center [584, 593] width 89 height 41
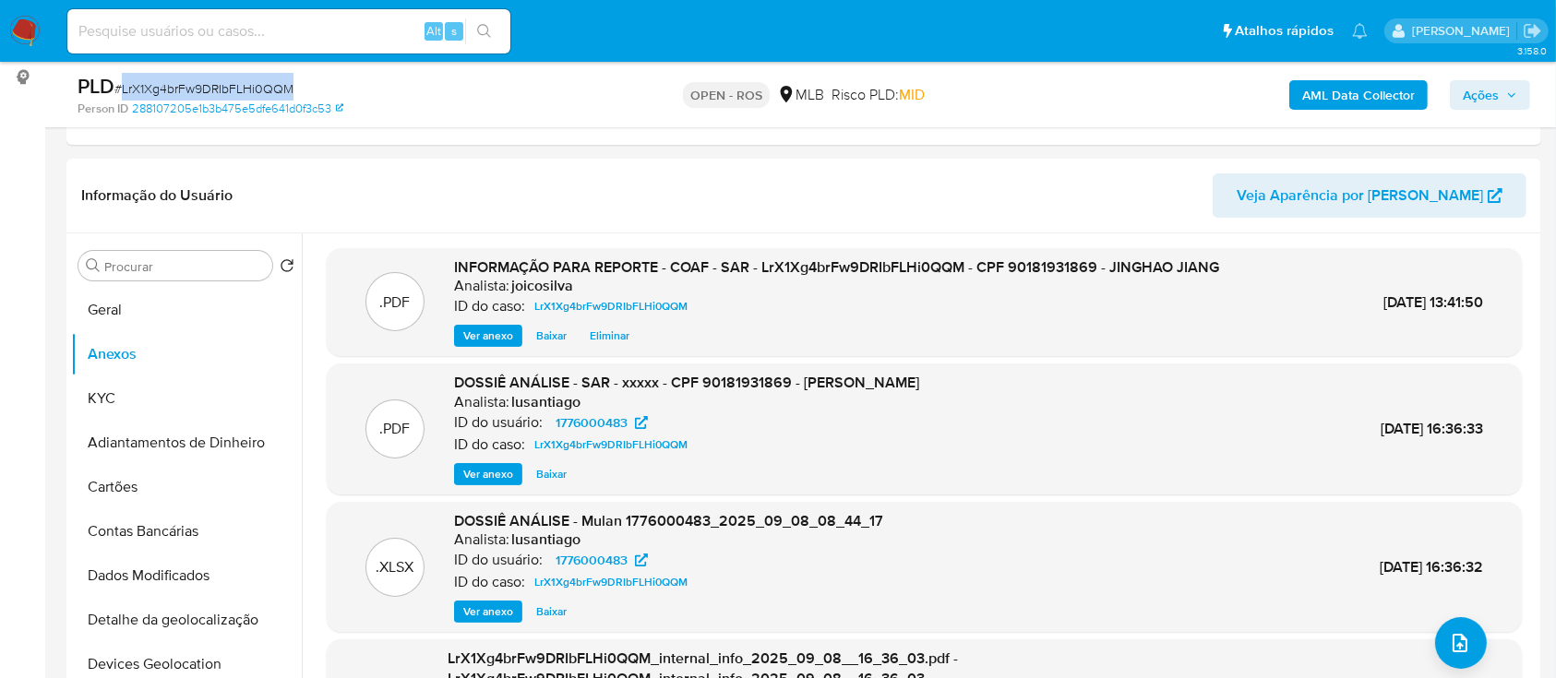
click at [784, 91] on span "Ações" at bounding box center [1481, 95] width 36 height 30
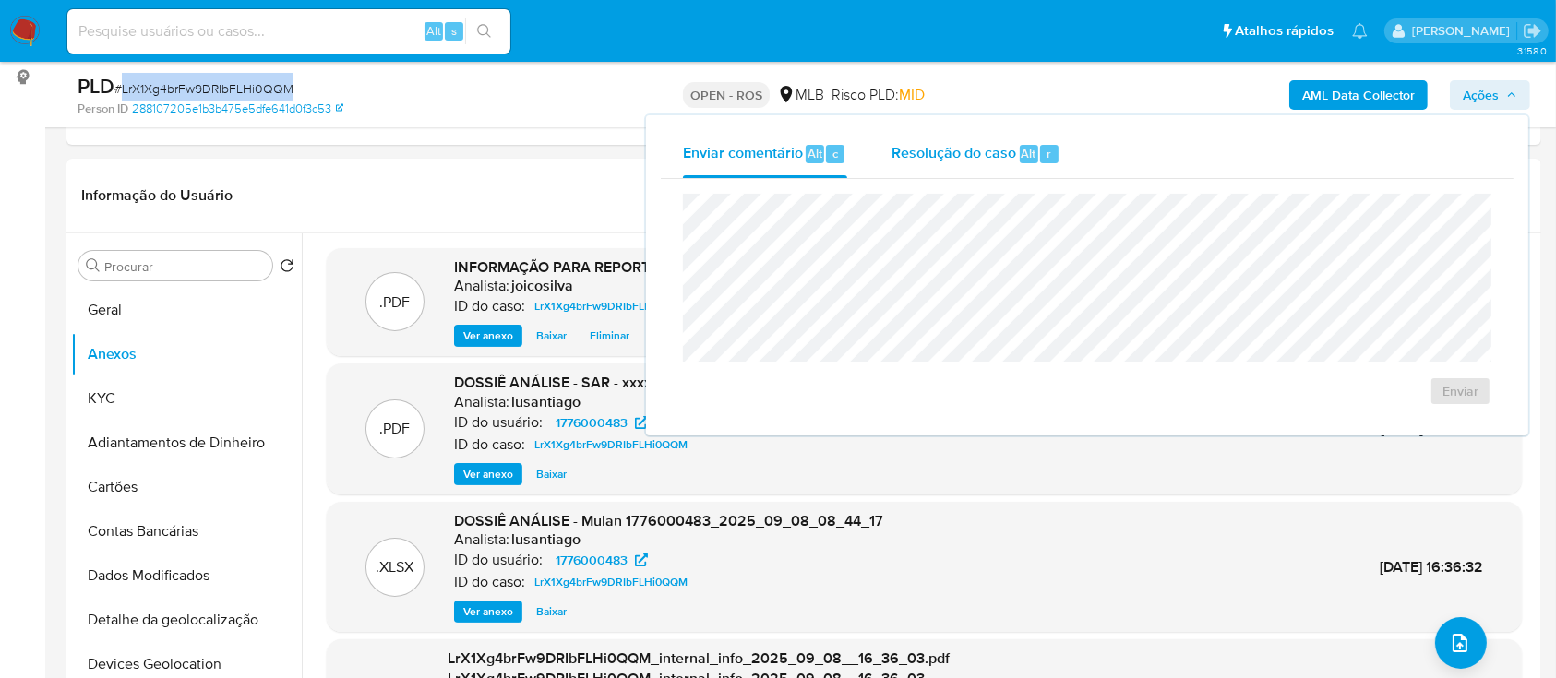
click at [784, 162] on span "Resolução do caso" at bounding box center [954, 152] width 125 height 21
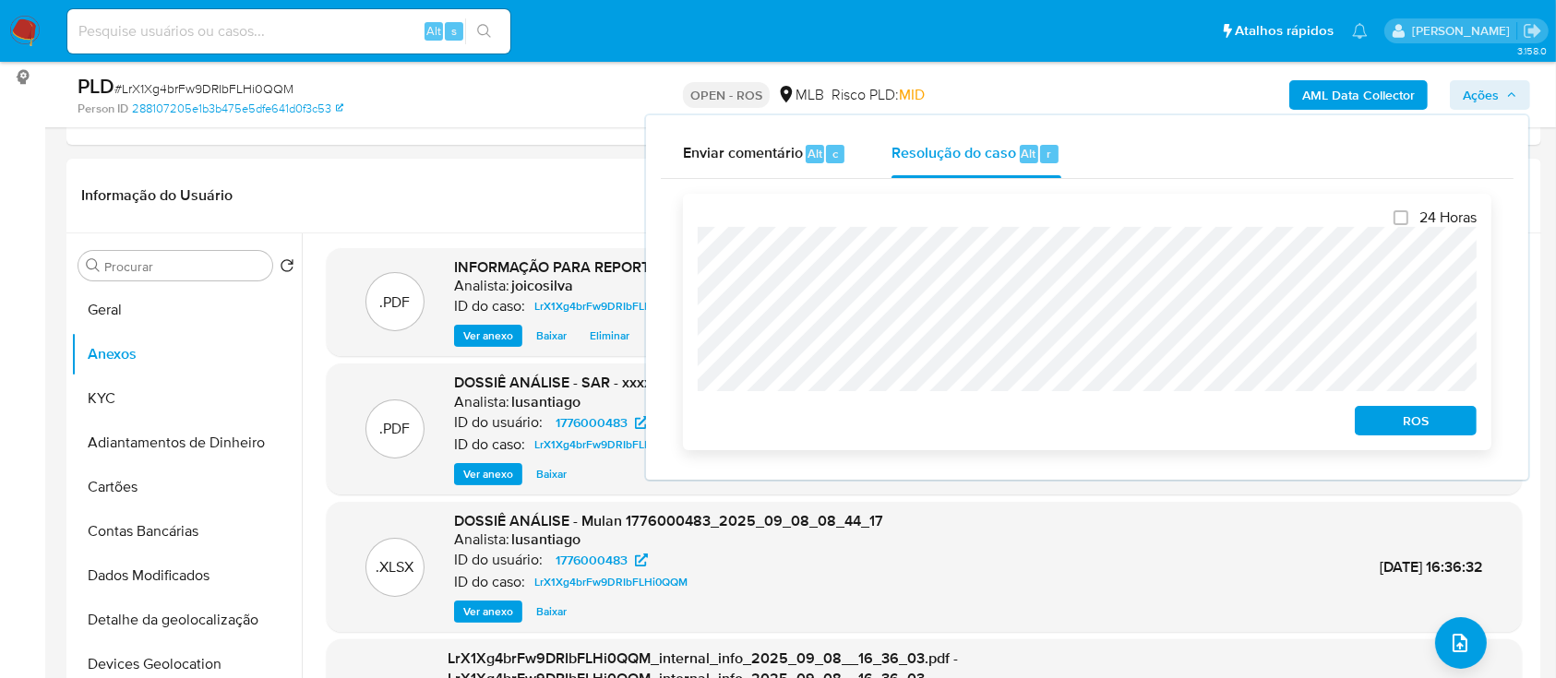
click at [784, 439] on div "24 Horas ROS" at bounding box center [1087, 322] width 808 height 257
click at [784, 434] on span "ROS" at bounding box center [1416, 421] width 96 height 26
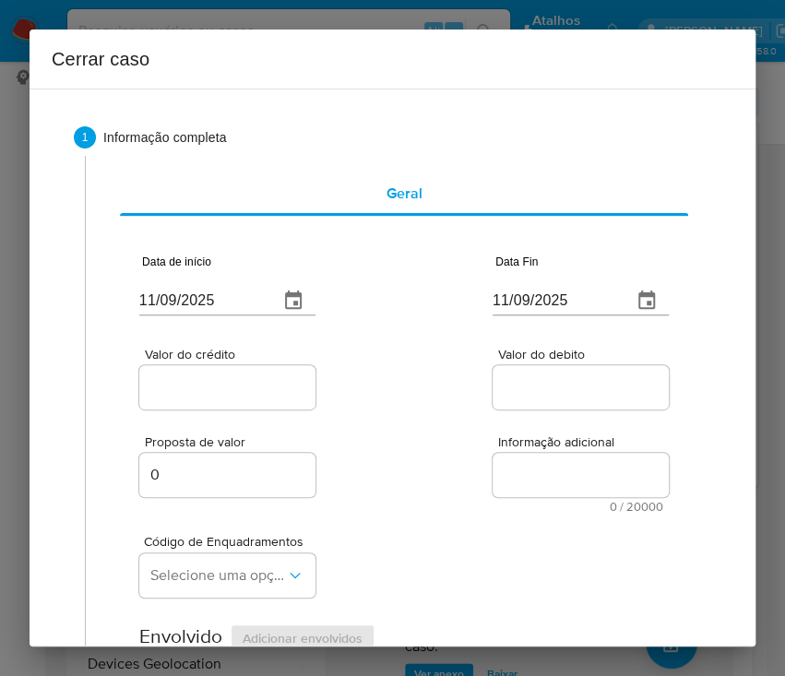
click at [223, 294] on input "11/09/2025" at bounding box center [201, 301] width 125 height 30
paste input "01/07"
type input "01/07/2025"
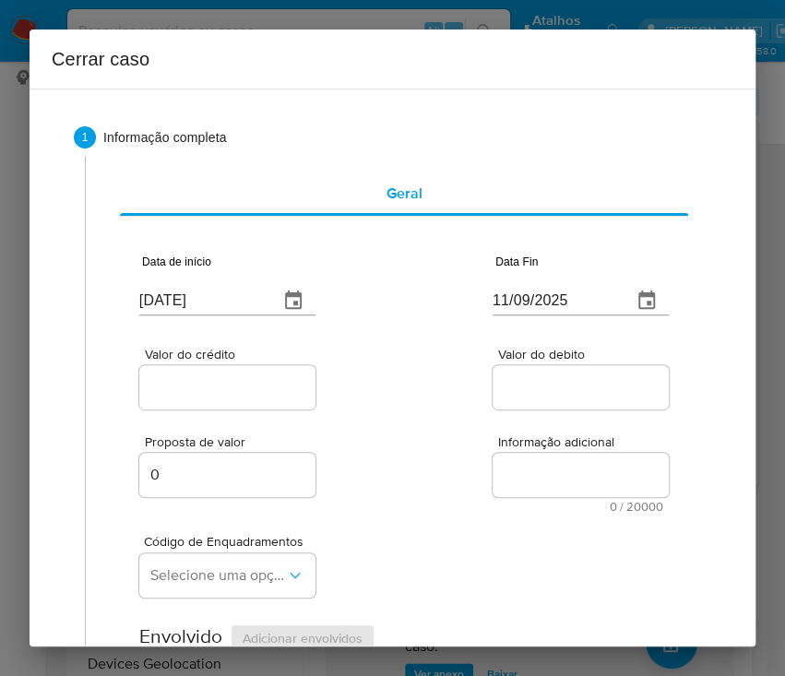
click at [502, 440] on span "Informação adicional" at bounding box center [586, 443] width 176 height 14
click at [502, 453] on textarea "Informação adicional" at bounding box center [581, 475] width 176 height 44
click at [534, 294] on input "11/09/2025" at bounding box center [555, 301] width 125 height 30
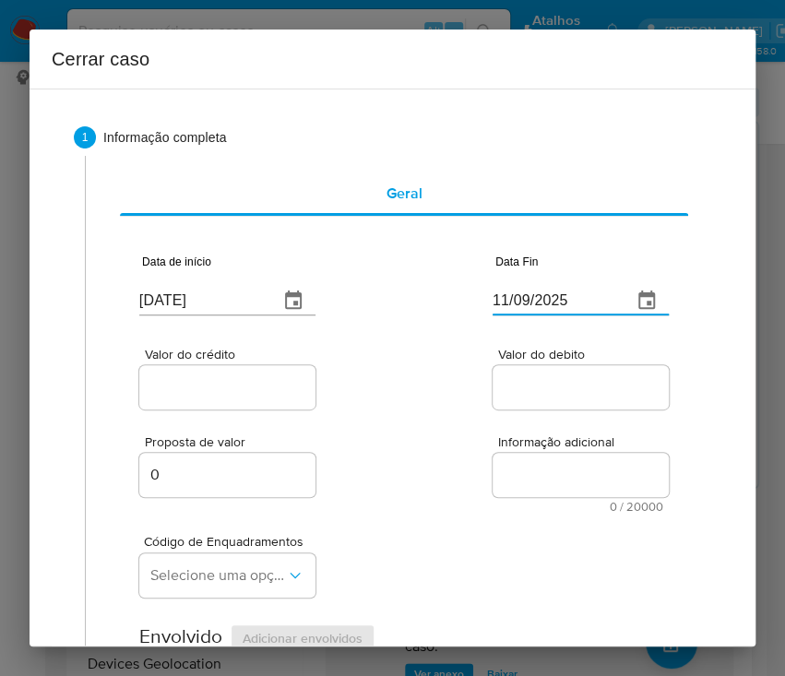
paste input "07"
type input "07/09/2025"
click at [521, 402] on div at bounding box center [581, 387] width 176 height 44
click at [203, 373] on div at bounding box center [227, 387] width 176 height 44
drag, startPoint x: 199, startPoint y: 377, endPoint x: 179, endPoint y: 402, distance: 32.1
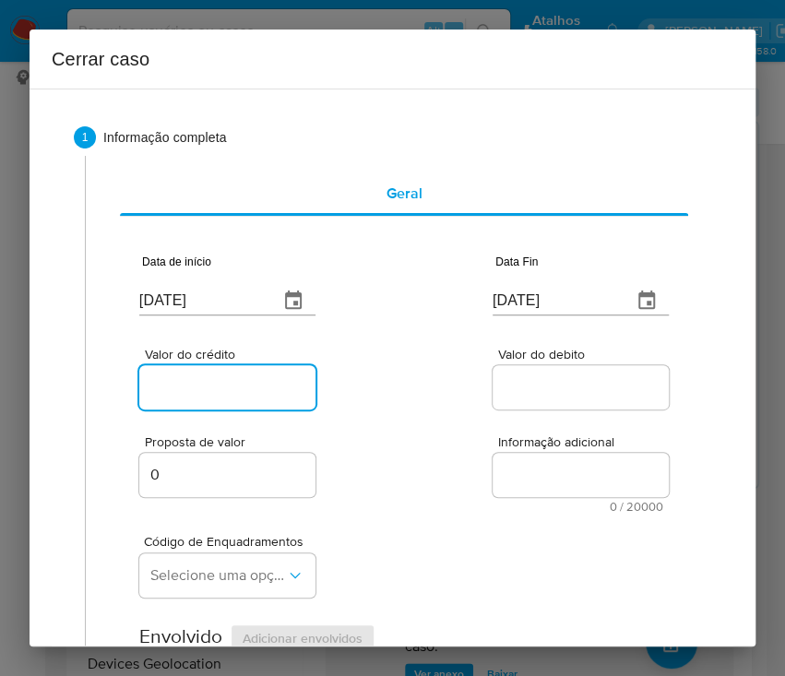
click at [199, 377] on input "Valor do crédito" at bounding box center [229, 388] width 181 height 24
click at [210, 383] on input "Valor do crédito" at bounding box center [229, 388] width 181 height 24
paste input "R$223.782"
type input "R$223.782"
drag, startPoint x: 454, startPoint y: 402, endPoint x: 392, endPoint y: 448, distance: 76.6
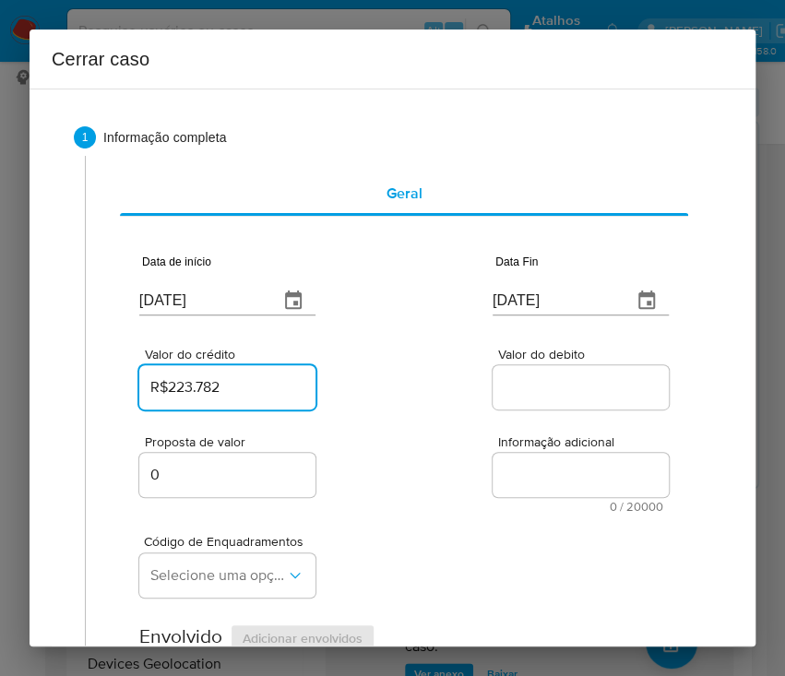
click at [454, 402] on div "Valor do crédito R$223.782 Valor do debito" at bounding box center [404, 370] width 530 height 88
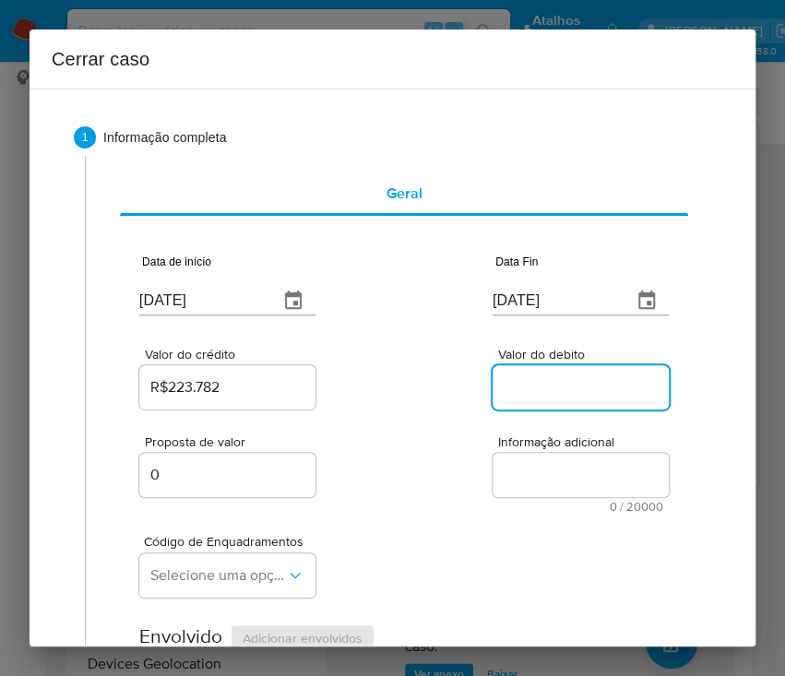
drag, startPoint x: 533, startPoint y: 389, endPoint x: 495, endPoint y: 512, distance: 129.3
click at [533, 389] on input "Valor do debito" at bounding box center [583, 388] width 181 height 24
paste input "R$220.546"
type input "R$220.546"
click at [479, 535] on div "Código de Enquadramentos Selecione uma opção" at bounding box center [404, 559] width 530 height 92
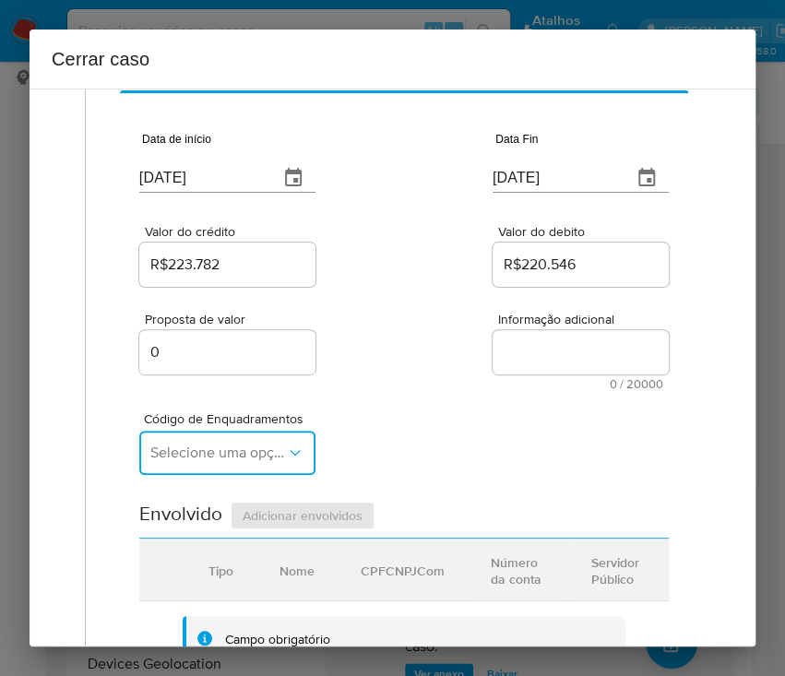
click at [174, 461] on div "Data de início 01/07/2025 Data Fin 07/09/2025 Valor do crédito R$223.782 Valor …" at bounding box center [404, 629] width 530 height 1044
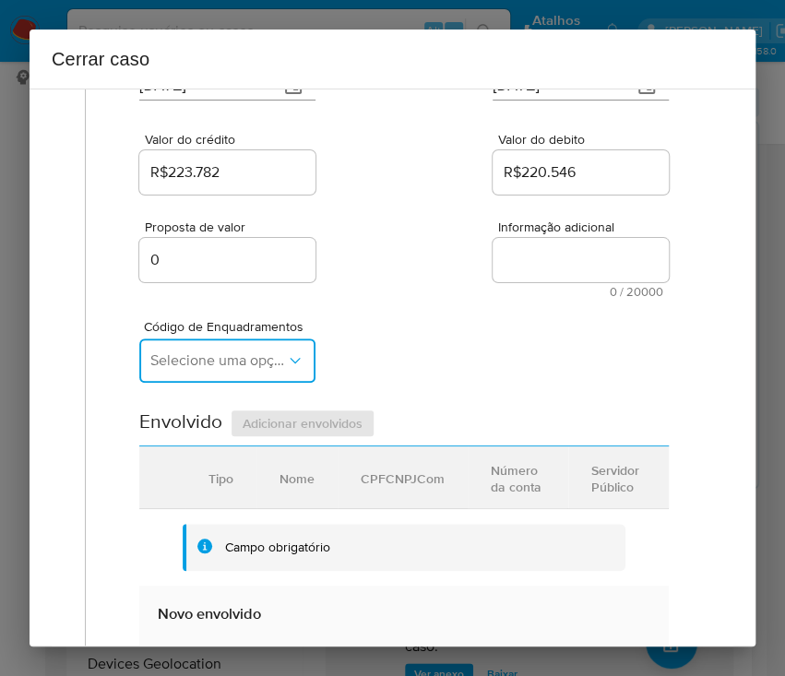
scroll to position [245, 0]
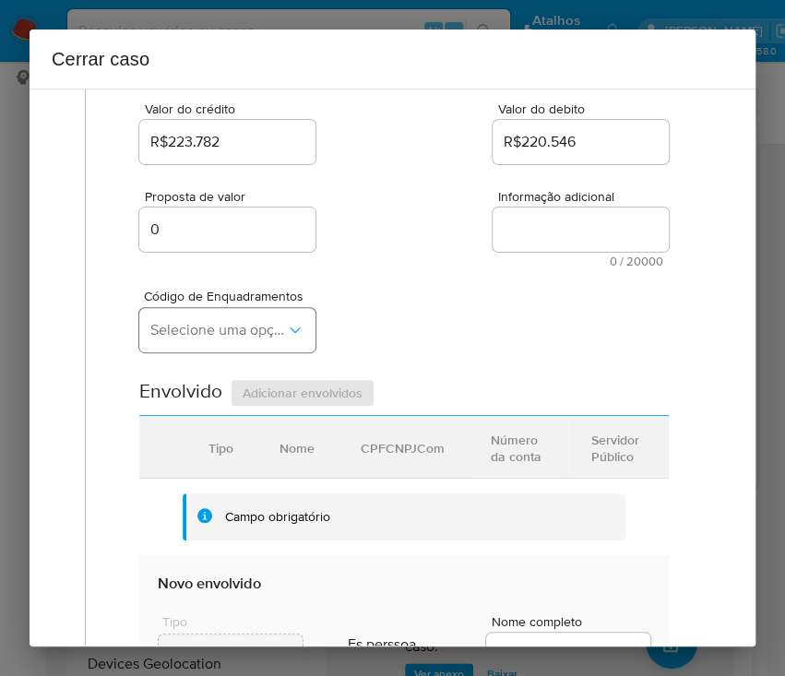
drag, startPoint x: 240, startPoint y: 352, endPoint x: 244, endPoint y: 331, distance: 20.6
click at [241, 345] on div "Código de Enquadramentos Selecione uma opção" at bounding box center [227, 325] width 176 height 70
click at [244, 331] on span "Selecione uma opção" at bounding box center [218, 330] width 136 height 18
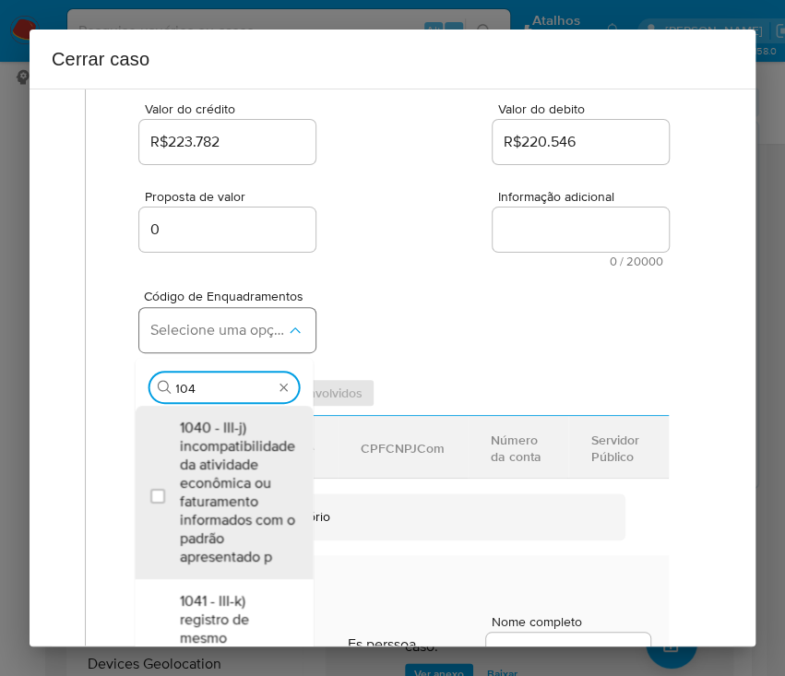
type input "1045"
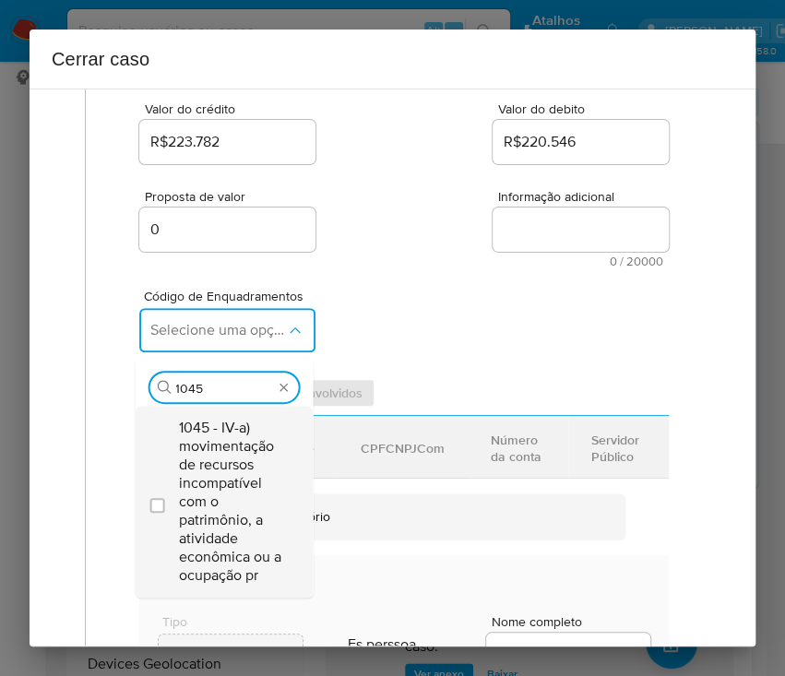
click at [246, 457] on span "1045 - IV-a) movimentação de recursos incompatível com o patrimônio, a atividad…" at bounding box center [233, 502] width 108 height 166
checkbox input "true"
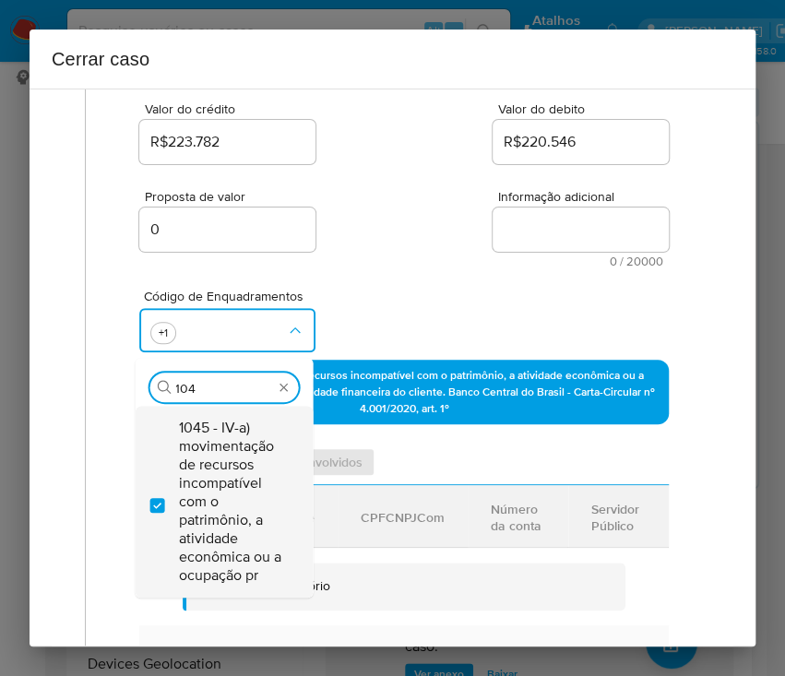
scroll to position [0, 0]
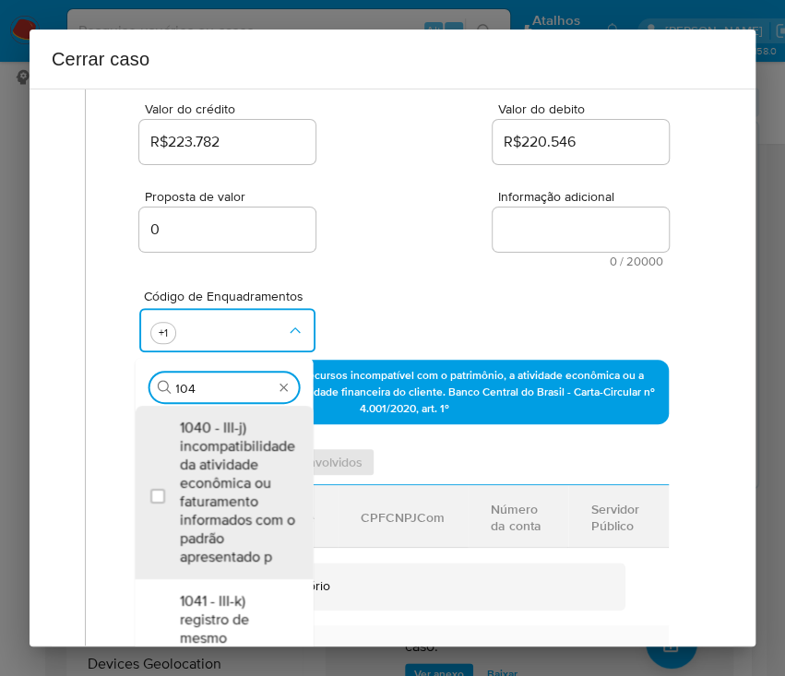
type input "1047"
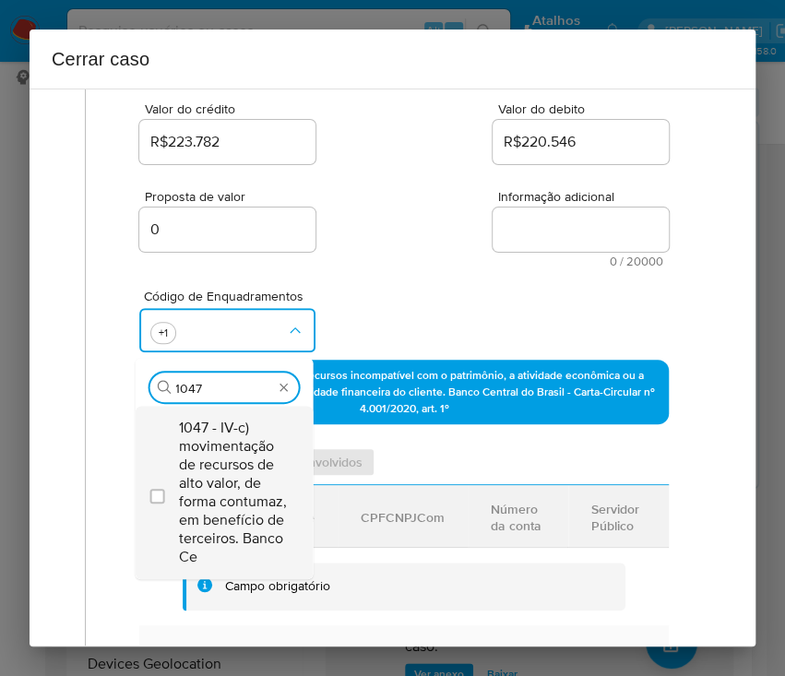
click at [236, 450] on span "1047 - IV-c) movimentação de recursos de alto valor, de forma contumaz, em bene…" at bounding box center [233, 493] width 108 height 148
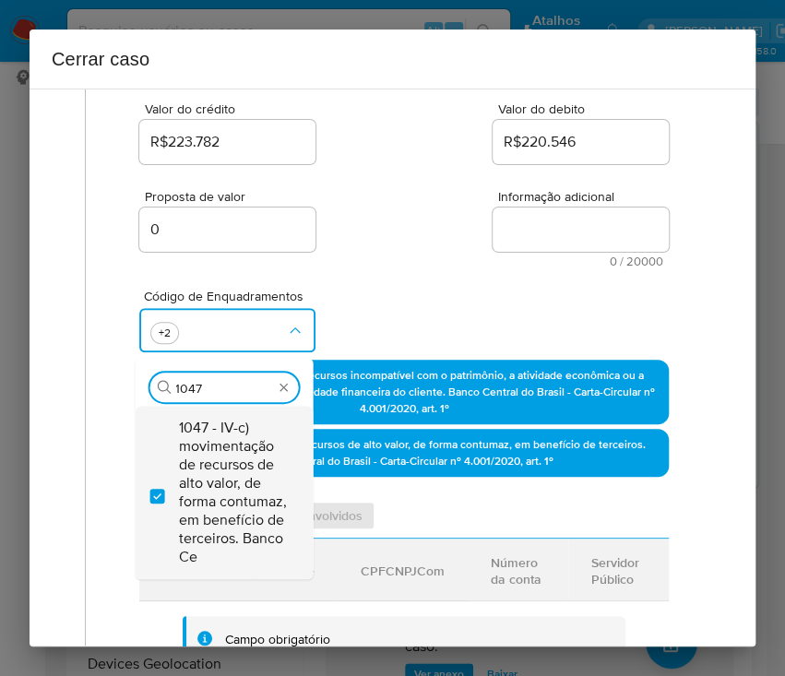
checkbox input "true"
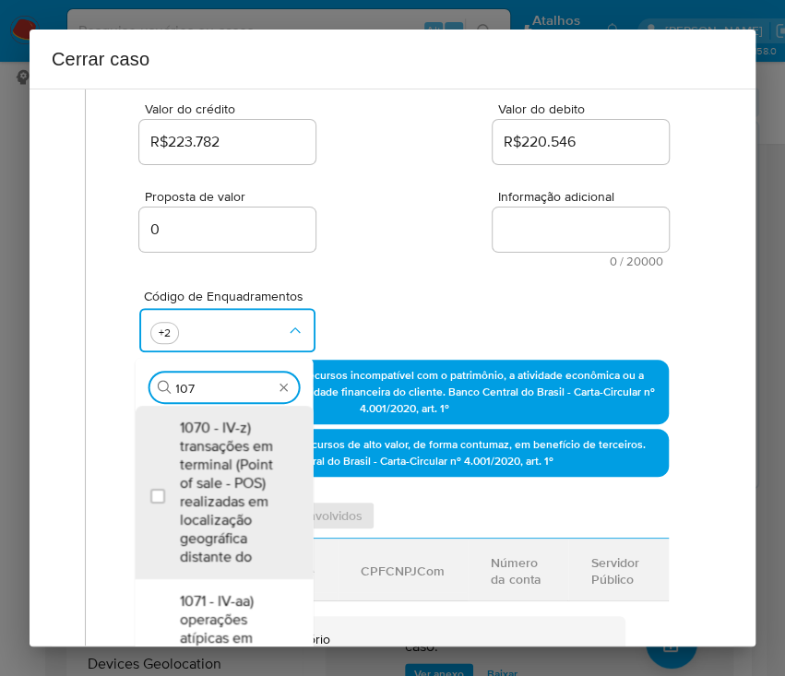
type input "1074"
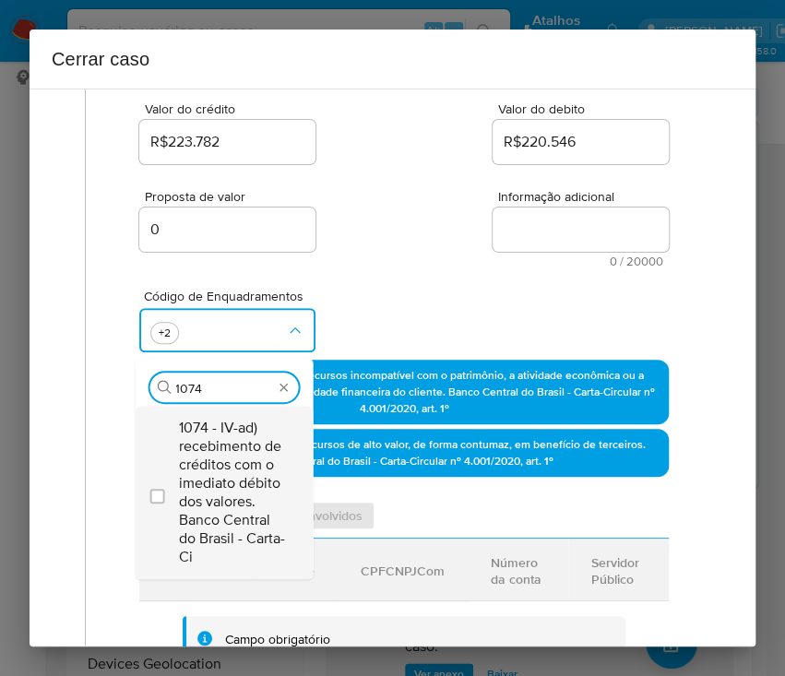
click at [235, 454] on span "1074 - IV-ad) recebimento de créditos com o imediato débito dos valores. Banco …" at bounding box center [233, 493] width 108 height 148
checkbox input "true"
click at [417, 269] on div "Código de Enquadramentos Procurar 1074 1074 - IV-ad) recebimento de créditos co…" at bounding box center [404, 314] width 530 height 92
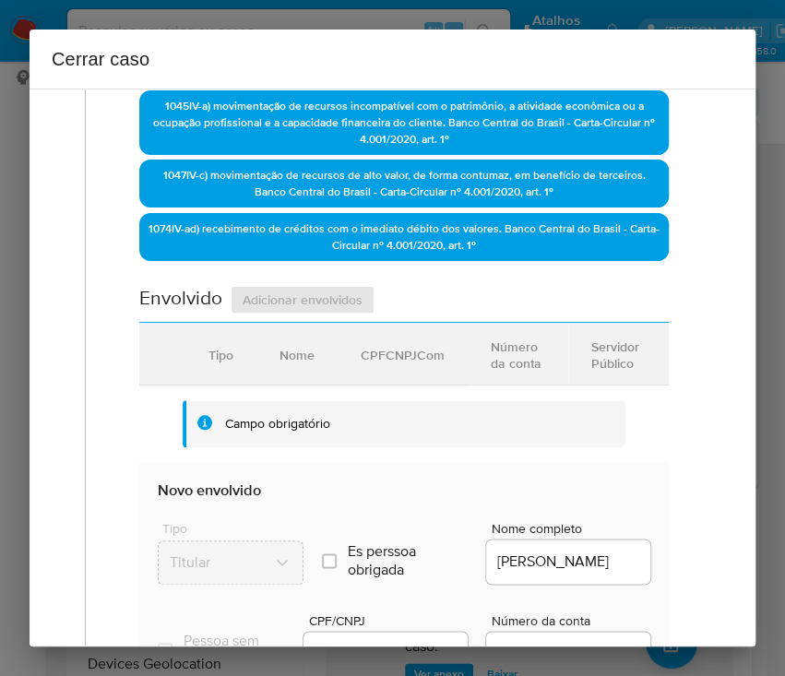
scroll to position [861, 0]
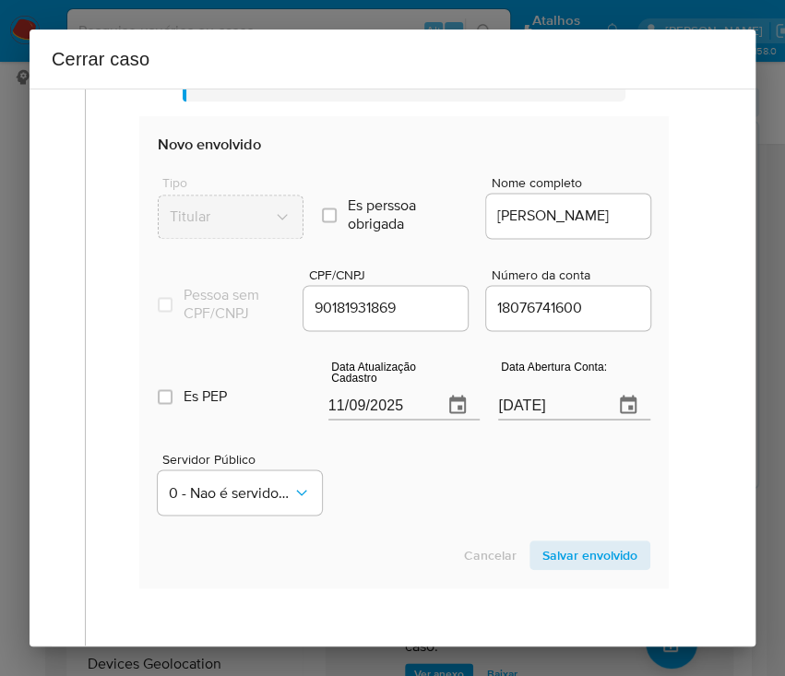
click at [350, 415] on input "11/09/2025" at bounding box center [379, 405] width 101 height 30
paste input "9/08"
type input "19/08/2025"
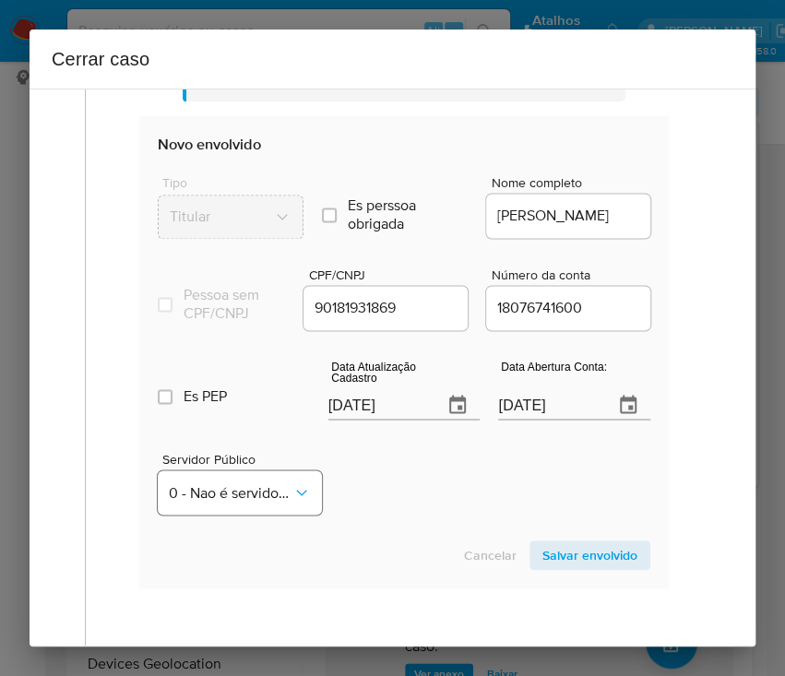
drag, startPoint x: 382, startPoint y: 490, endPoint x: 235, endPoint y: 505, distance: 147.5
click at [382, 491] on div "Servidor Público 0 - Nao é servidor/Nao possui informacao" at bounding box center [404, 476] width 493 height 92
click at [537, 420] on input "20/04/2024" at bounding box center [548, 405] width 101 height 30
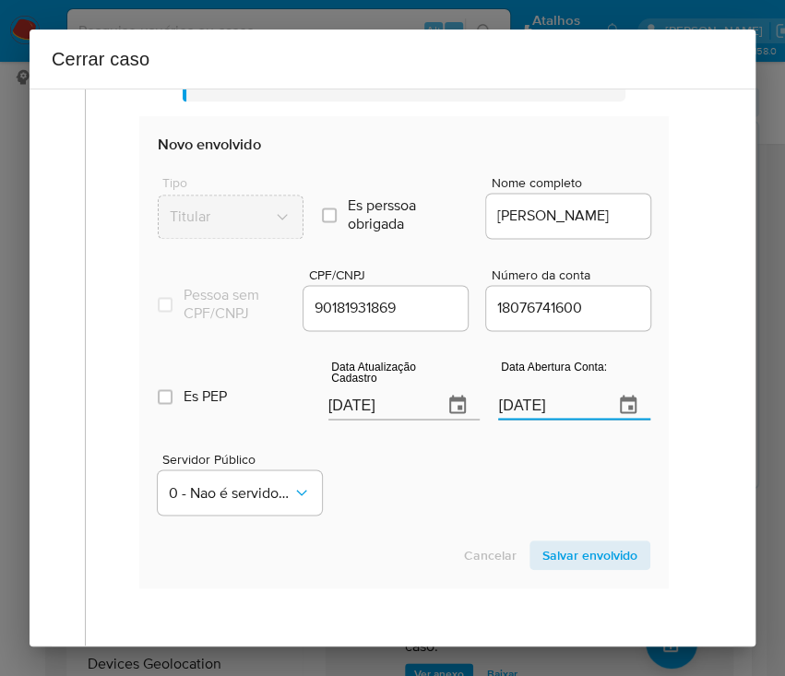
click at [441, 484] on div "Servidor Público 0 - Nao é servidor/Nao possui informacao" at bounding box center [404, 476] width 493 height 92
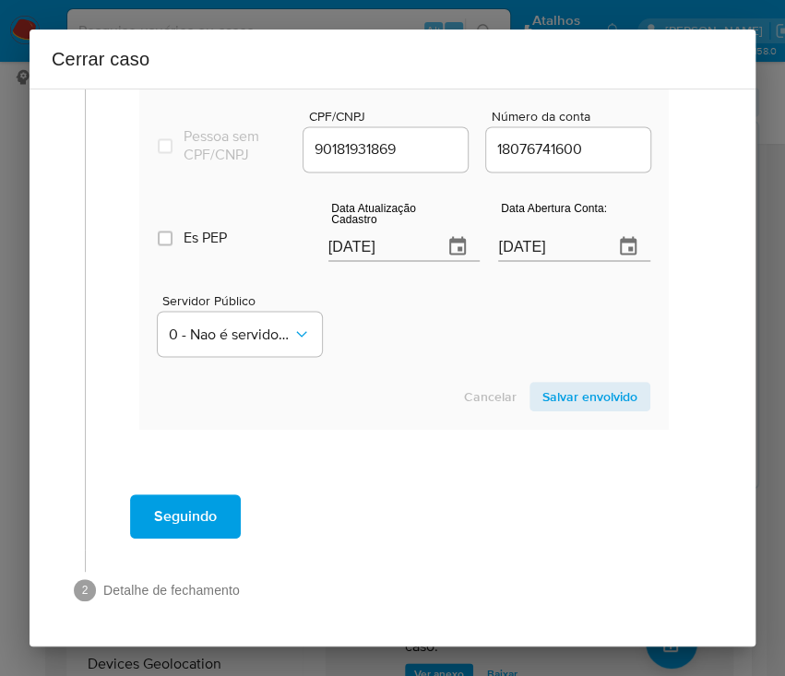
click at [575, 397] on span "Salvar envolvido" at bounding box center [590, 397] width 95 height 26
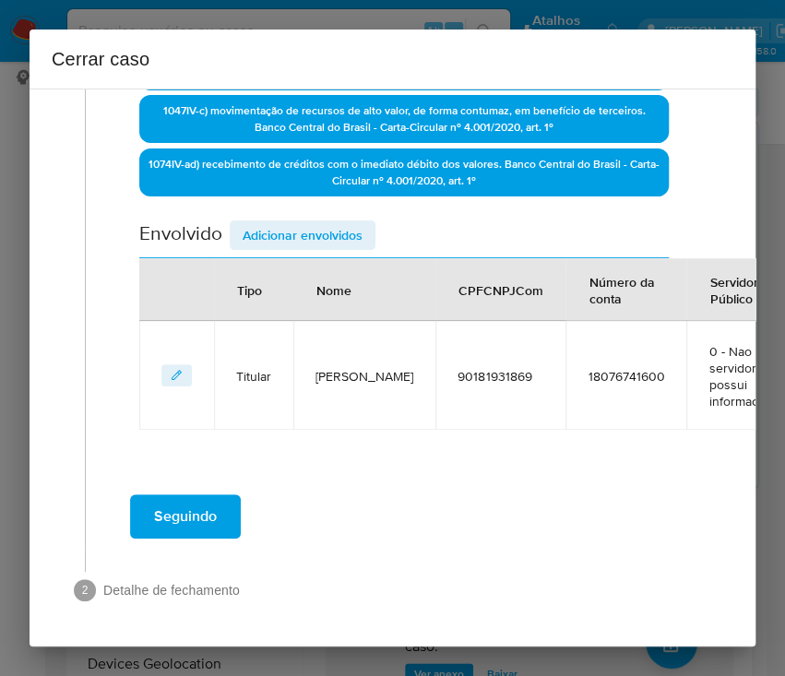
scroll to position [596, 0]
drag, startPoint x: 225, startPoint y: 218, endPoint x: 245, endPoint y: 217, distance: 20.3
click at [225, 221] on div "Envolvido Adicionar envolvidos" at bounding box center [404, 240] width 530 height 38
click at [260, 222] on span "Adicionar envolvidos" at bounding box center [303, 235] width 120 height 26
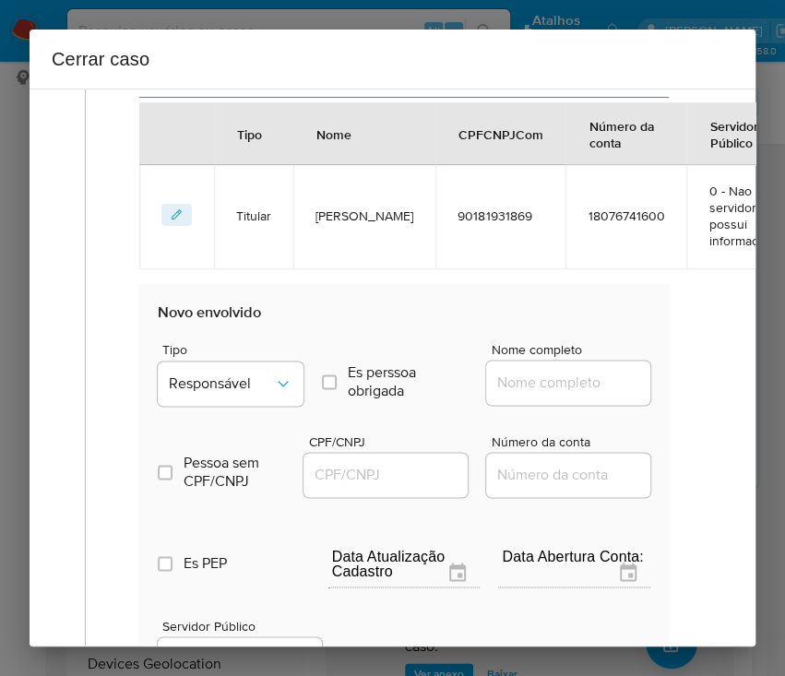
scroll to position [965, 0]
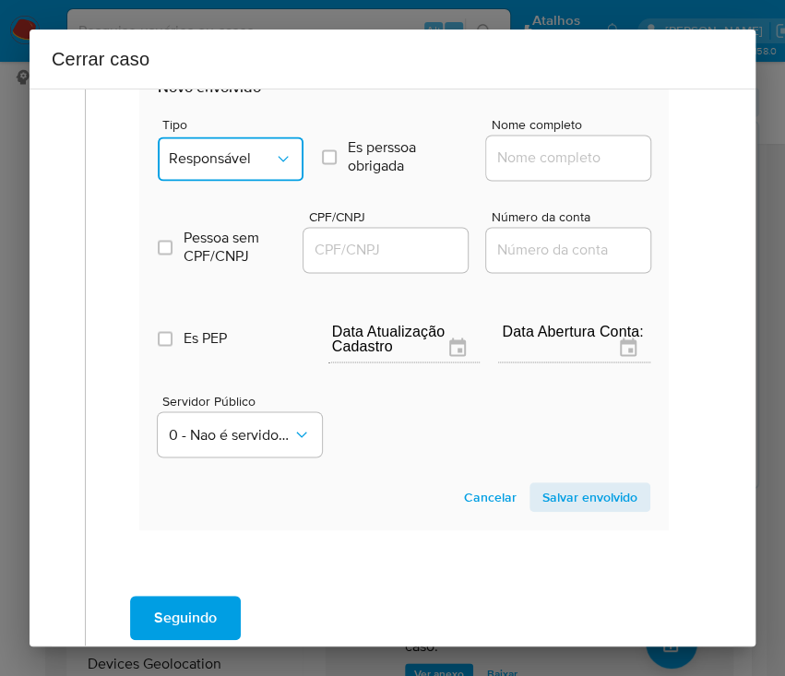
click at [248, 153] on span "Responsável" at bounding box center [221, 159] width 105 height 18
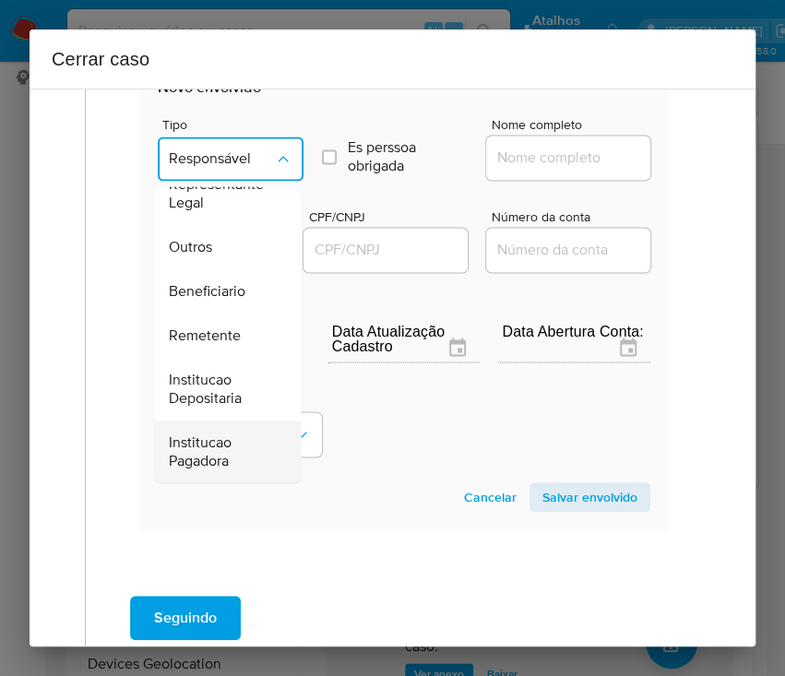
scroll to position [329, 0]
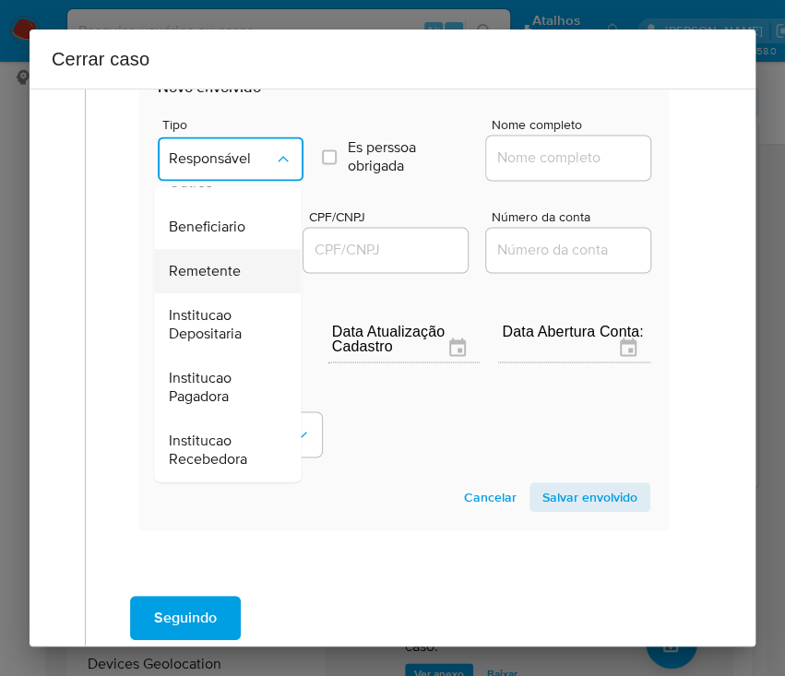
click at [218, 268] on span "Remetente" at bounding box center [205, 271] width 72 height 18
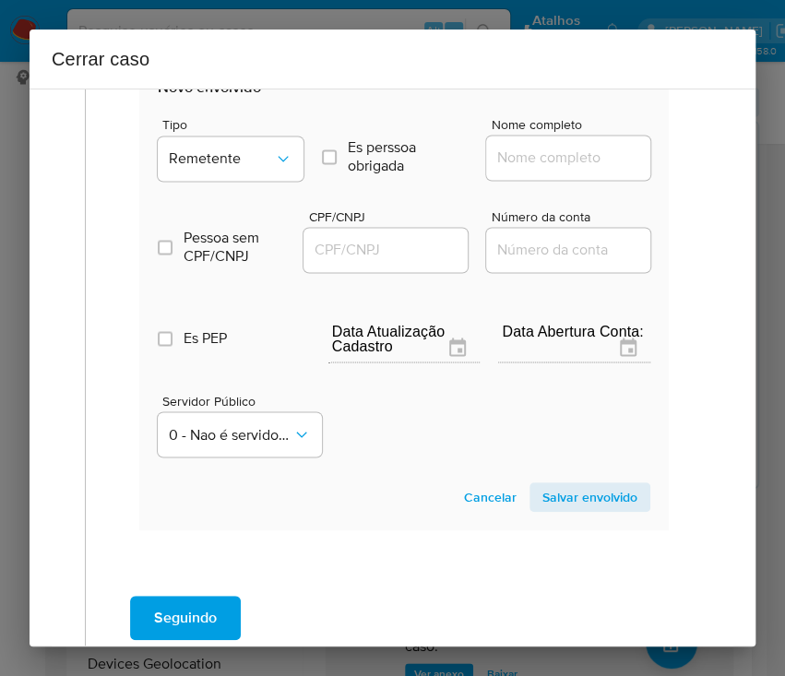
click at [556, 142] on div at bounding box center [568, 158] width 164 height 44
click at [546, 159] on input "Nome completo" at bounding box center [576, 158] width 181 height 24
paste input "Yaodi LTDA, 54808087000157"
drag, startPoint x: 515, startPoint y: 162, endPoint x: 700, endPoint y: 177, distance: 186.2
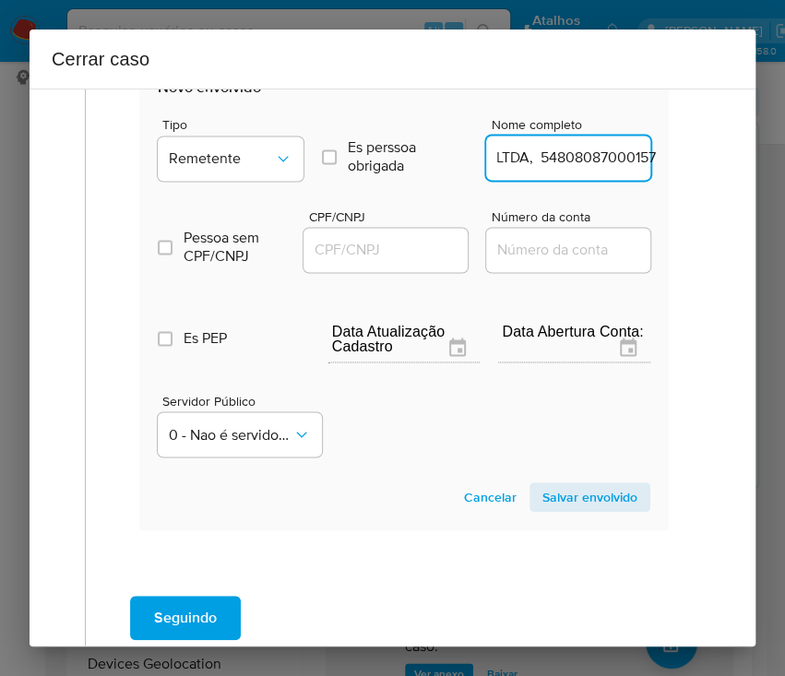
type input "Yaodi LTDA"
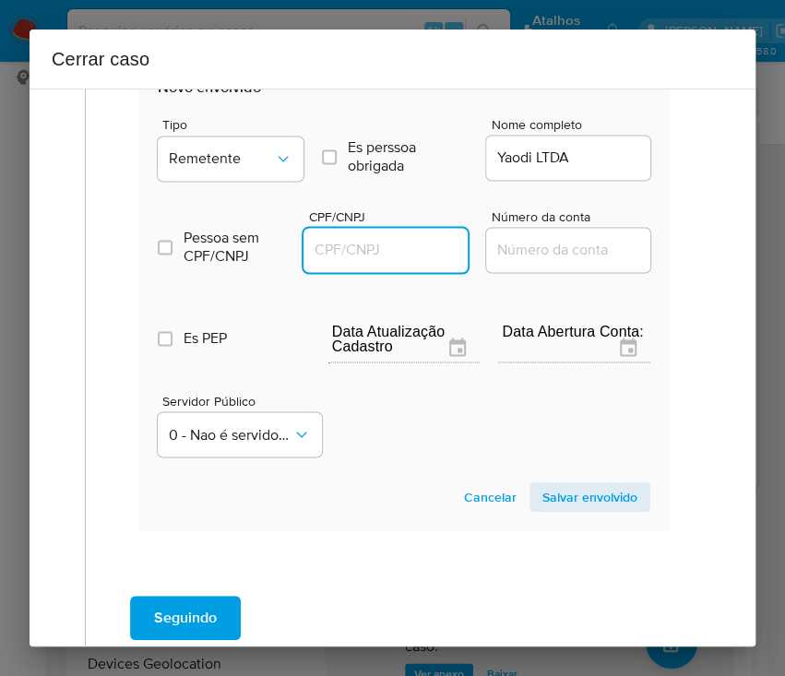
click at [374, 245] on input "CPF/CNPJ" at bounding box center [394, 250] width 181 height 24
paste input "54808087000157"
type input "54808087000157"
drag, startPoint x: 539, startPoint y: 507, endPoint x: 553, endPoint y: 492, distance: 20.2
click at [543, 506] on span "Salvar envolvido" at bounding box center [590, 498] width 95 height 26
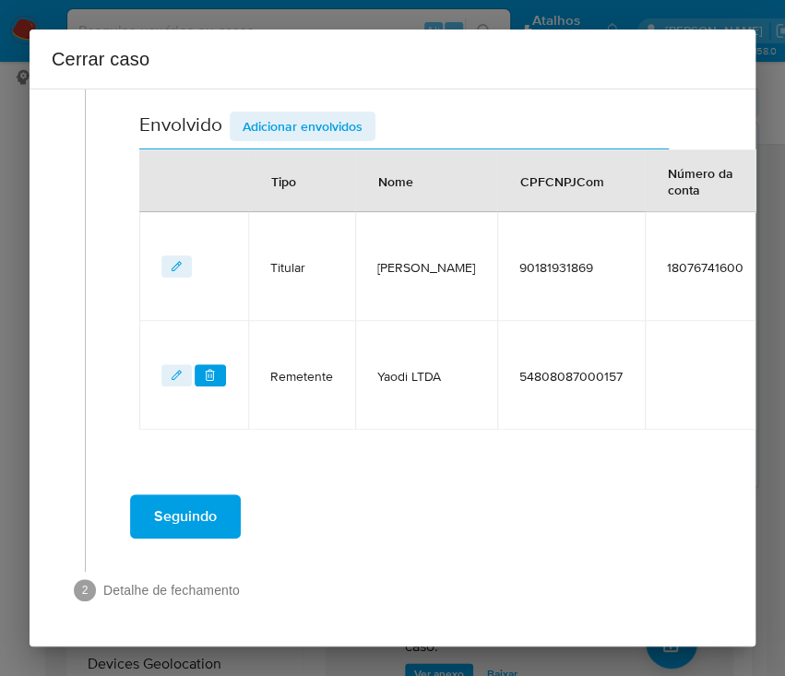
scroll to position [704, 0]
click at [554, 492] on div "Seguindo" at bounding box center [404, 517] width 600 height 66
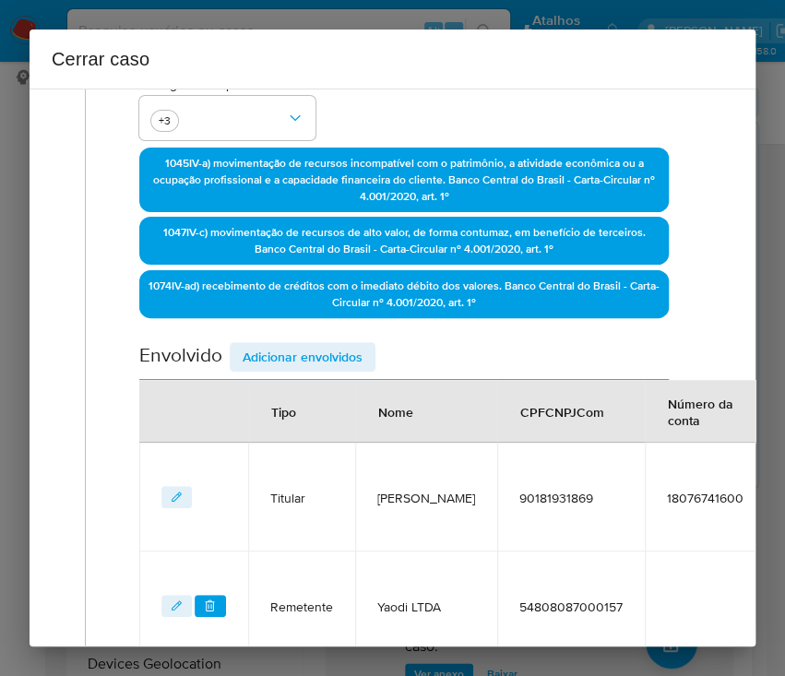
click at [301, 321] on div "Data de início 01/07/2025 Data Fin 07/09/2025 Valor do crédito R$223.782 Valor …" at bounding box center [404, 216] width 530 height 889
click at [295, 338] on div "Data de início 01/07/2025 Data Fin 07/09/2025 Valor do crédito R$223.782 Valor …" at bounding box center [404, 216] width 530 height 889
click at [290, 351] on span "Adicionar envolvidos" at bounding box center [303, 357] width 120 height 26
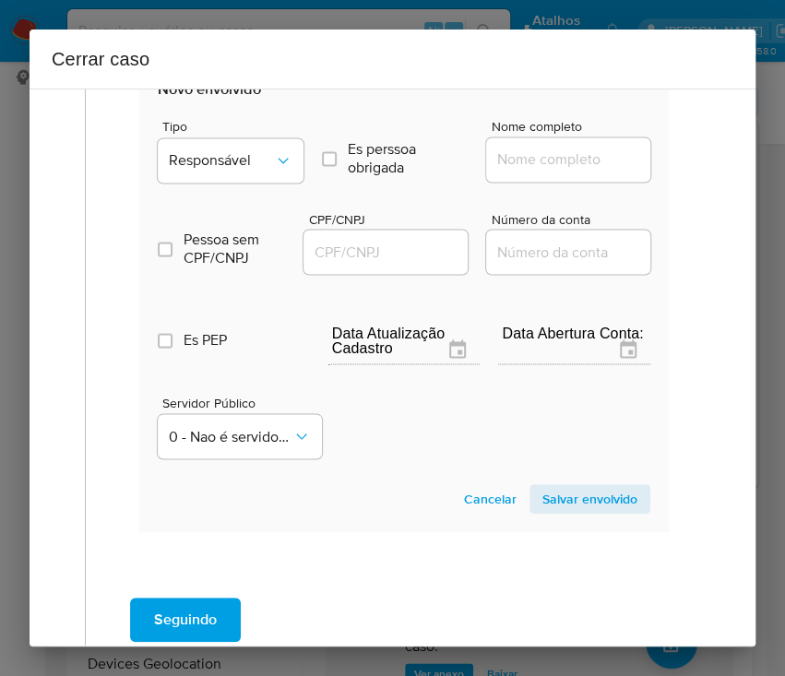
scroll to position [1073, 0]
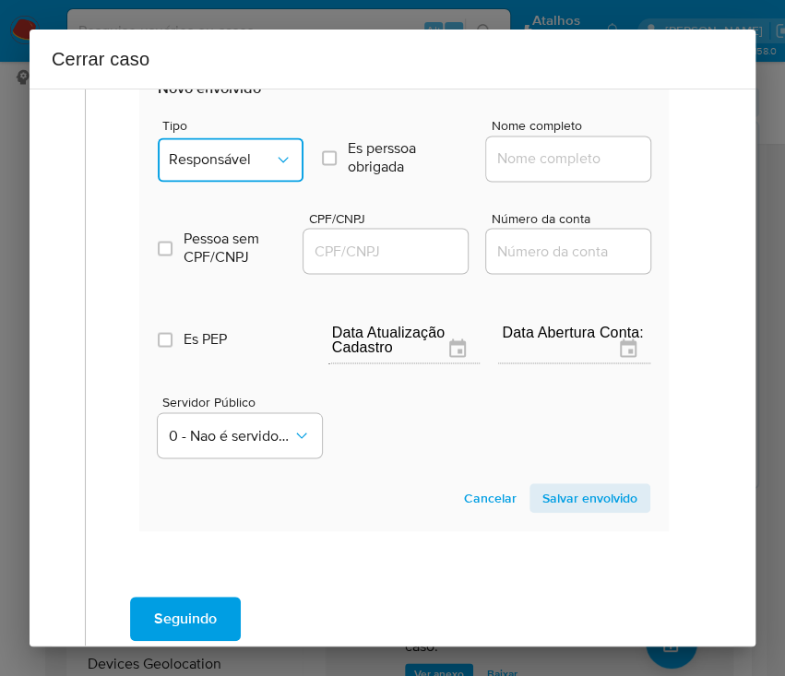
click at [241, 155] on span "Responsável" at bounding box center [221, 159] width 105 height 18
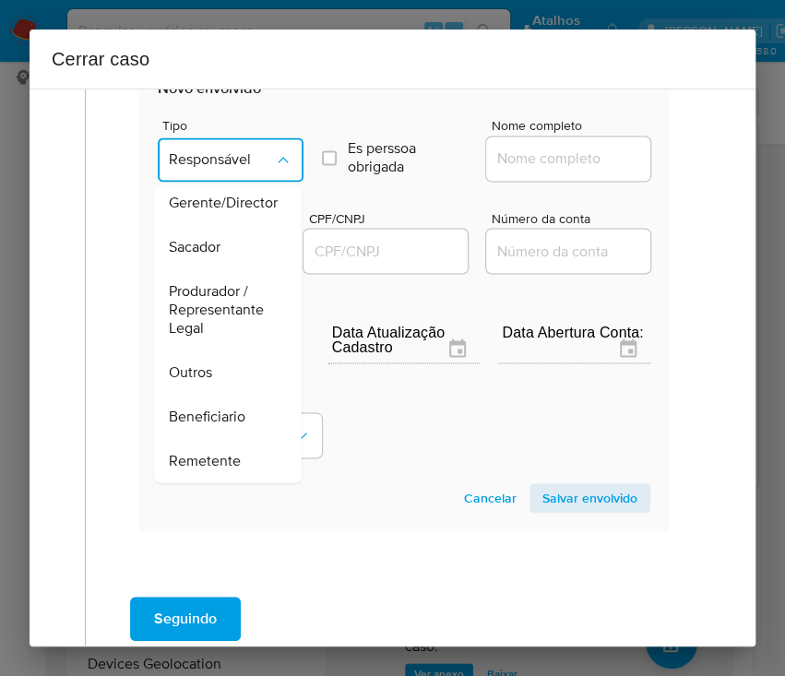
scroll to position [329, 0]
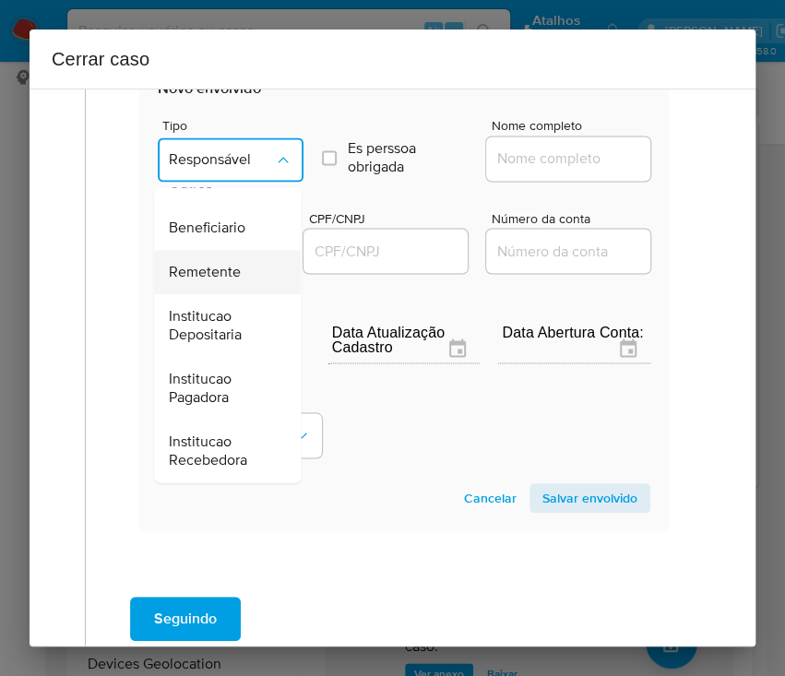
click at [222, 274] on span "Remetente" at bounding box center [205, 272] width 72 height 18
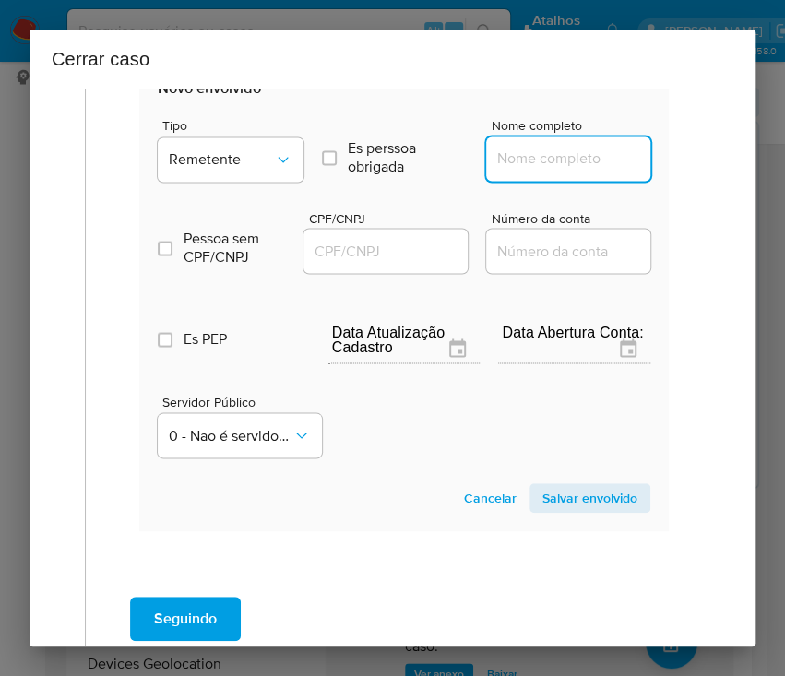
click at [494, 149] on input "Nome completo" at bounding box center [576, 159] width 181 height 24
paste input "Diamong Modas E Acessorios Ltda, 42734427000163"
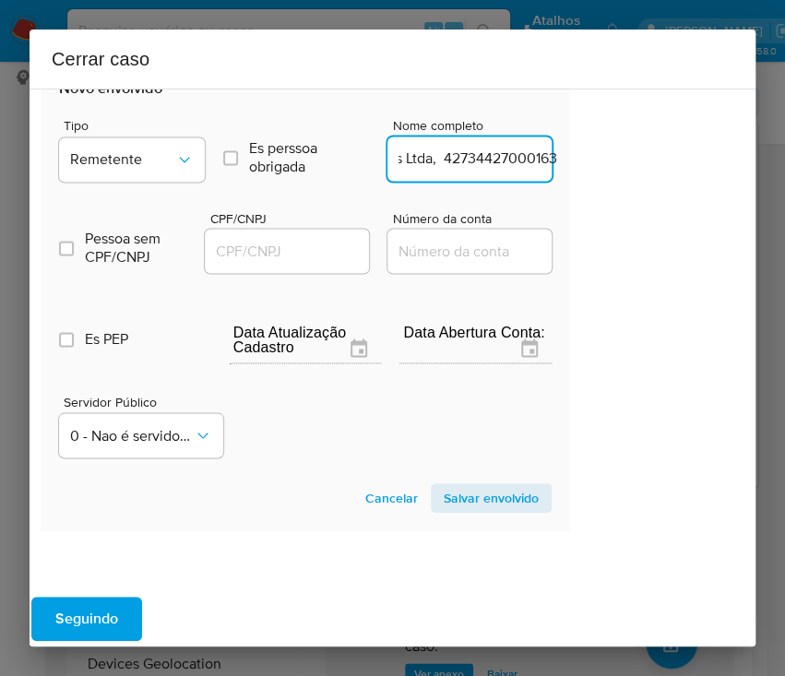
drag, startPoint x: 517, startPoint y: 162, endPoint x: 771, endPoint y: 174, distance: 254.1
click at [771, 174] on div "Cerrar caso 1 Informação completa Geral Data de início 01/07/2025 Data Fin 07/0…" at bounding box center [392, 338] width 785 height 676
type input "Diamong Modas E Acessorios Ltda"
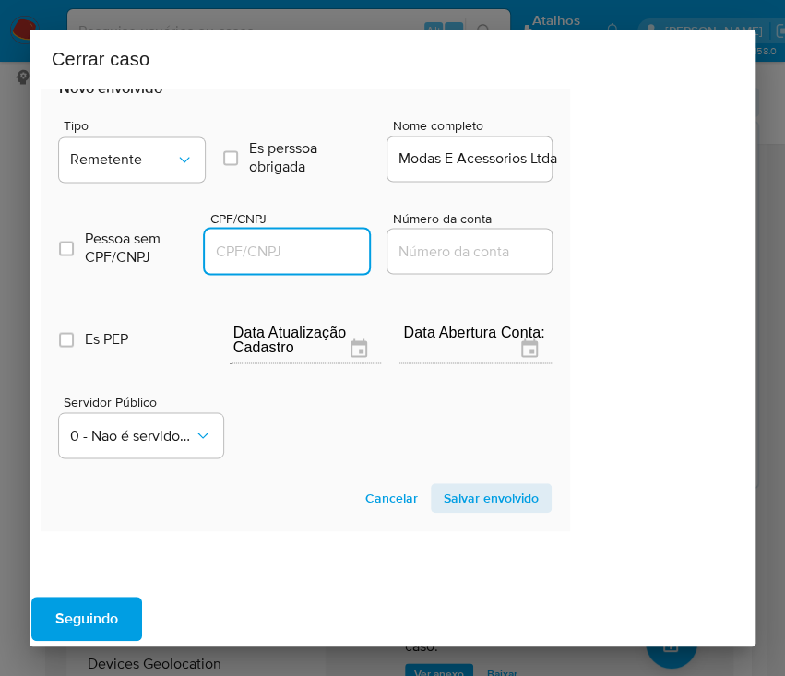
click at [314, 243] on input "CPF/CNPJ" at bounding box center [295, 251] width 181 height 24
paste input "42734427000163"
type input "42734427000163"
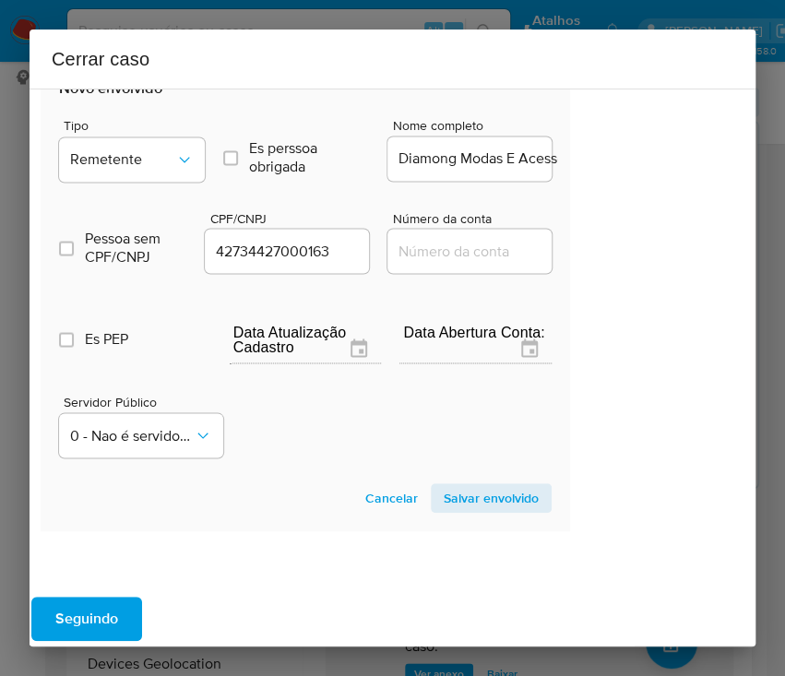
click at [495, 489] on span "Salvar envolvido" at bounding box center [491, 498] width 95 height 26
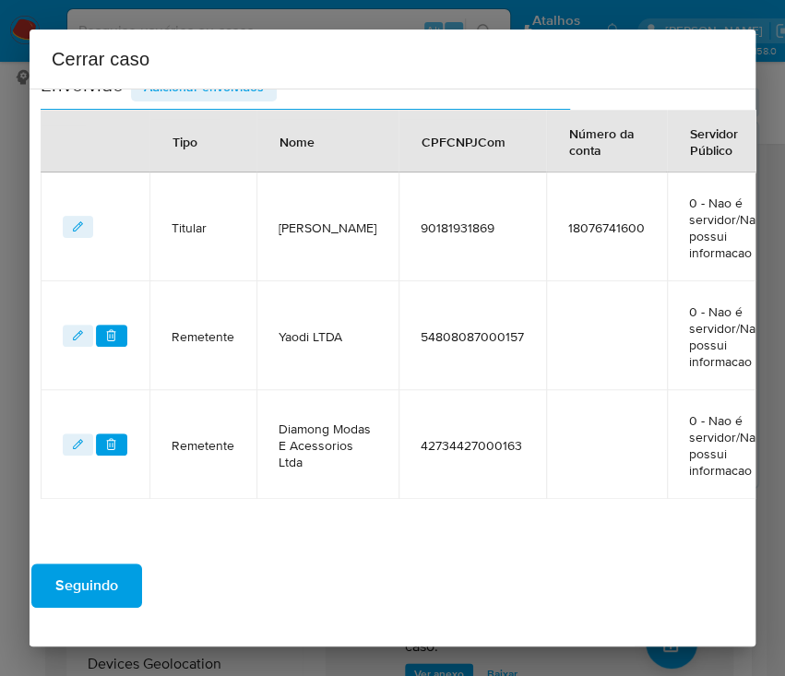
scroll to position [690, 99]
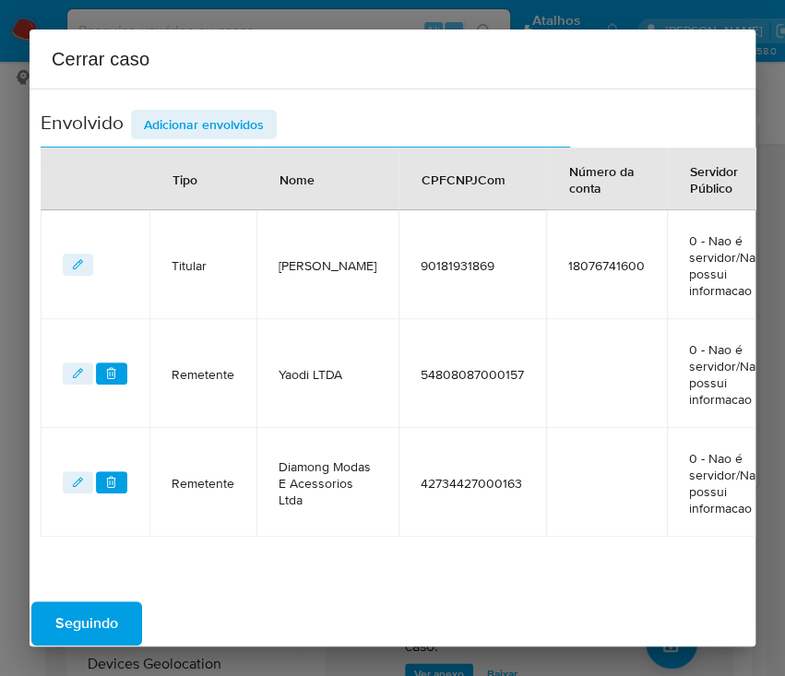
click at [199, 123] on span "Adicionar envolvidos" at bounding box center [204, 125] width 120 height 26
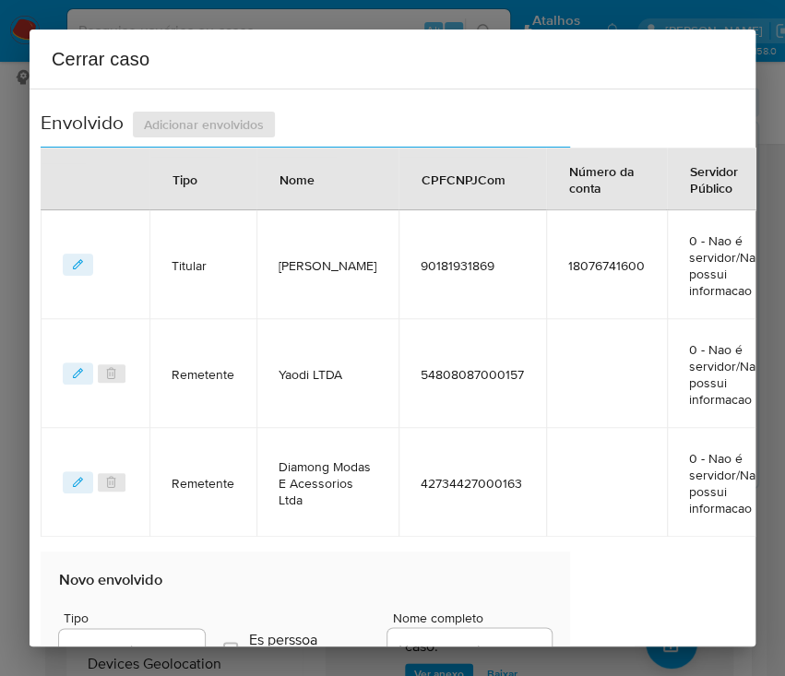
scroll to position [1182, 99]
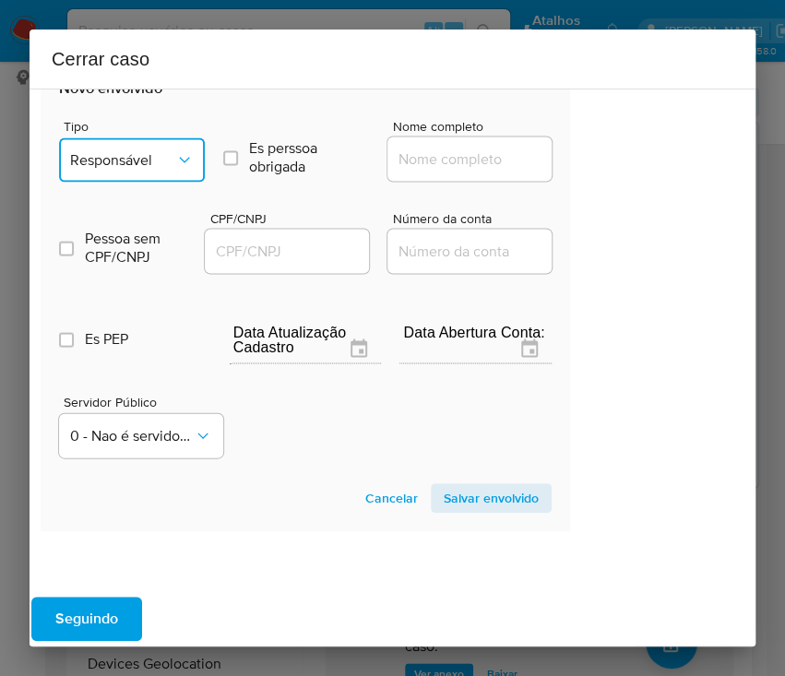
click at [182, 160] on icon "Tipo de envolvimento" at bounding box center [184, 159] width 18 height 18
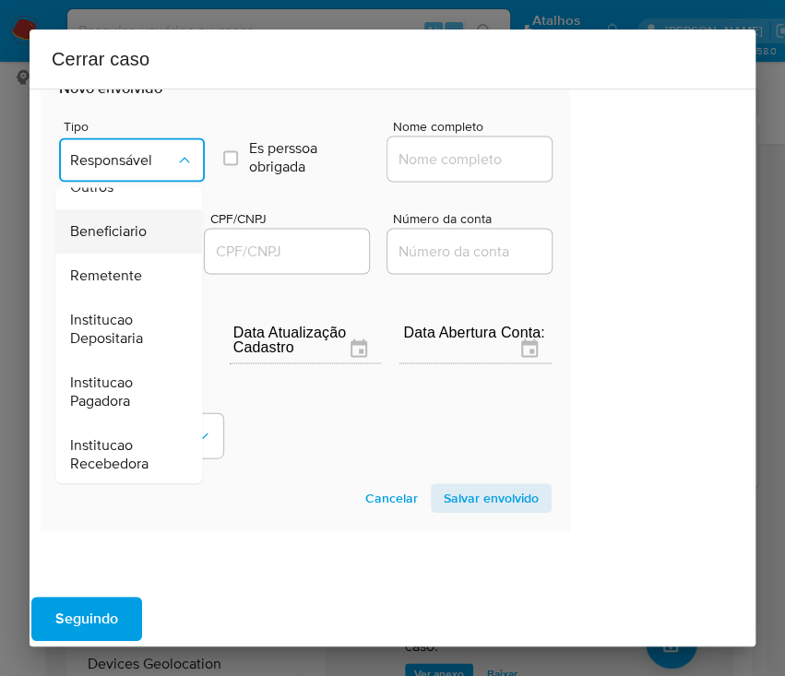
scroll to position [328, 0]
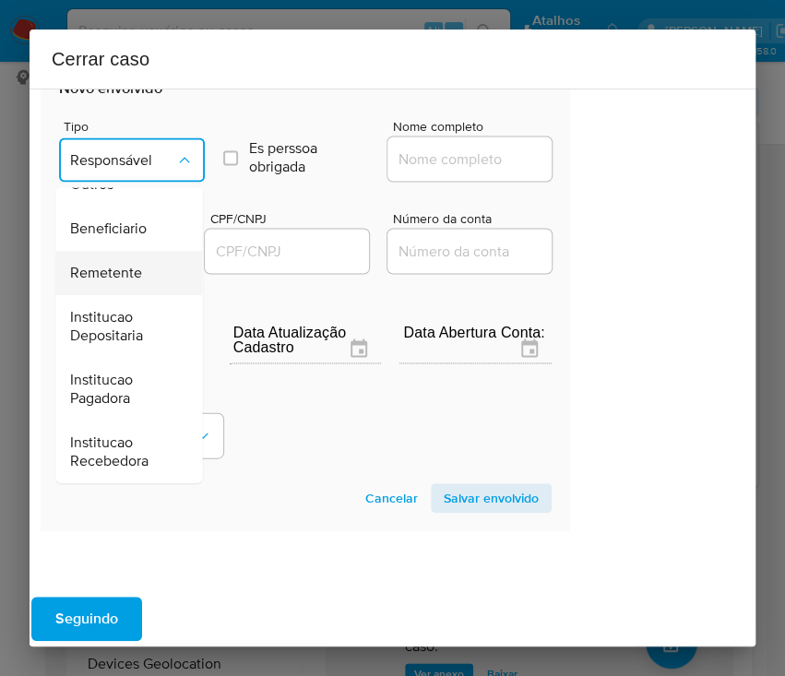
click at [140, 264] on span "Remetente" at bounding box center [106, 273] width 72 height 18
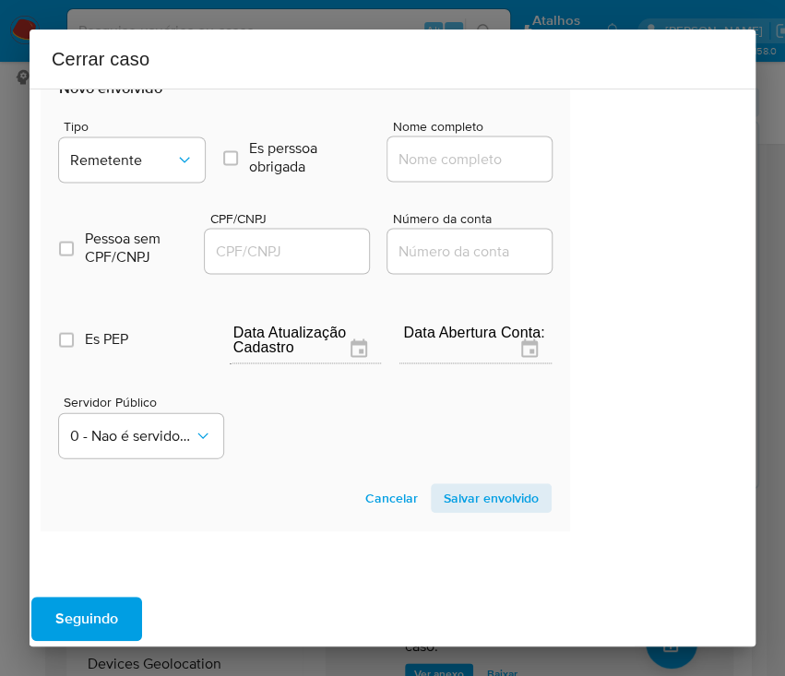
click at [437, 171] on div at bounding box center [470, 159] width 164 height 44
click at [454, 157] on input "Nome completo" at bounding box center [478, 159] width 181 height 24
paste input "PEIMING RAO, 23639789865"
drag, startPoint x: 440, startPoint y: 162, endPoint x: 674, endPoint y: 177, distance: 234.0
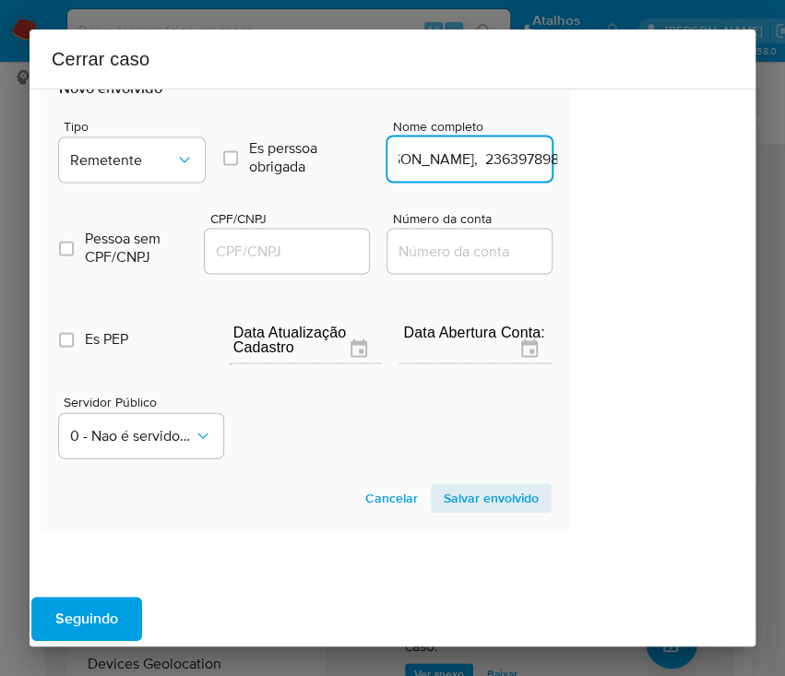
click at [674, 177] on div "1 Informação completa Geral Data de início 01/07/2025 Data Fin 07/09/2025 Valor…" at bounding box center [393, 368] width 726 height 558
type input "PEIMING RAO"
click at [247, 234] on div at bounding box center [287, 251] width 164 height 44
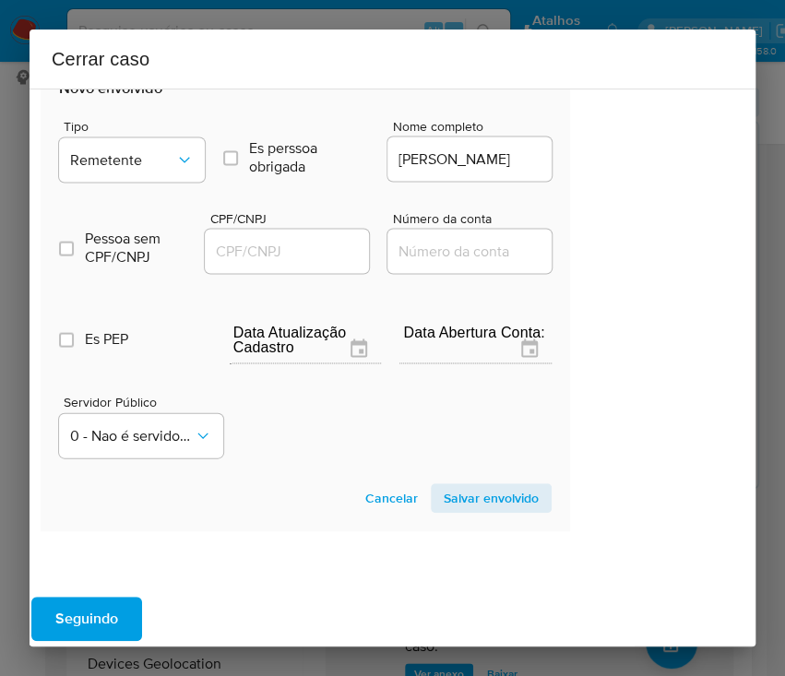
click at [248, 245] on input "CPF/CNPJ" at bounding box center [295, 251] width 181 height 24
paste input "23639789865"
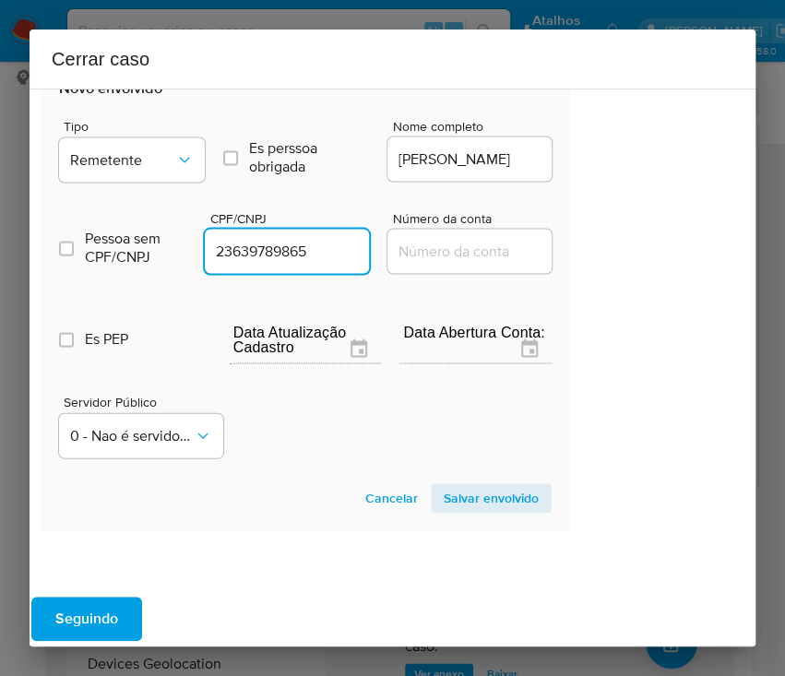
type input "23639789865"
drag, startPoint x: 437, startPoint y: 514, endPoint x: 511, endPoint y: 491, distance: 77.4
click at [439, 509] on section "Novo envolvido Tipo Remetente Es perssoa obrigada Is PObrigada Nome completo PE…" at bounding box center [306, 296] width 530 height 472
click at [511, 491] on span "Salvar envolvido" at bounding box center [491, 498] width 95 height 26
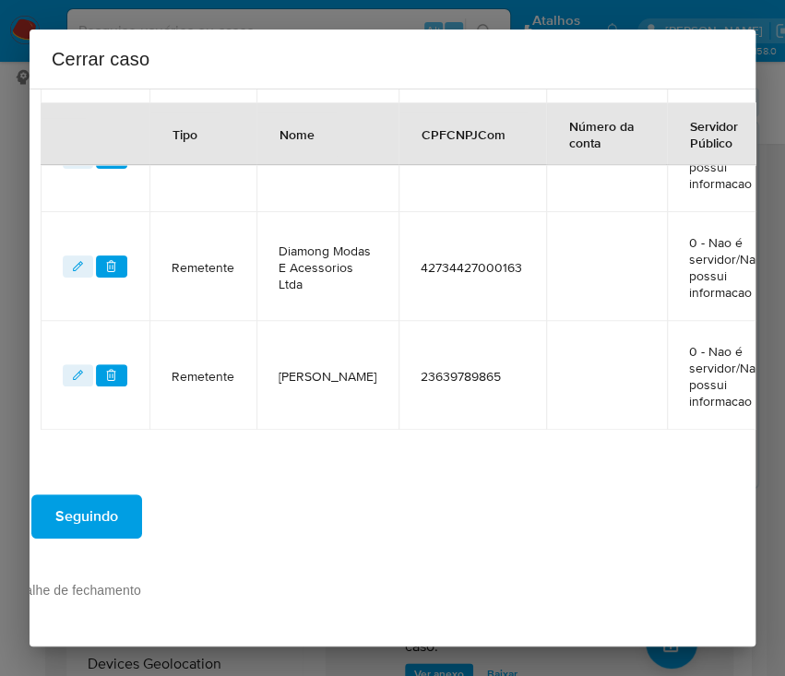
scroll to position [430, 99]
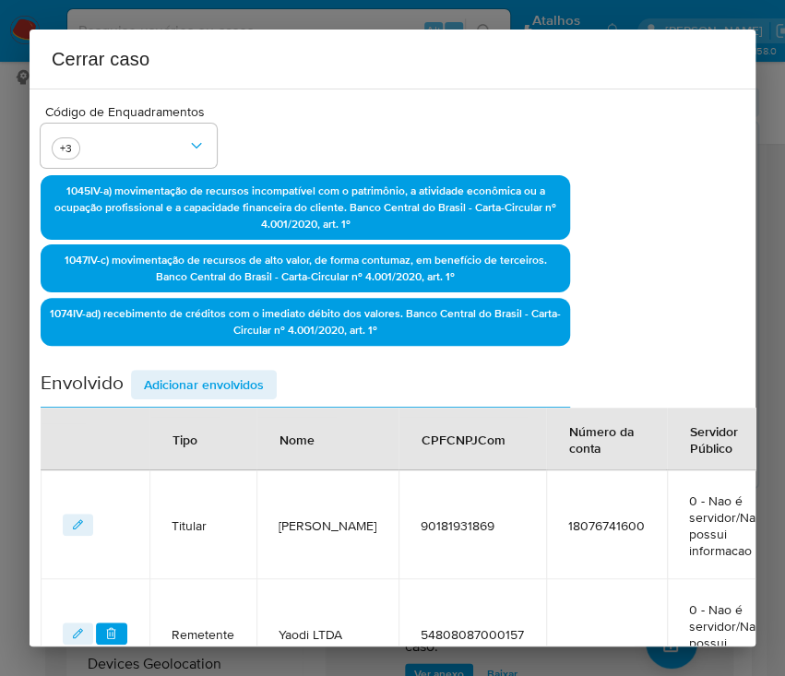
click at [202, 389] on span "Adicionar envolvidos" at bounding box center [204, 385] width 120 height 26
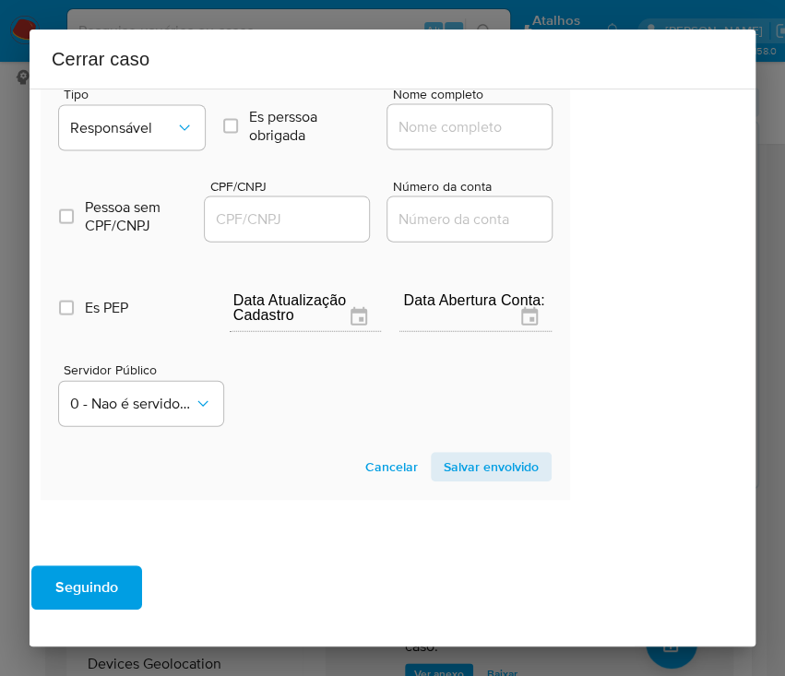
scroll to position [1286, 99]
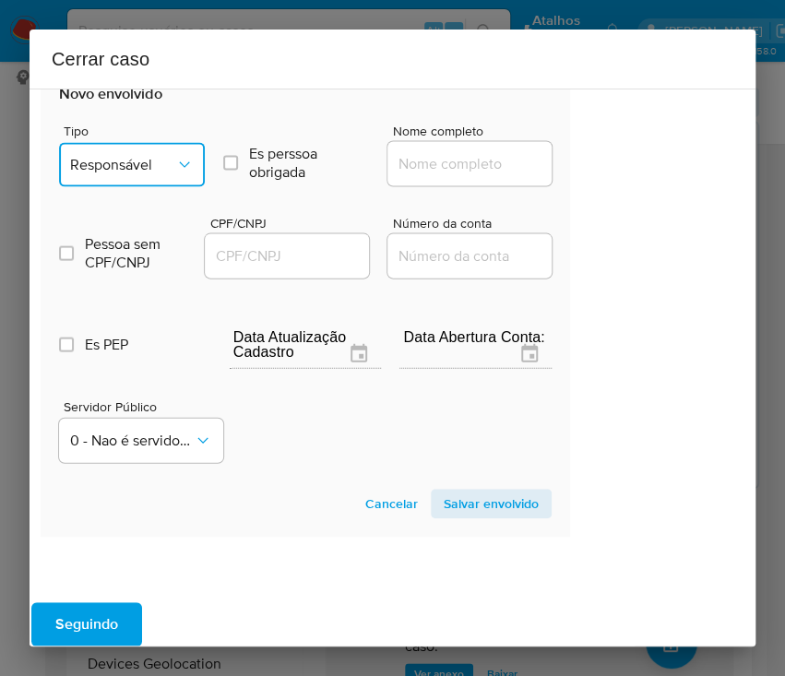
click at [152, 156] on span "Responsável" at bounding box center [122, 165] width 105 height 18
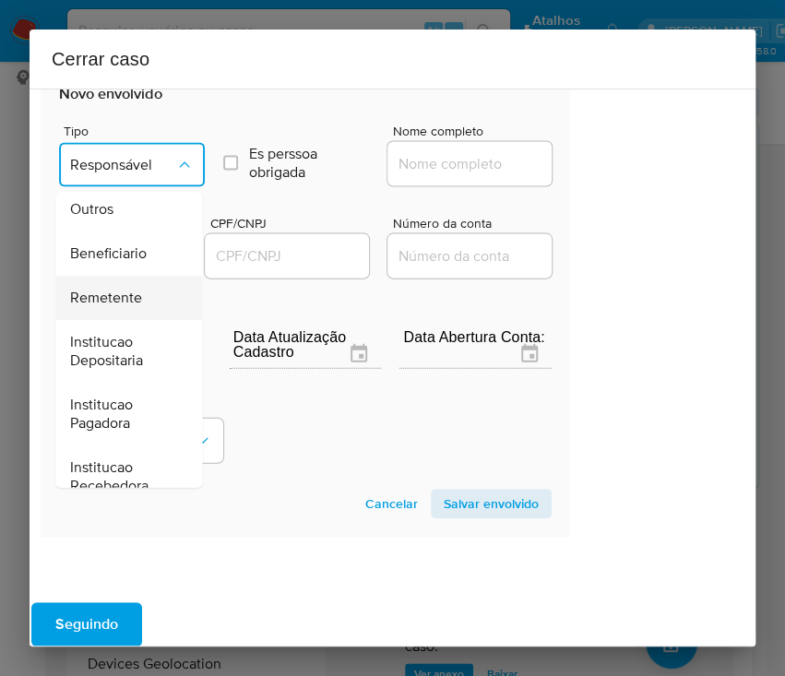
scroll to position [328, 0]
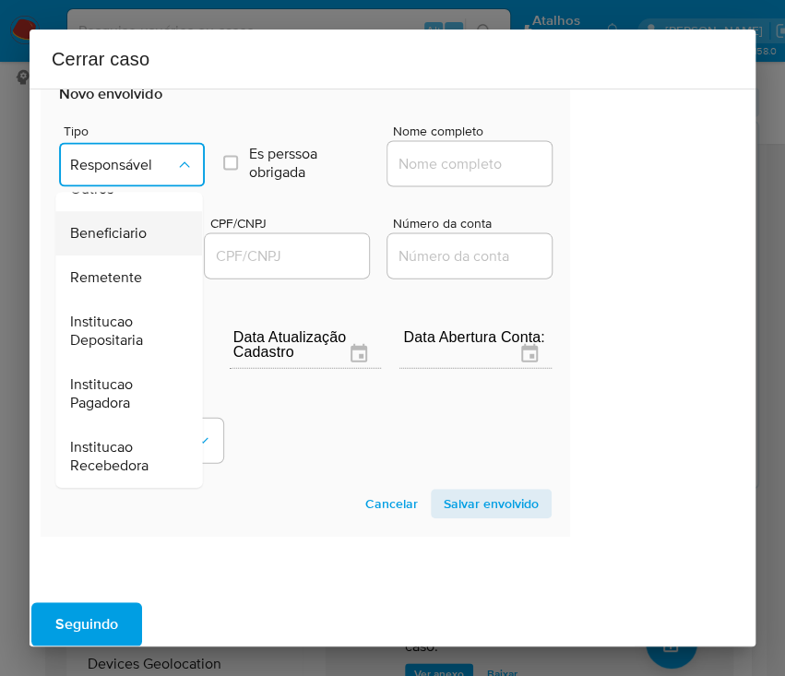
click at [105, 225] on span "Beneficiario" at bounding box center [108, 234] width 77 height 18
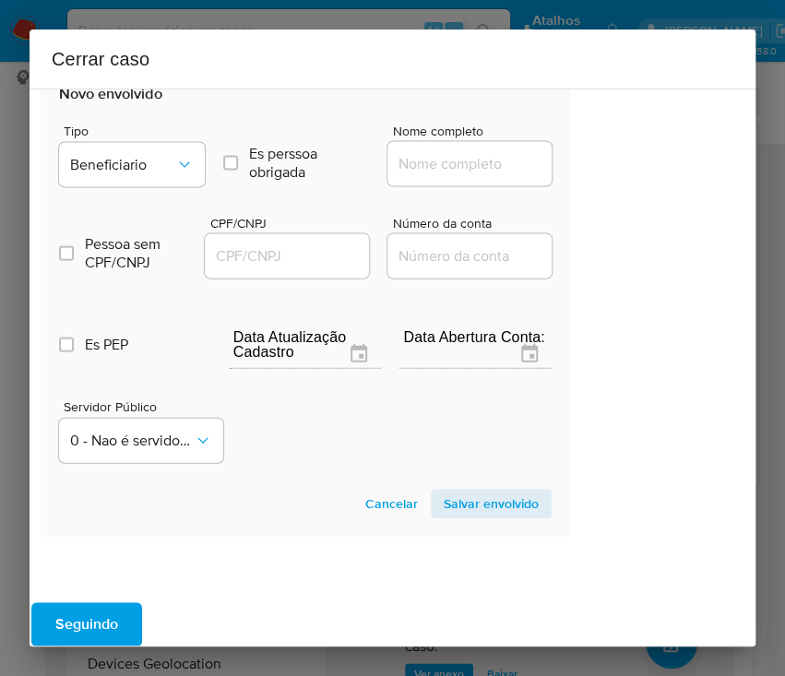
click at [436, 168] on input "Nome completo" at bounding box center [478, 164] width 181 height 24
paste input "Xm Comercio De Mercadorias Ltda, 56062717000112"
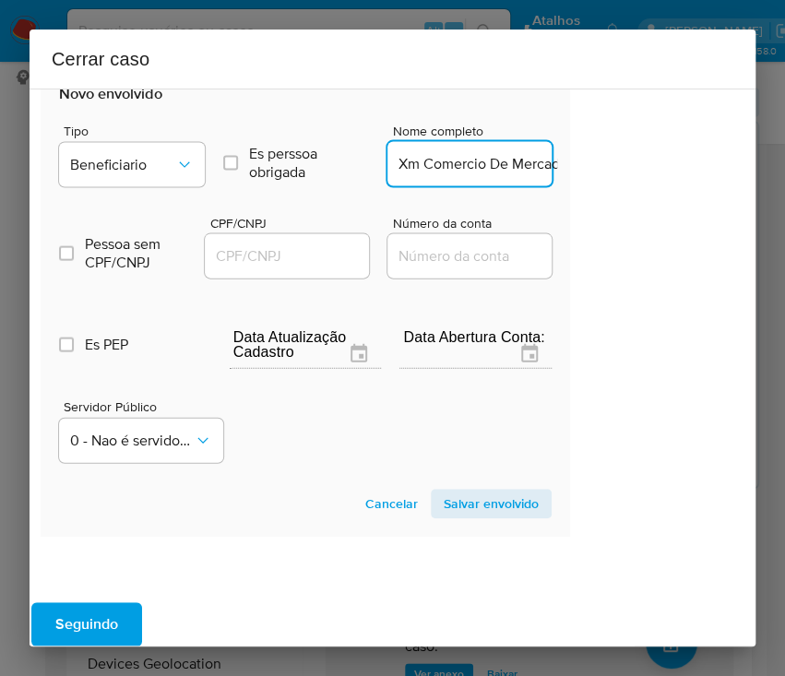
scroll to position [0, 188]
click at [426, 166] on input "Xm Comercio De Mercadorias Ltda, 56062717000112" at bounding box center [478, 164] width 181 height 24
drag, startPoint x: 421, startPoint y: 166, endPoint x: 608, endPoint y: 176, distance: 187.6
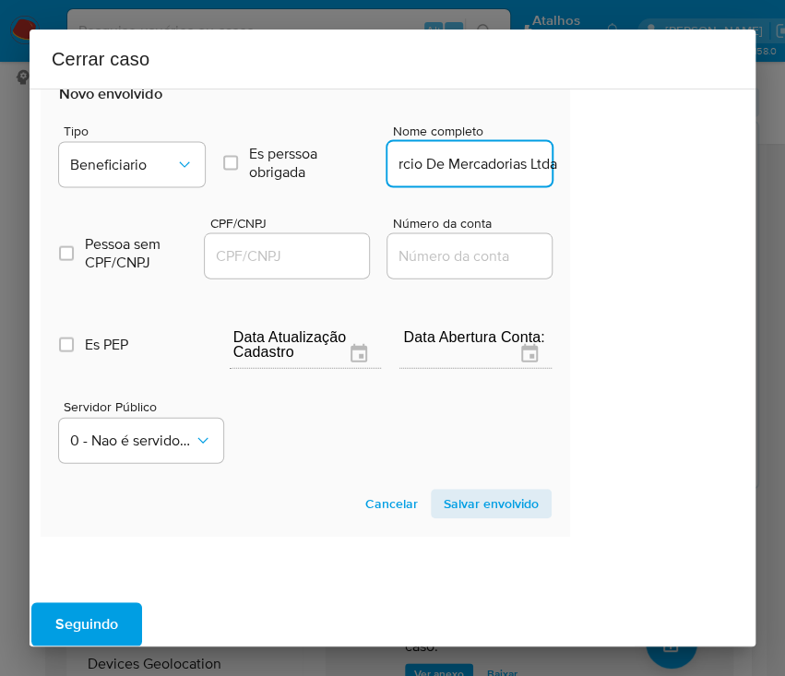
type input "Xm Comercio De Mercadorias Ltda"
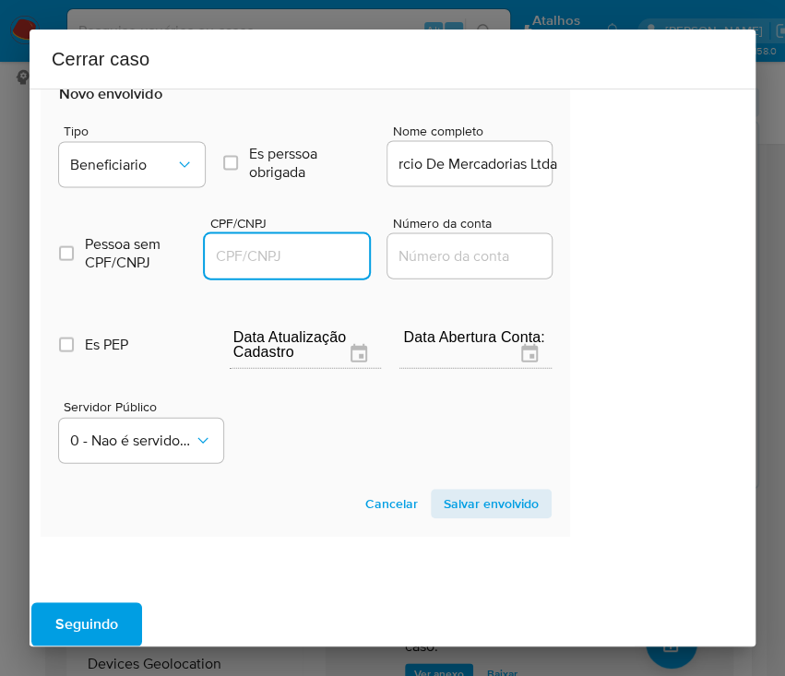
scroll to position [0, 0]
drag, startPoint x: 261, startPoint y: 253, endPoint x: 283, endPoint y: 261, distance: 23.7
click at [261, 252] on input "CPF/CNPJ" at bounding box center [295, 257] width 181 height 24
paste input "56062717000112"
type input "56062717000112"
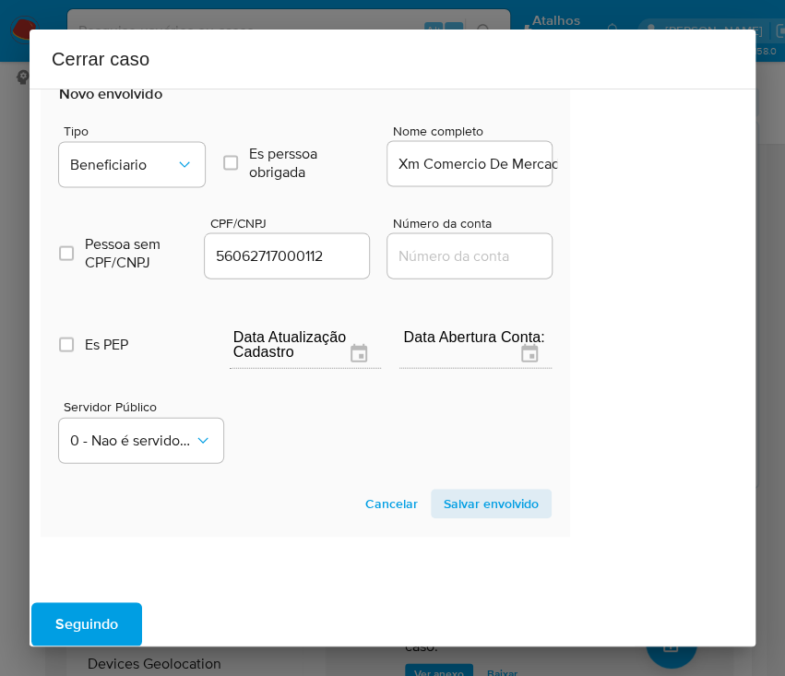
click at [451, 502] on span "Salvar envolvido" at bounding box center [491, 504] width 95 height 26
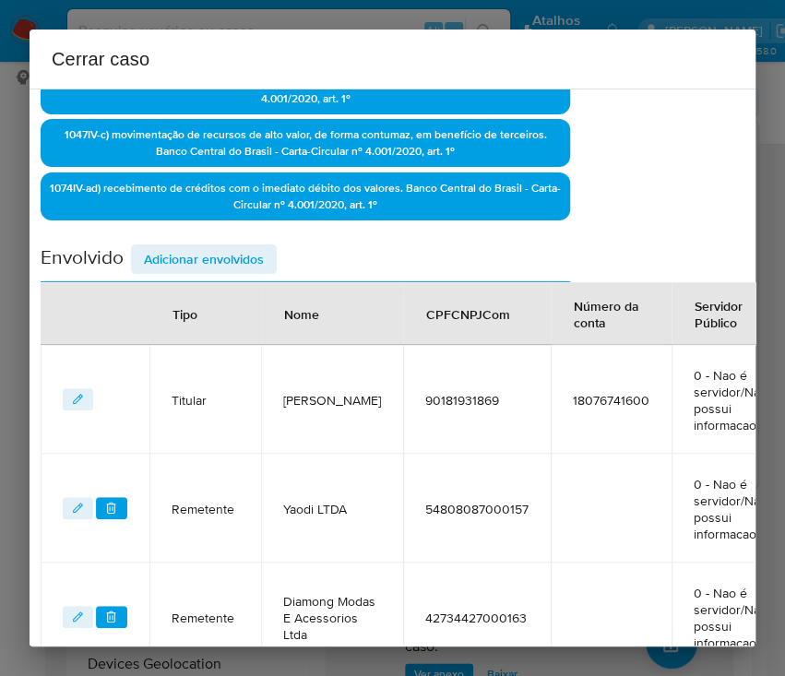
click at [233, 247] on span "Adicionar envolvidos" at bounding box center [204, 259] width 120 height 26
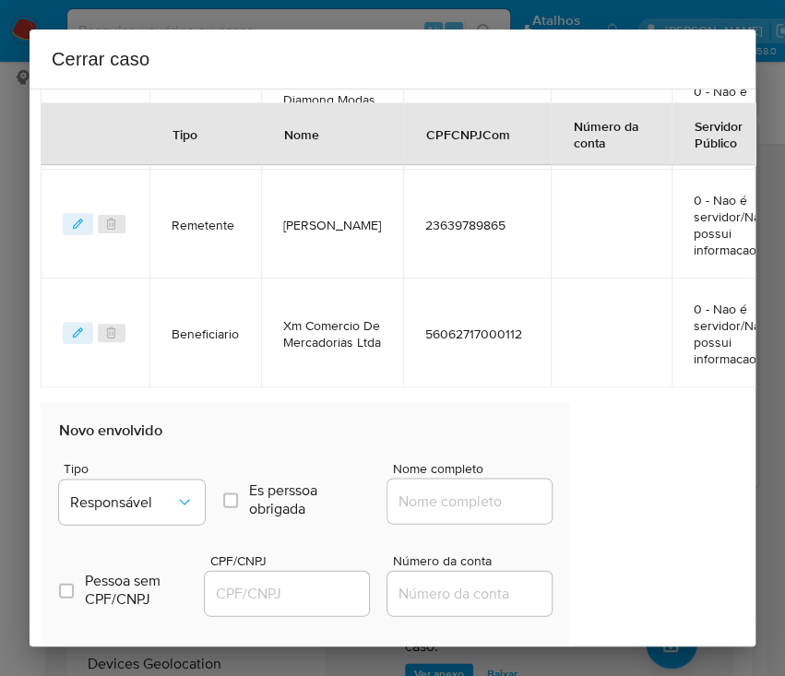
scroll to position [1171, 99]
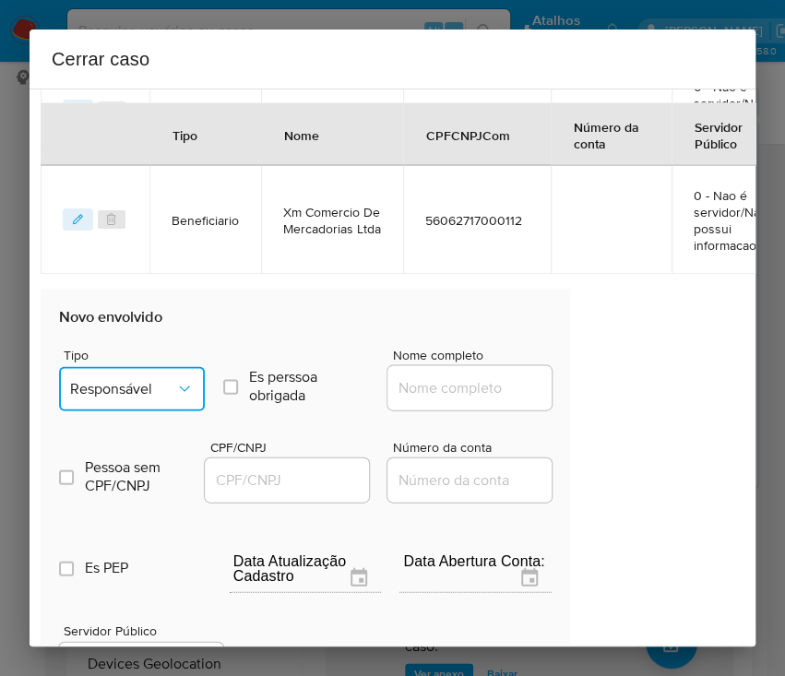
click at [130, 411] on button "Responsável" at bounding box center [132, 388] width 146 height 44
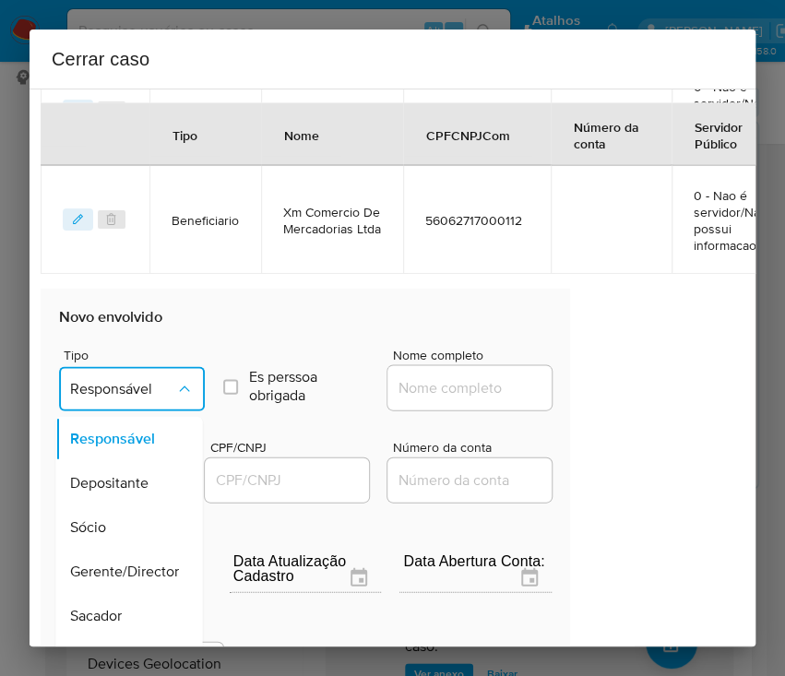
click at [141, 390] on button "Responsável" at bounding box center [132, 388] width 146 height 44
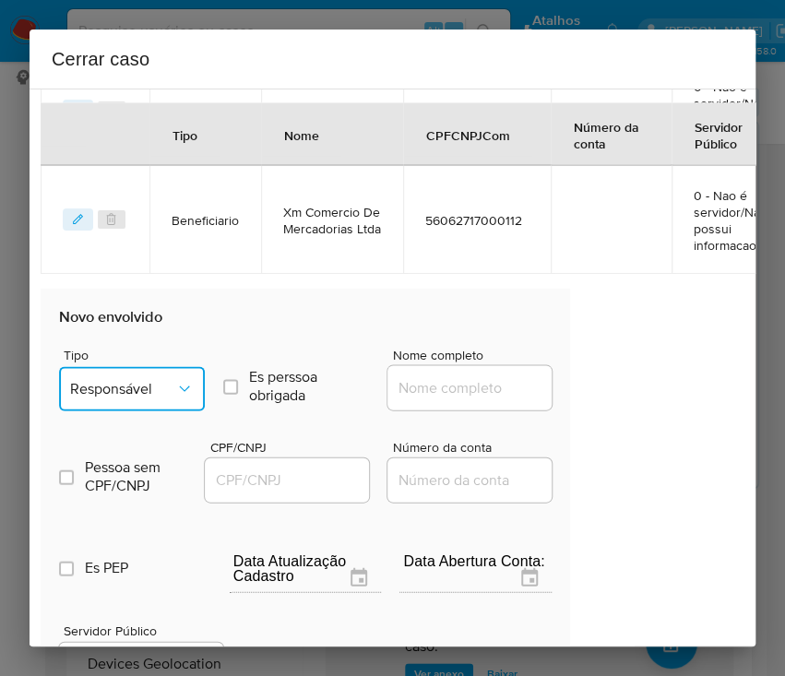
click at [141, 392] on button "Responsável" at bounding box center [132, 388] width 146 height 44
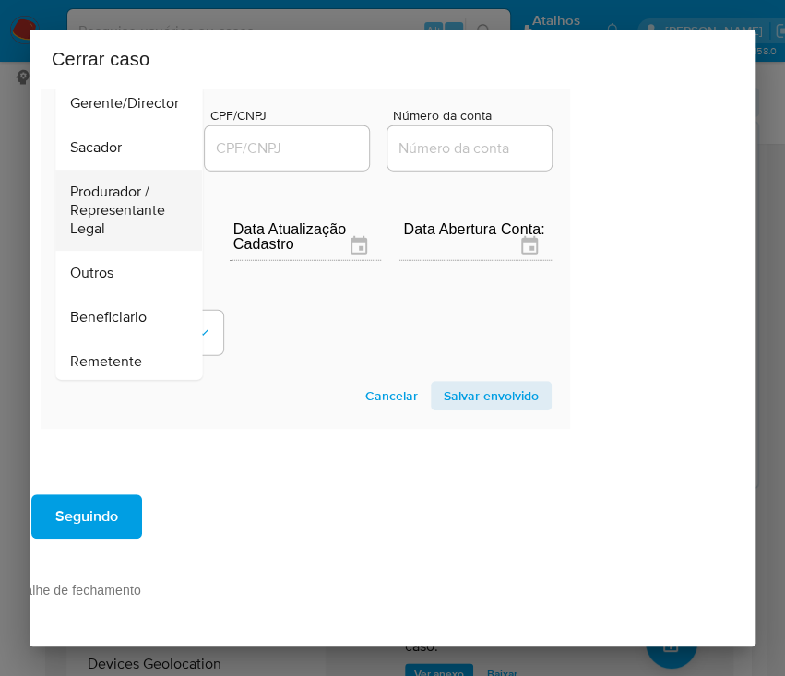
scroll to position [245, 0]
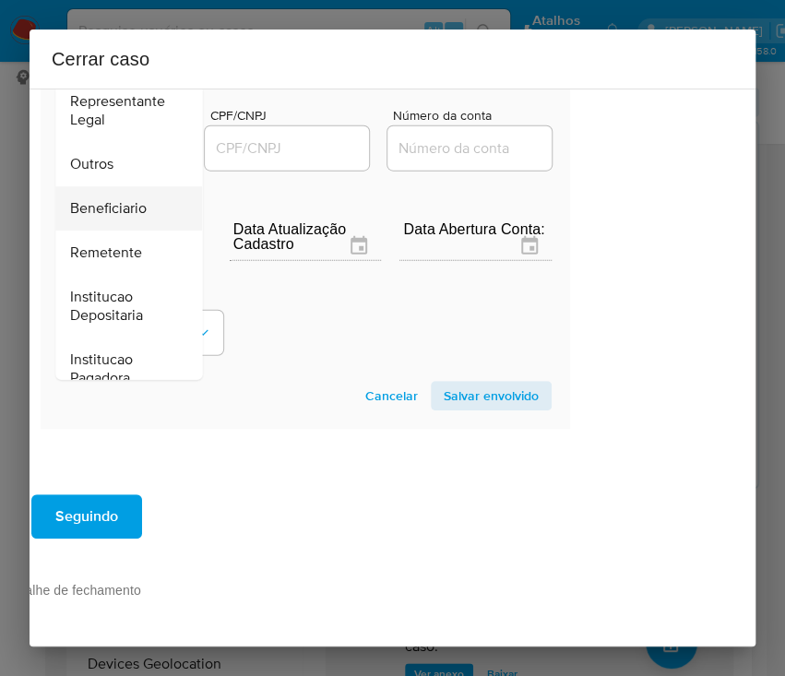
click at [114, 199] on span "Beneficiario" at bounding box center [108, 208] width 77 height 18
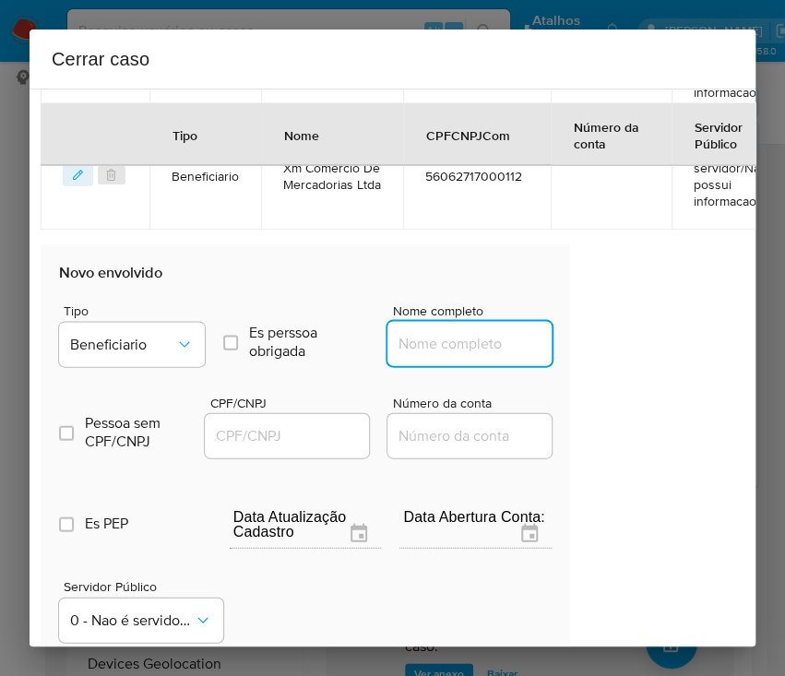
drag, startPoint x: 426, startPoint y: 368, endPoint x: 442, endPoint y: 369, distance: 15.7
click at [426, 355] on input "Nome completo" at bounding box center [478, 343] width 181 height 24
paste input "Douglas Soares Oliva, 31060057859"
drag, startPoint x: 439, startPoint y: 359, endPoint x: 642, endPoint y: 368, distance: 203.2
click at [642, 368] on div "1 Informação completa Geral Data de início 01/07/2025 Data Fin 07/09/2025 Valor…" at bounding box center [393, 368] width 726 height 558
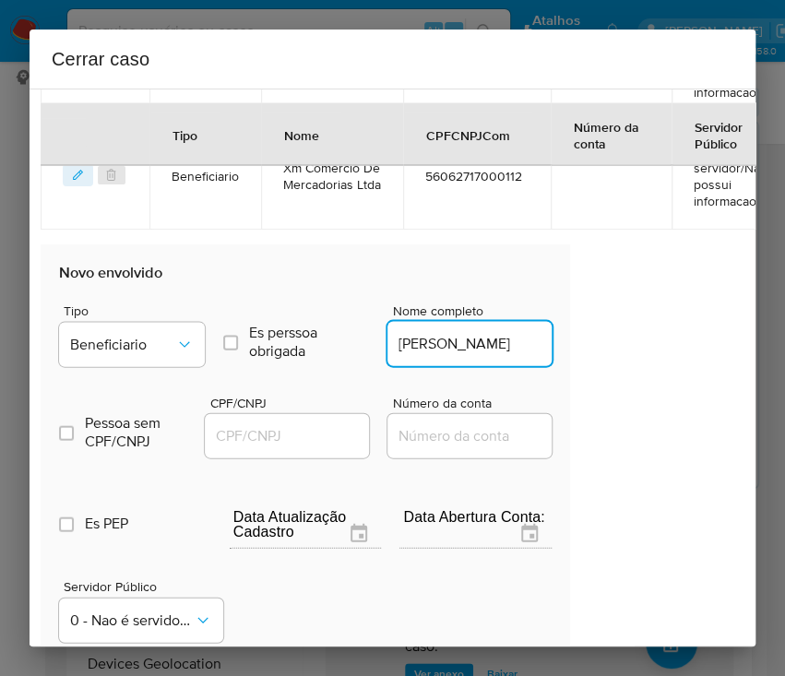
type input "Douglas Soares Oliva"
click at [269, 448] on input "CPF/CNPJ" at bounding box center [295, 436] width 181 height 24
paste input "31060057859"
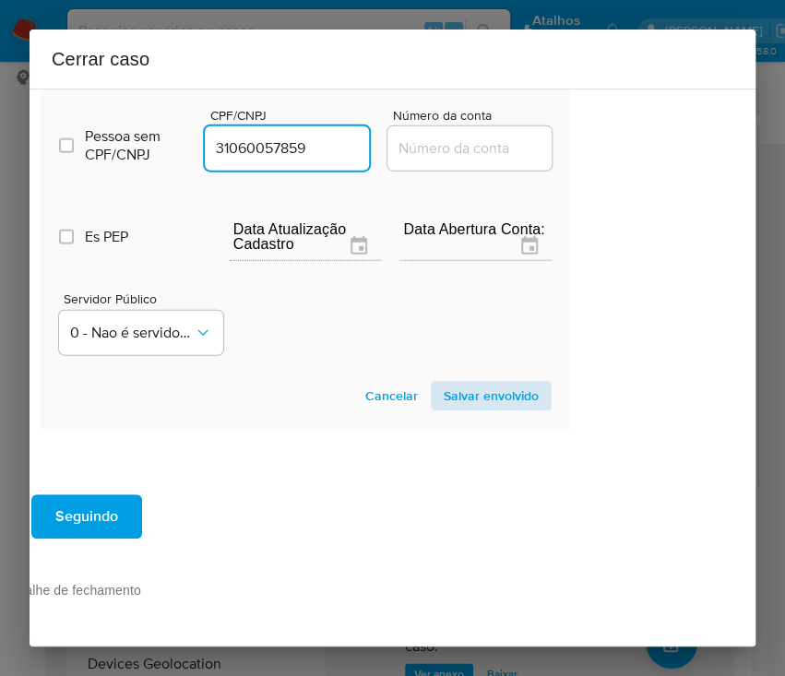
type input "31060057859"
click at [465, 383] on span "Salvar envolvido" at bounding box center [491, 396] width 95 height 26
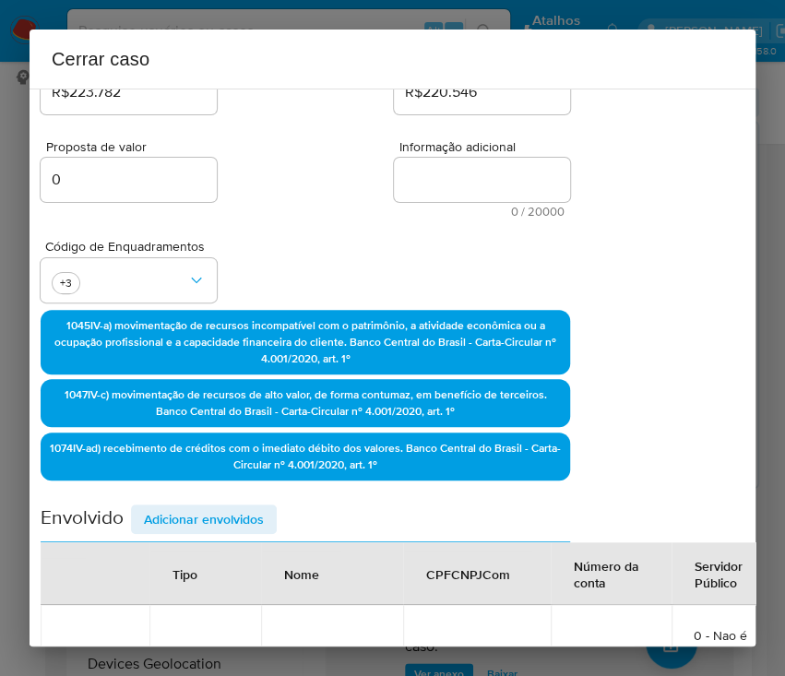
click at [206, 507] on span "Adicionar envolvidos" at bounding box center [204, 520] width 120 height 26
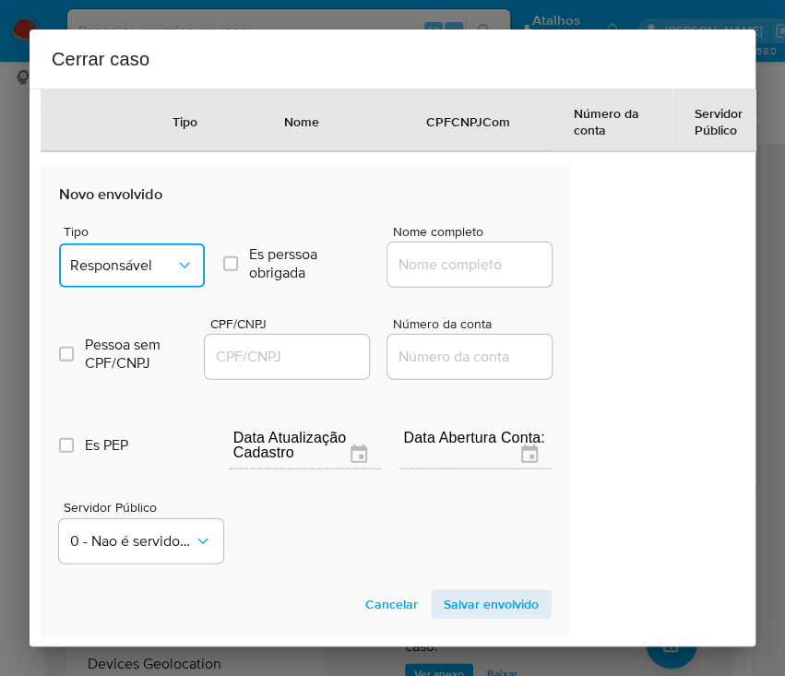
click at [148, 270] on span "Responsável" at bounding box center [122, 266] width 105 height 18
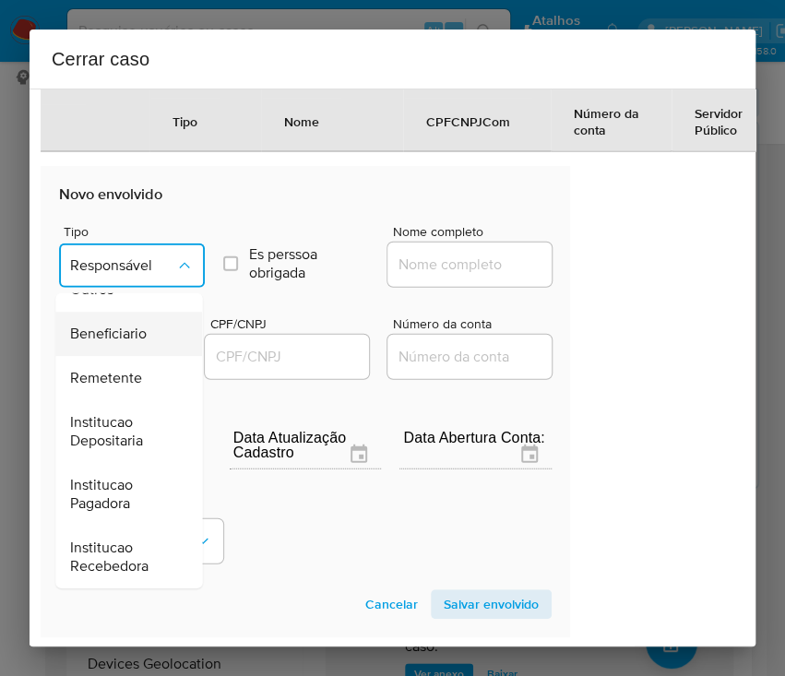
click at [115, 343] on span "Beneficiario" at bounding box center [108, 334] width 77 height 18
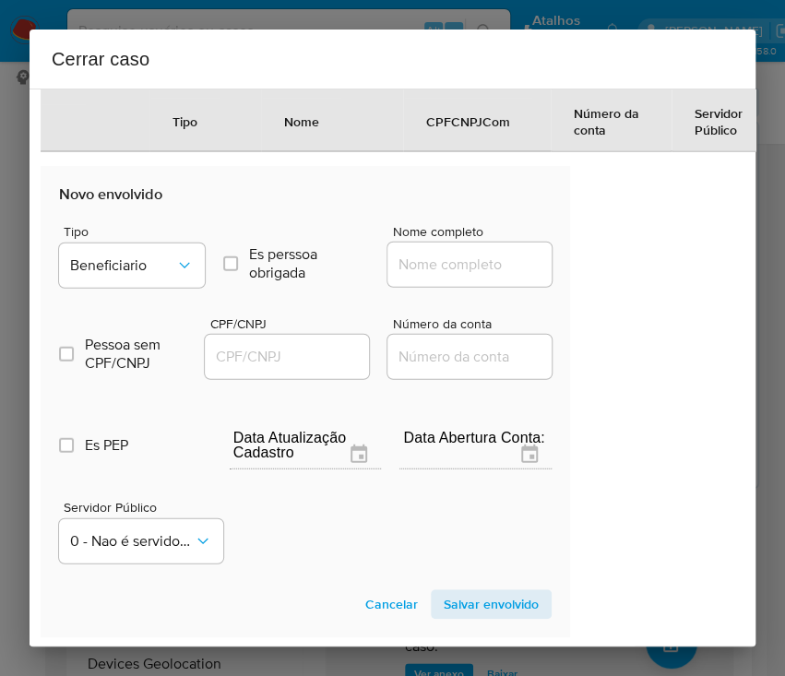
click at [460, 277] on input "Nome completo" at bounding box center [478, 265] width 181 height 24
paste input "Untos Participacao Imobiliaria Ltda, 48550304000159"
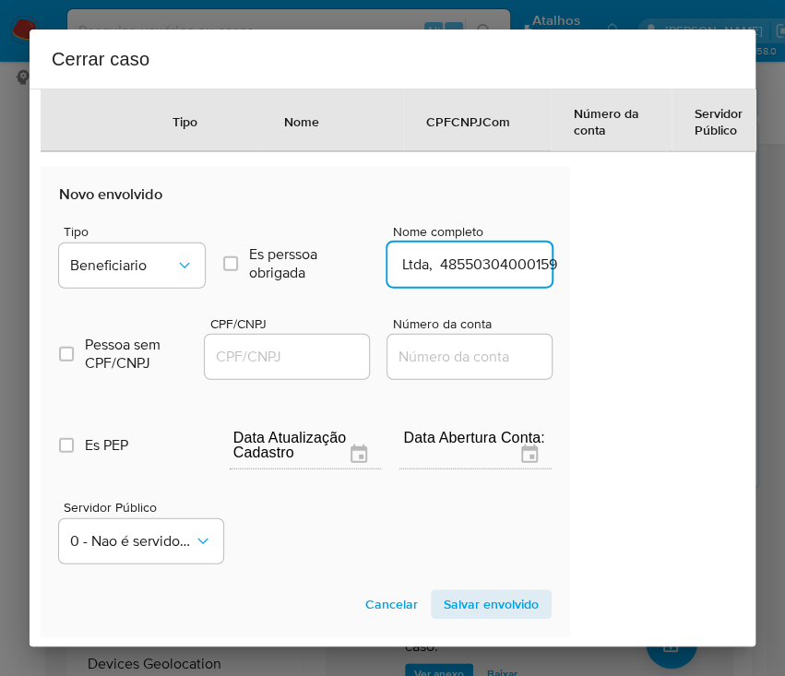
drag, startPoint x: 413, startPoint y: 281, endPoint x: 598, endPoint y: 292, distance: 185.8
type input "Untos Participacao Imobiliaria Ltda"
click at [316, 369] on input "CPF/CNPJ" at bounding box center [295, 357] width 181 height 24
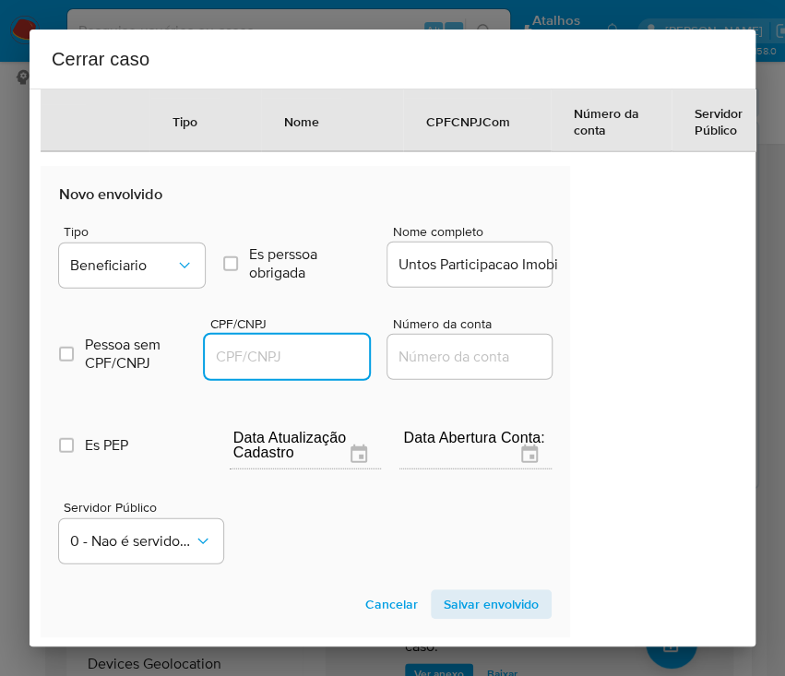
paste input "48550304000159"
type input "48550304000159"
click at [473, 616] on span "Salvar envolvido" at bounding box center [491, 605] width 95 height 26
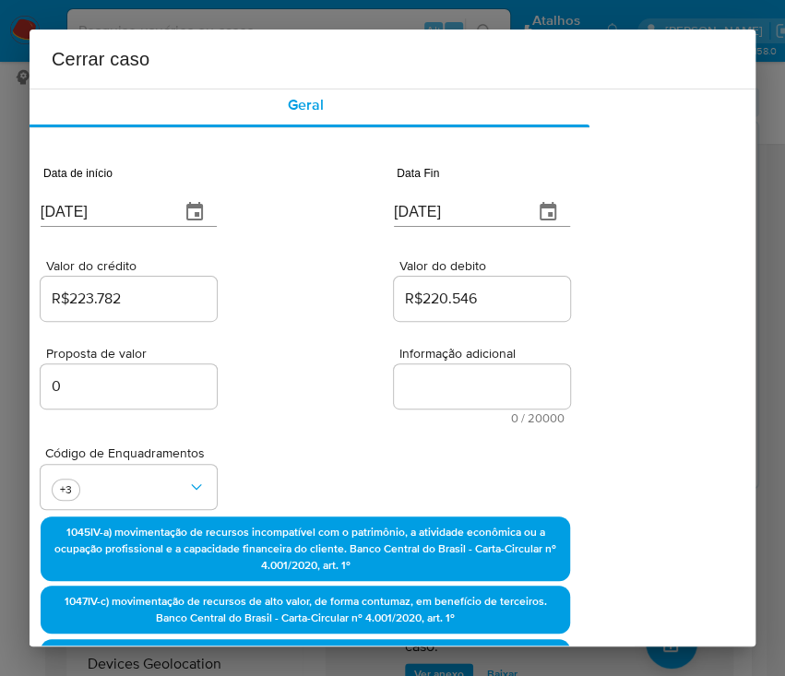
scroll to position [0, 99]
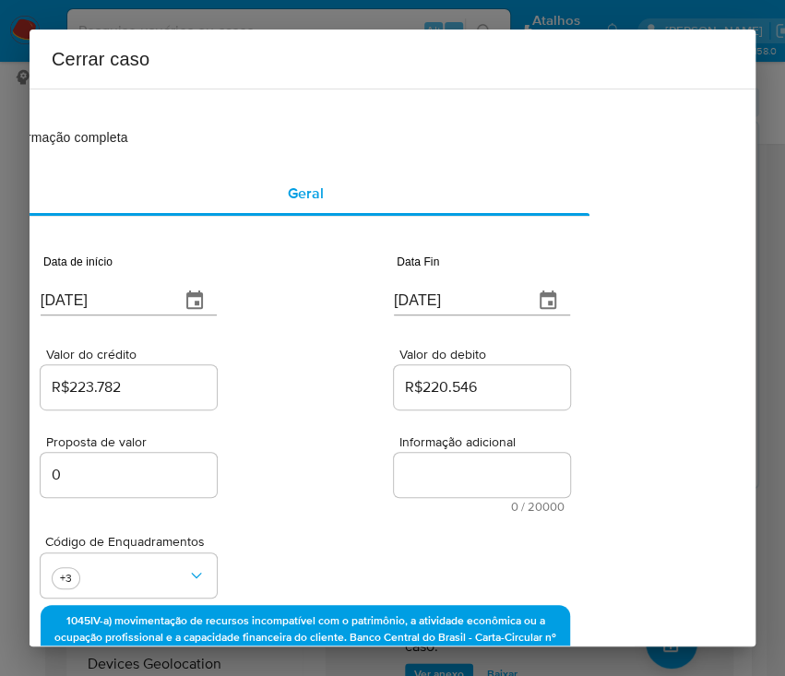
click at [445, 475] on textarea "Informação adicional" at bounding box center [482, 475] width 176 height 44
paste textarea "Informações do Cliente Jinghao Jiang, CPF 90181931869, 27 anos, residente no mu…"
type textarea "Informações do Cliente Jinghao Jiang, CPF 90181931869, 27 anos, residente no mu…"
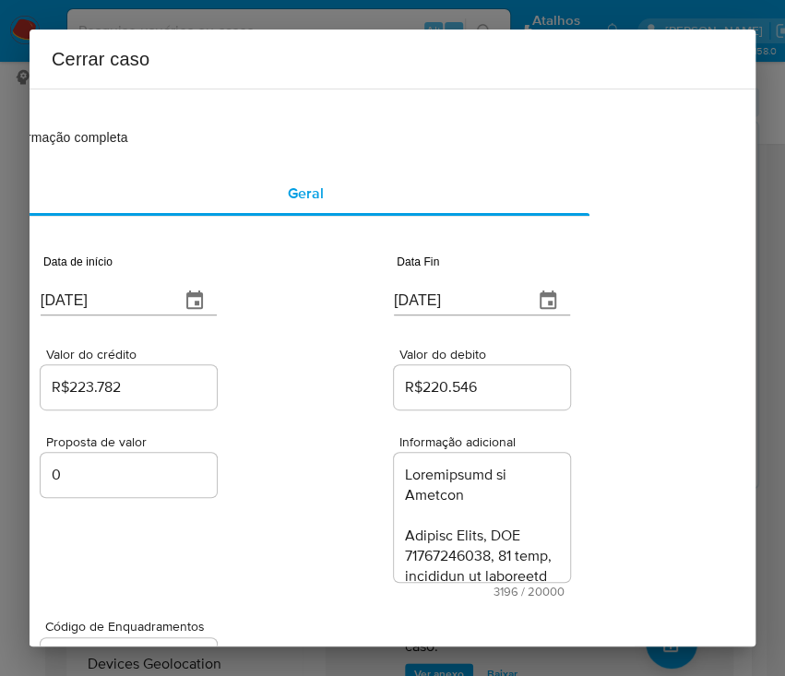
click at [207, 554] on div "Proposta de valor 0" at bounding box center [129, 517] width 176 height 162
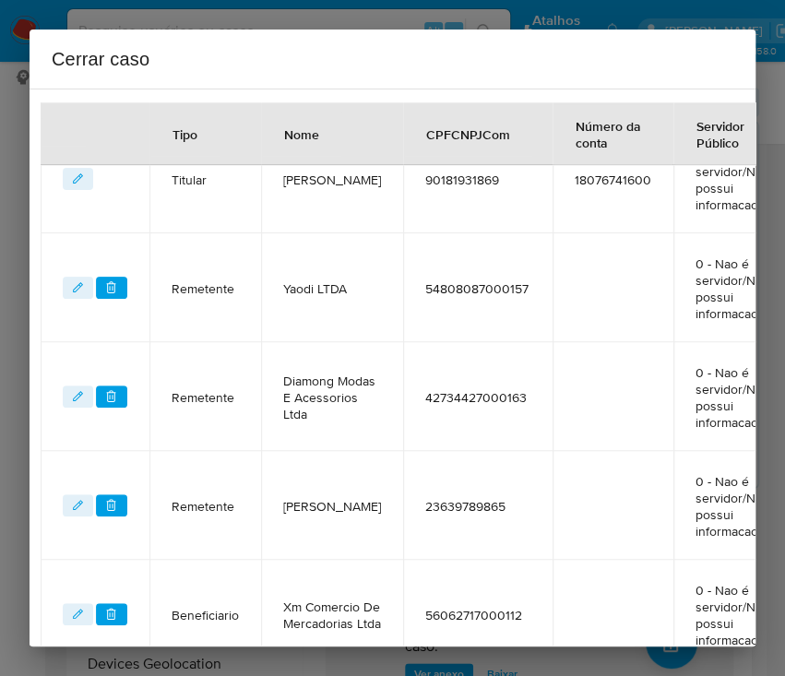
scroll to position [1351, 99]
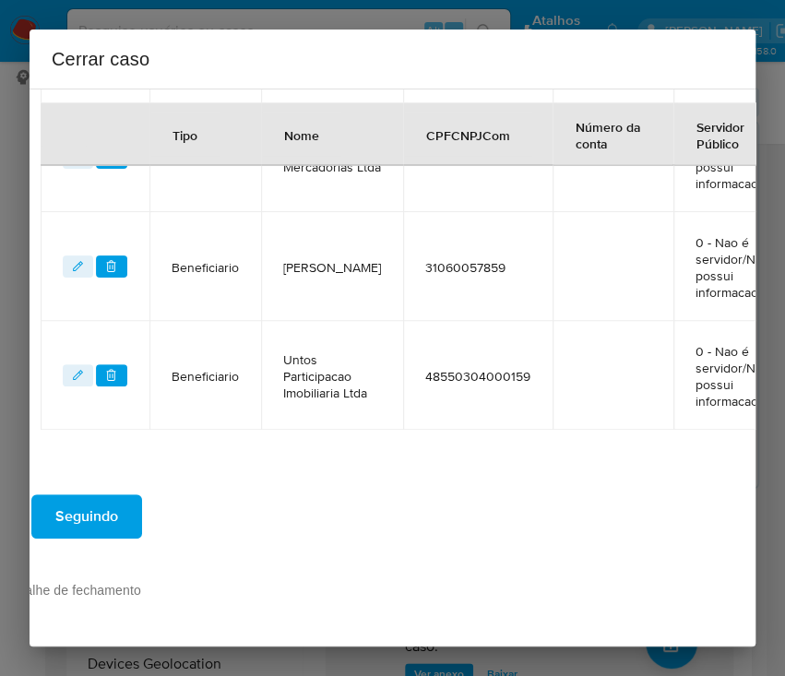
click at [114, 501] on span "Seguindo" at bounding box center [86, 517] width 63 height 41
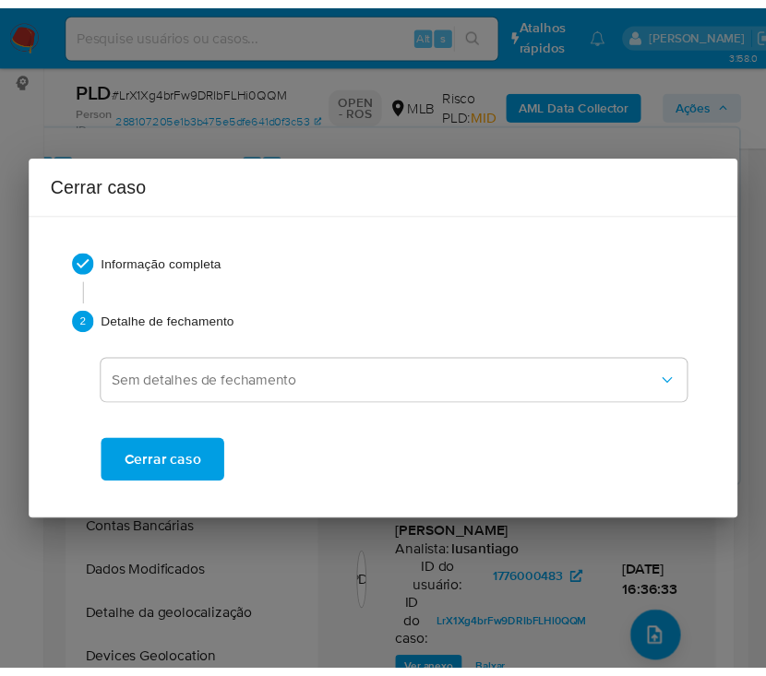
scroll to position [4410, 0]
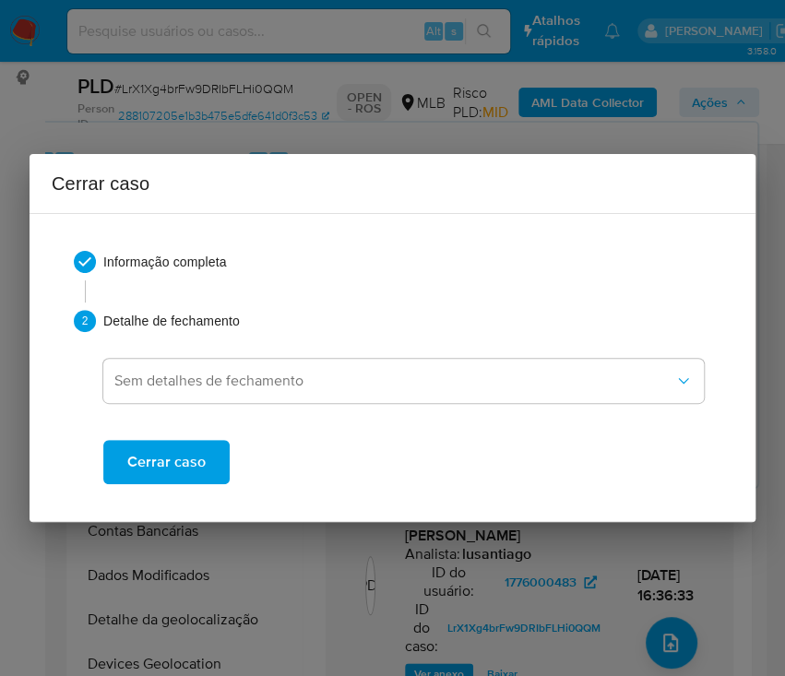
click at [153, 464] on span "Cerrar caso" at bounding box center [166, 462] width 78 height 41
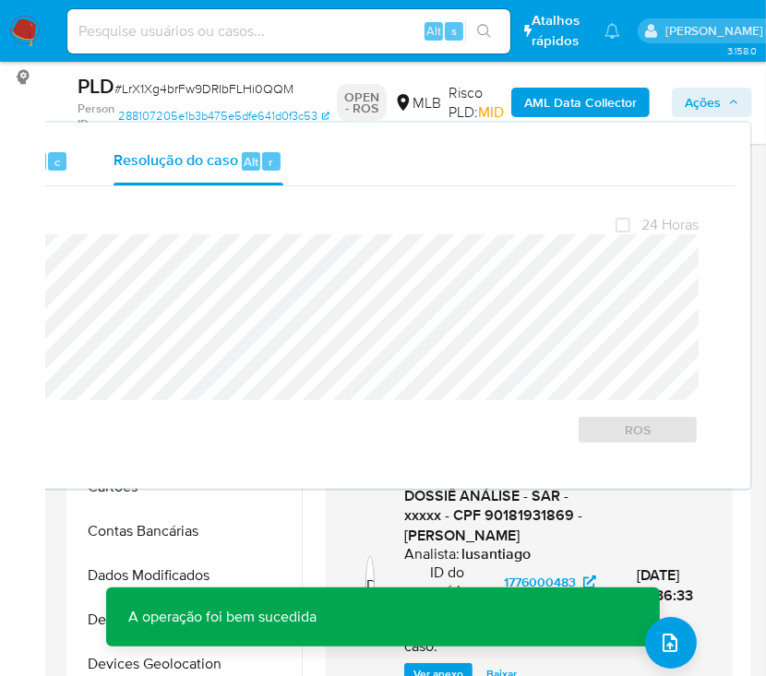
click at [152, 85] on span "# LrX1Xg4brFw9DRIbFLHi0QQM" at bounding box center [203, 88] width 179 height 18
copy span "LrX1Xg4brFw9DRIbFLHi0QQM"
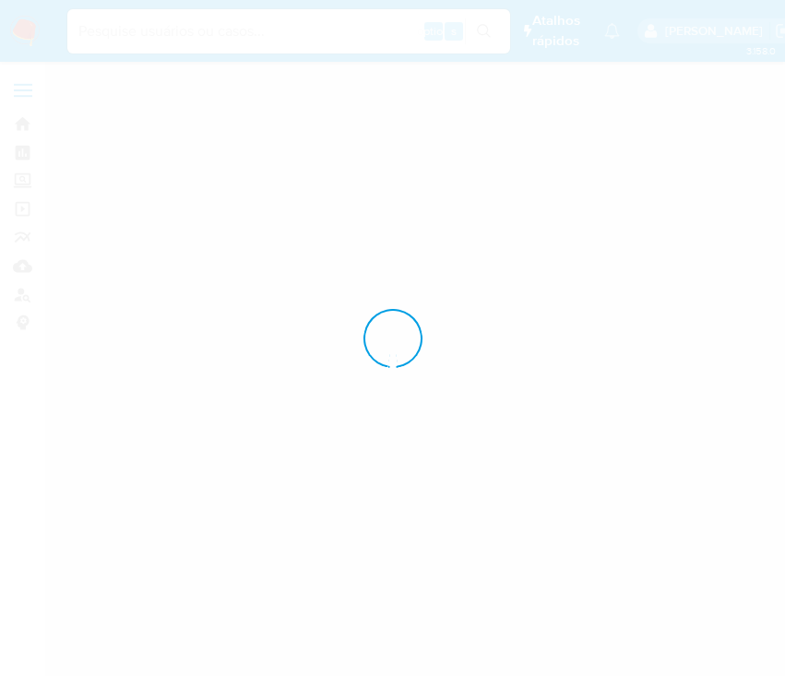
click at [22, 26] on div at bounding box center [392, 338] width 785 height 676
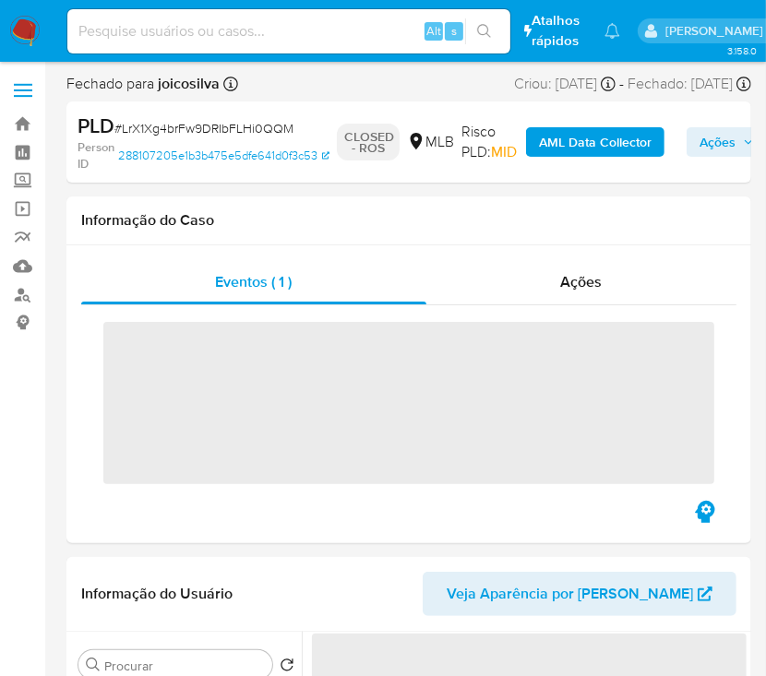
click at [22, 33] on img at bounding box center [24, 31] width 31 height 31
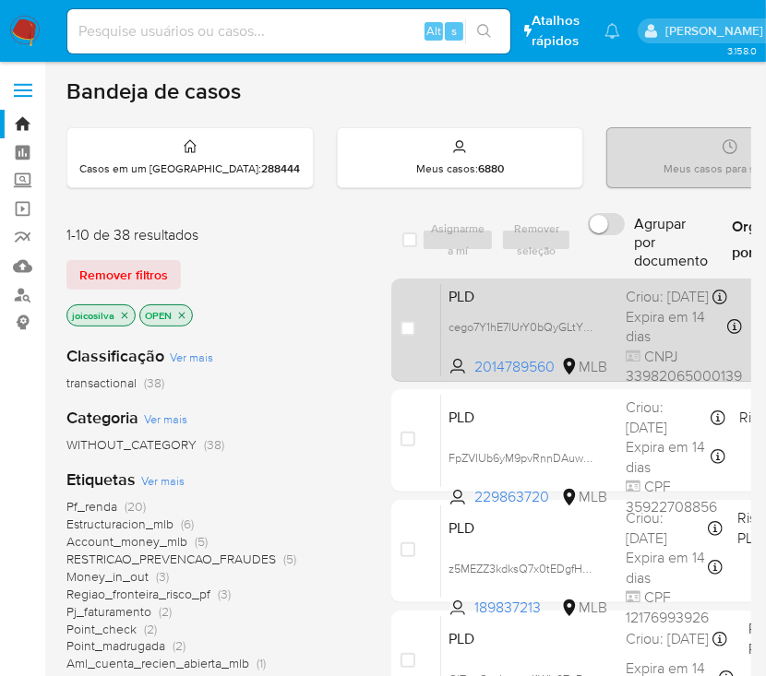
click at [598, 304] on span "PLD" at bounding box center [530, 295] width 162 height 24
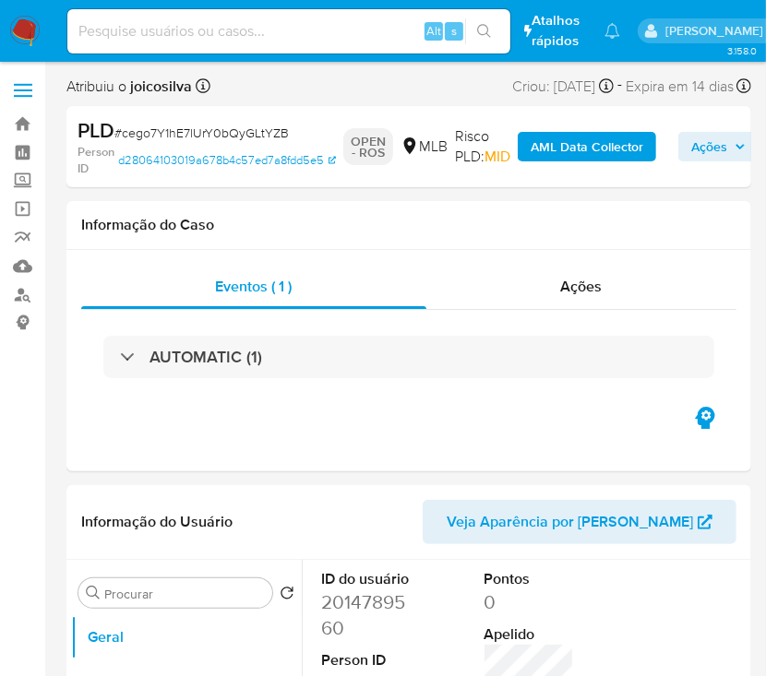
select select "10"
